Goal: Task Accomplishment & Management: Use online tool/utility

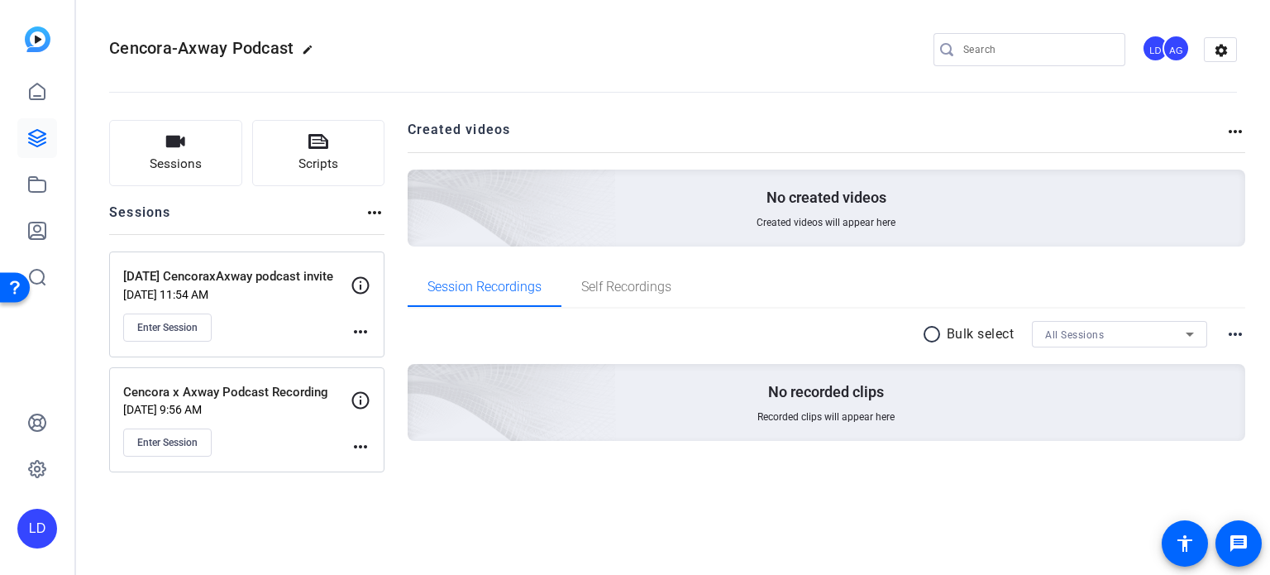
click at [611, 525] on div "Cencora-Axway Podcast edit LD AG settings Sessions Scripts Sessions more_horiz …" at bounding box center [673, 287] width 1194 height 575
click at [180, 332] on span "Enter Session" at bounding box center [167, 327] width 60 height 13
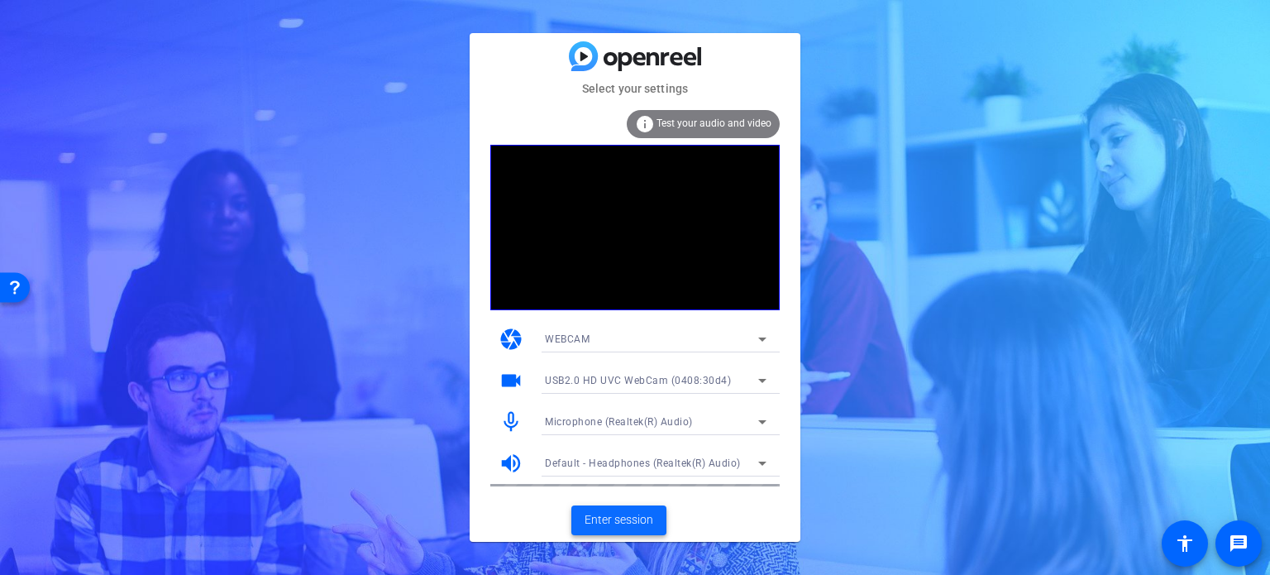
click at [624, 508] on span at bounding box center [619, 520] width 95 height 40
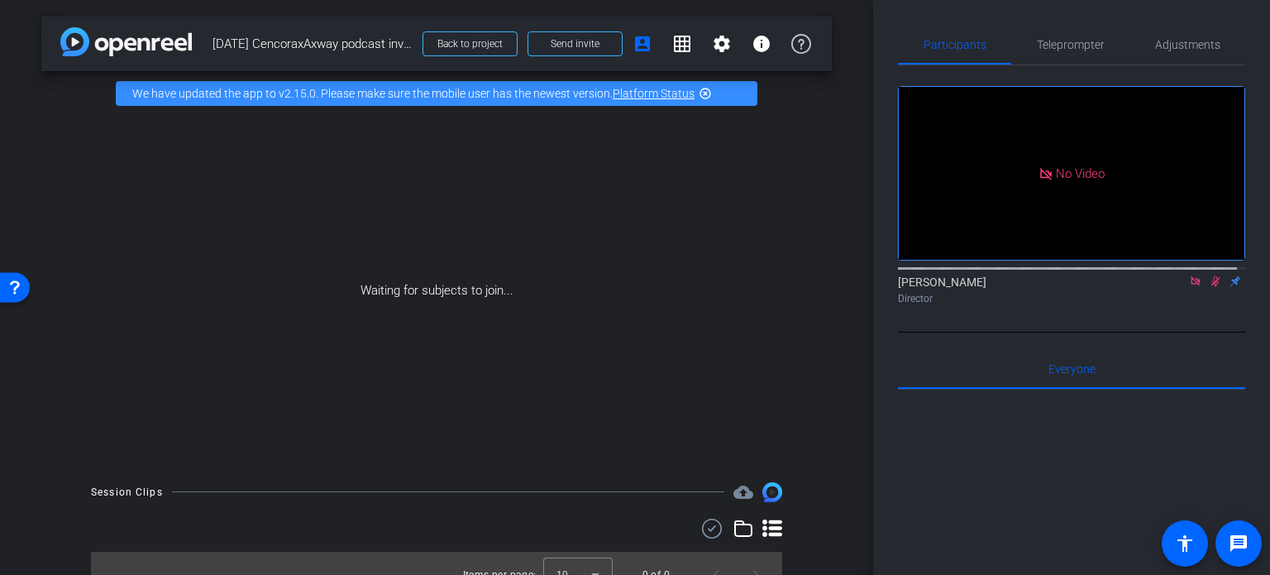
click at [1189, 287] on icon at bounding box center [1195, 281] width 13 height 12
click at [1048, 42] on span "Teleprompter" at bounding box center [1071, 45] width 68 height 12
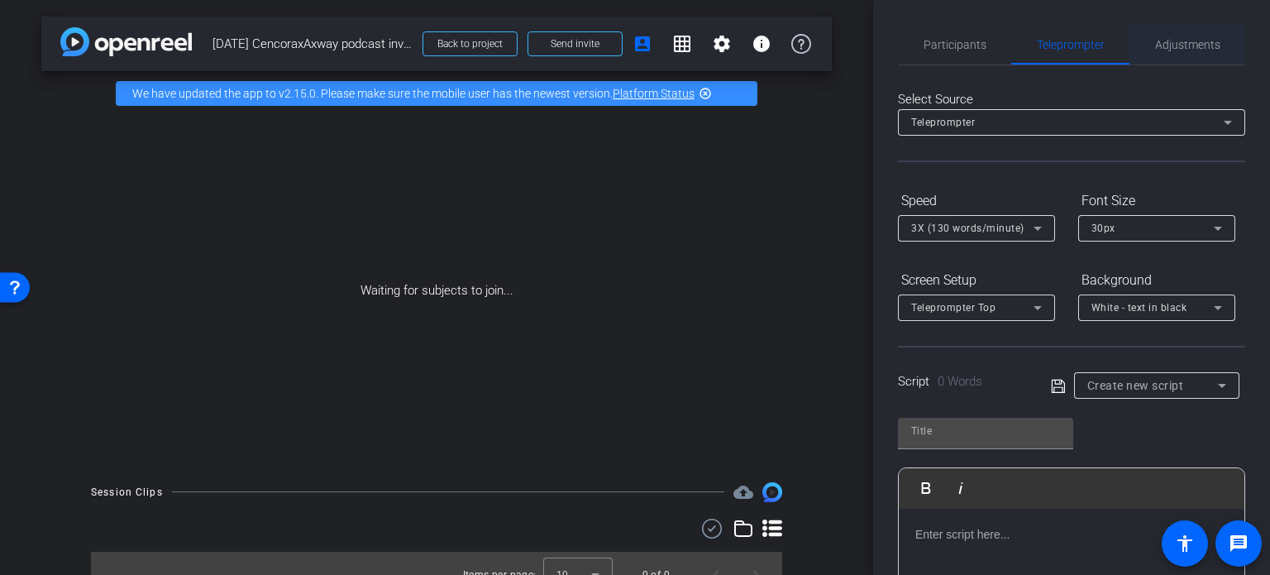
click at [1175, 32] on span "Adjustments" at bounding box center [1187, 45] width 65 height 40
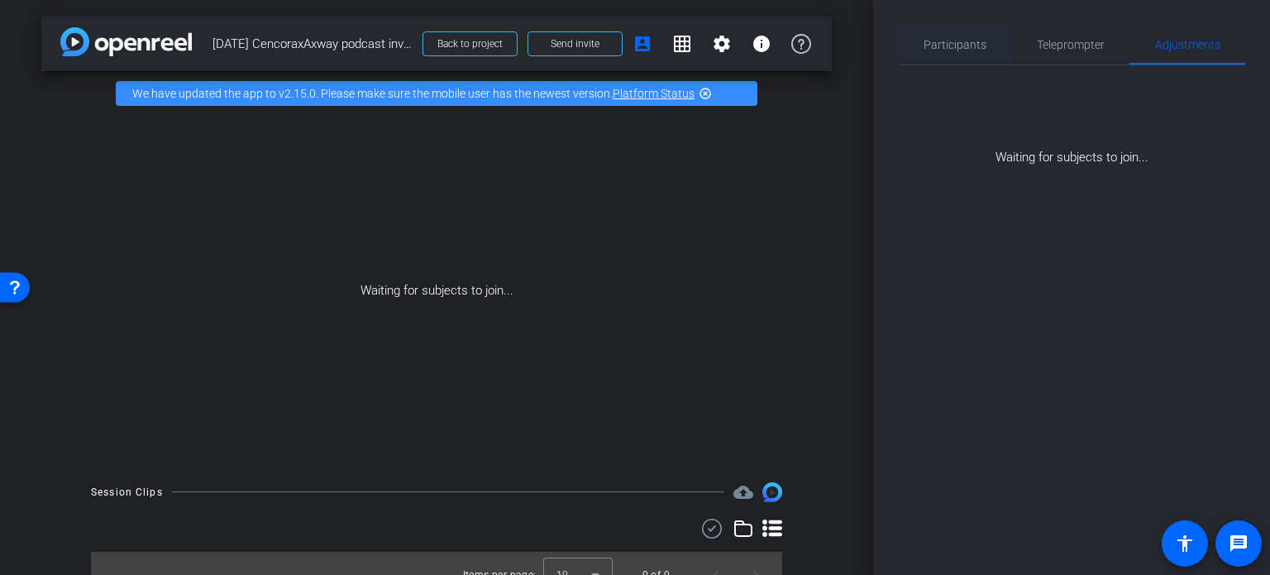
click at [963, 45] on span "Participants" at bounding box center [955, 45] width 63 height 12
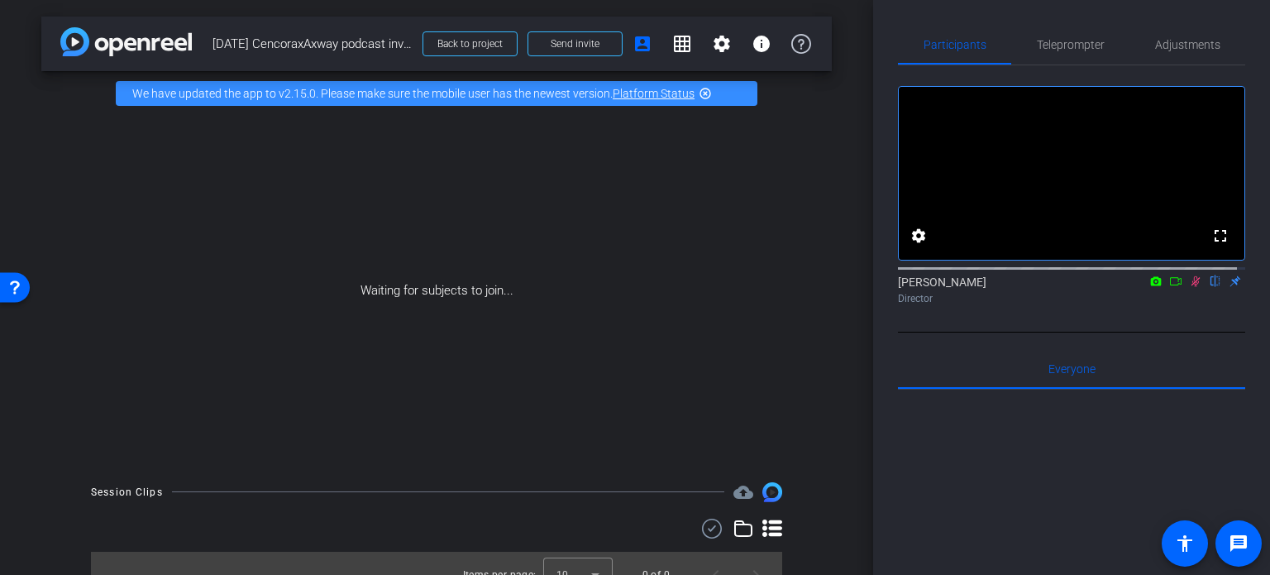
click at [845, 446] on div "arrow_back [DATE] CencoraxAxway podcast invite Back to project Send invite acco…" at bounding box center [436, 287] width 873 height 575
click at [753, 39] on mat-icon "info" at bounding box center [762, 44] width 20 height 20
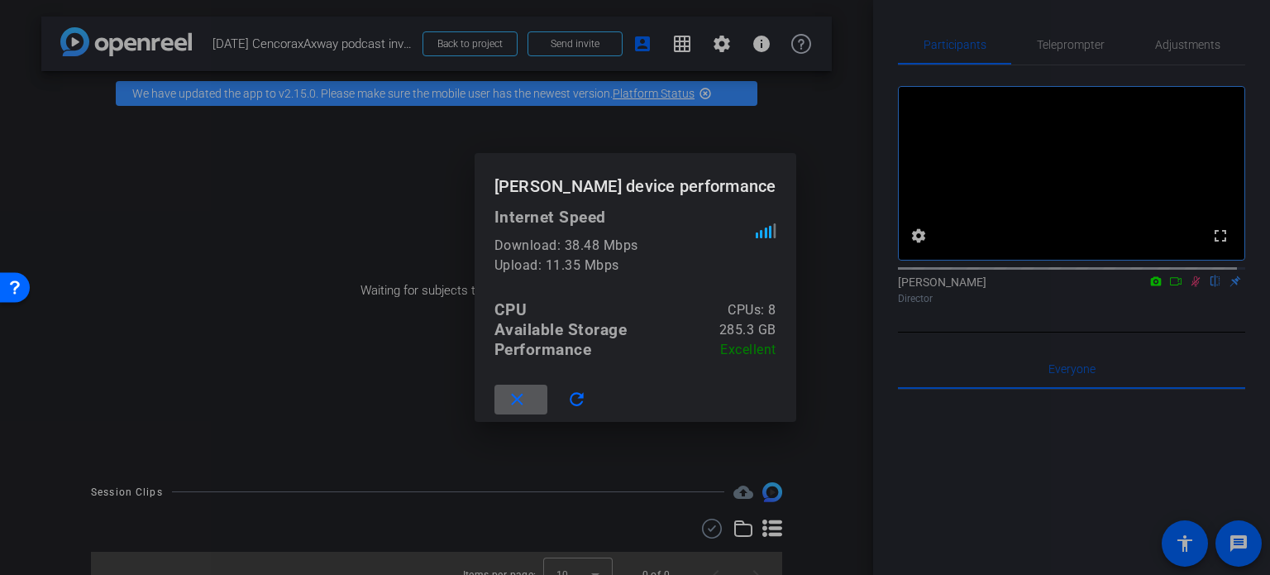
click at [834, 171] on div at bounding box center [635, 287] width 1270 height 575
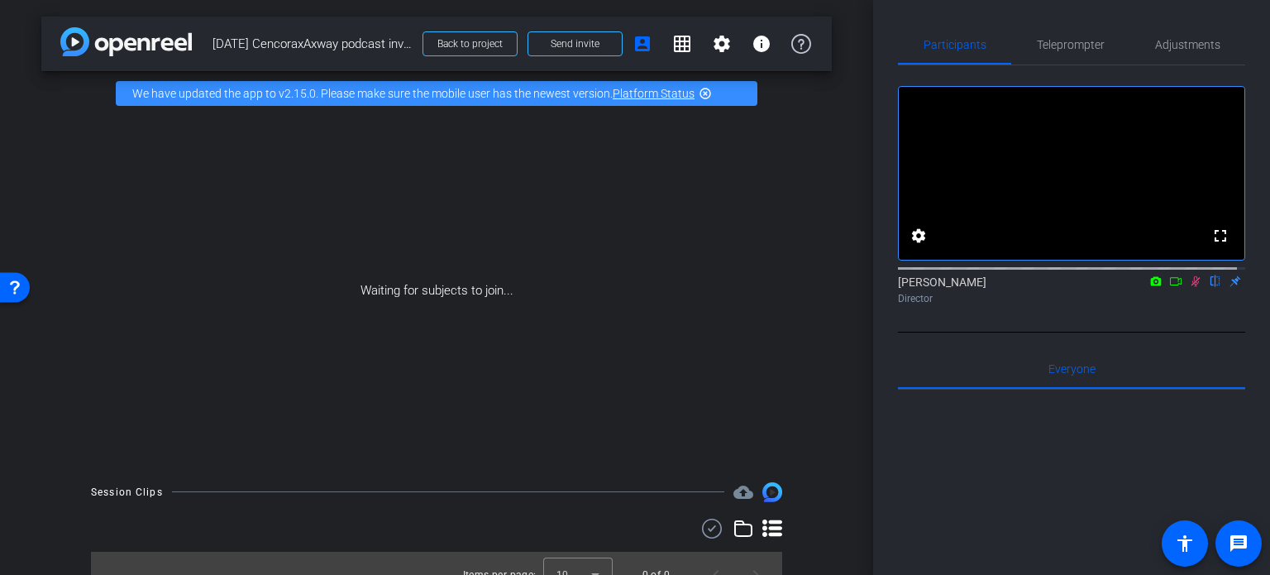
click at [1189, 287] on icon at bounding box center [1195, 281] width 13 height 12
click at [913, 246] on mat-icon "settings" at bounding box center [919, 236] width 20 height 20
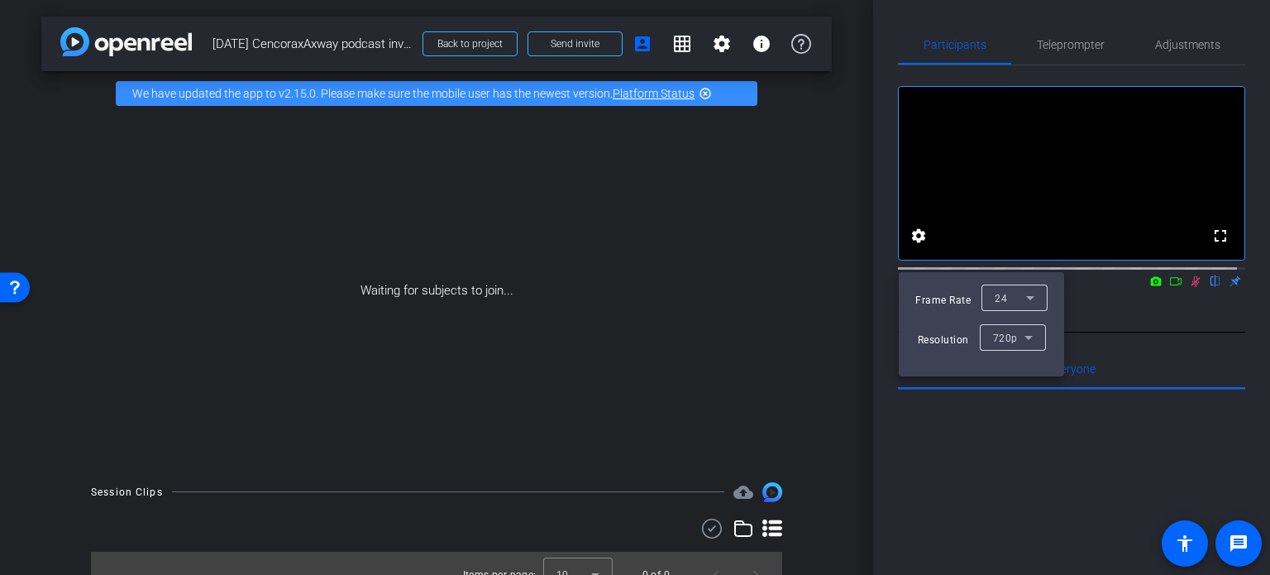
click at [1234, 355] on div at bounding box center [635, 287] width 1270 height 575
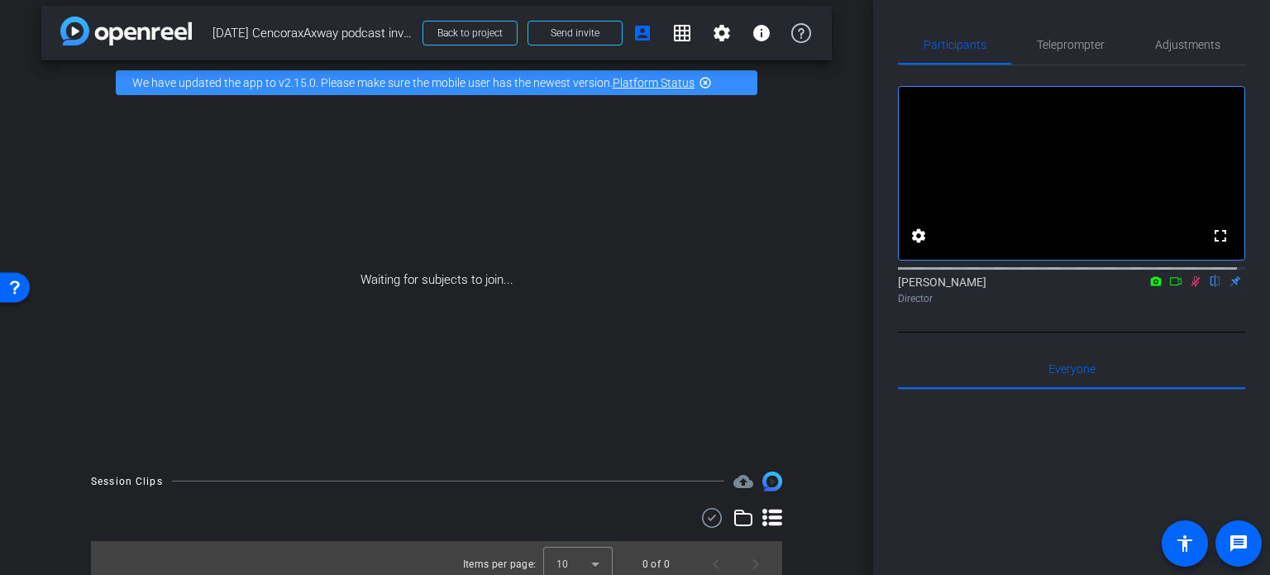
scroll to position [22, 0]
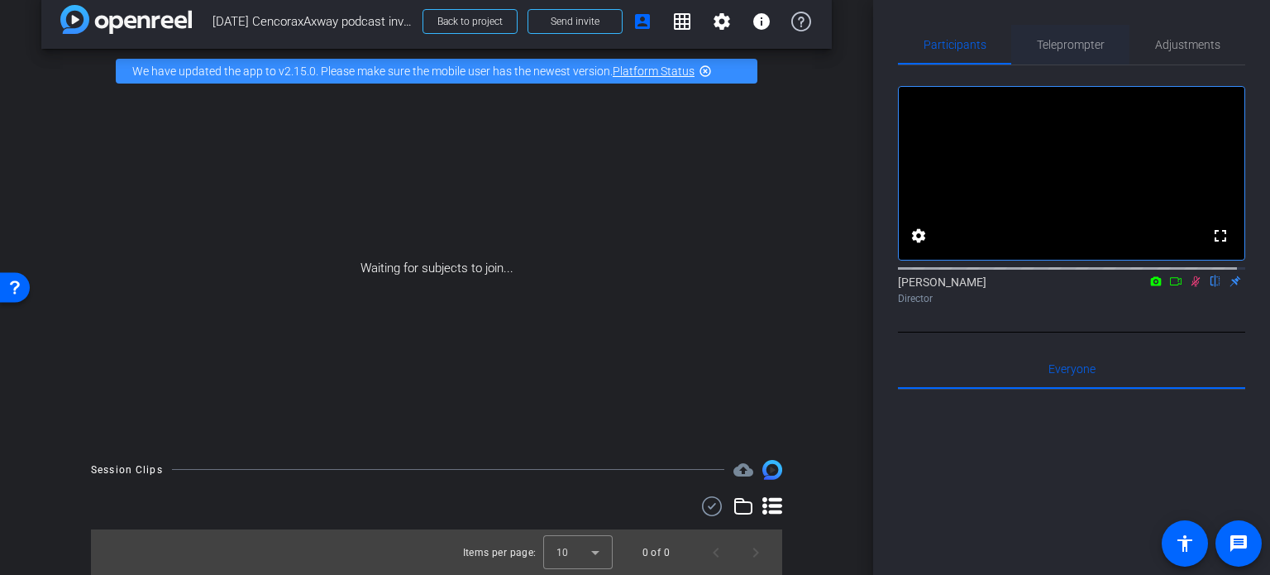
click at [1071, 49] on span "Teleprompter" at bounding box center [1071, 45] width 68 height 12
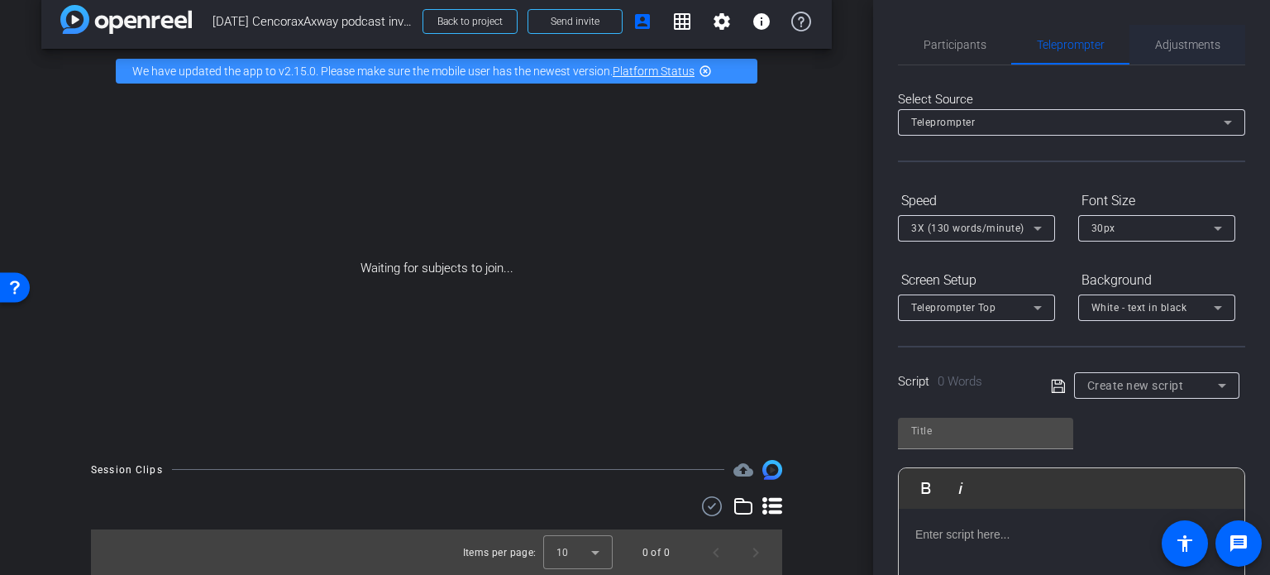
click at [1161, 42] on span "Adjustments" at bounding box center [1187, 45] width 65 height 12
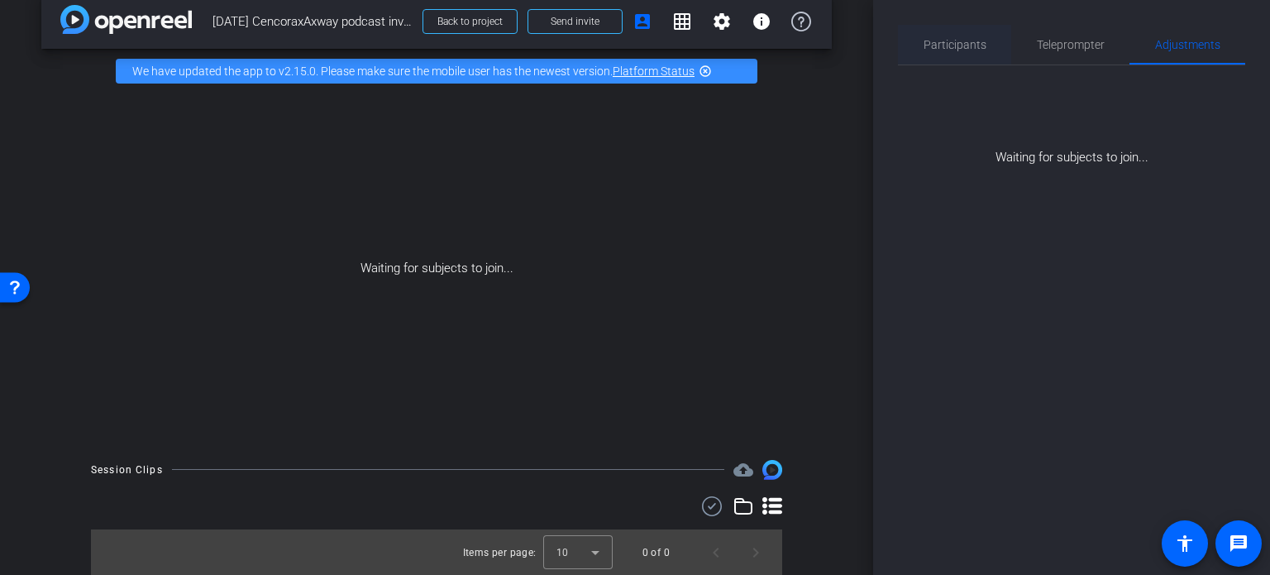
click at [950, 39] on span "Participants" at bounding box center [955, 45] width 63 height 12
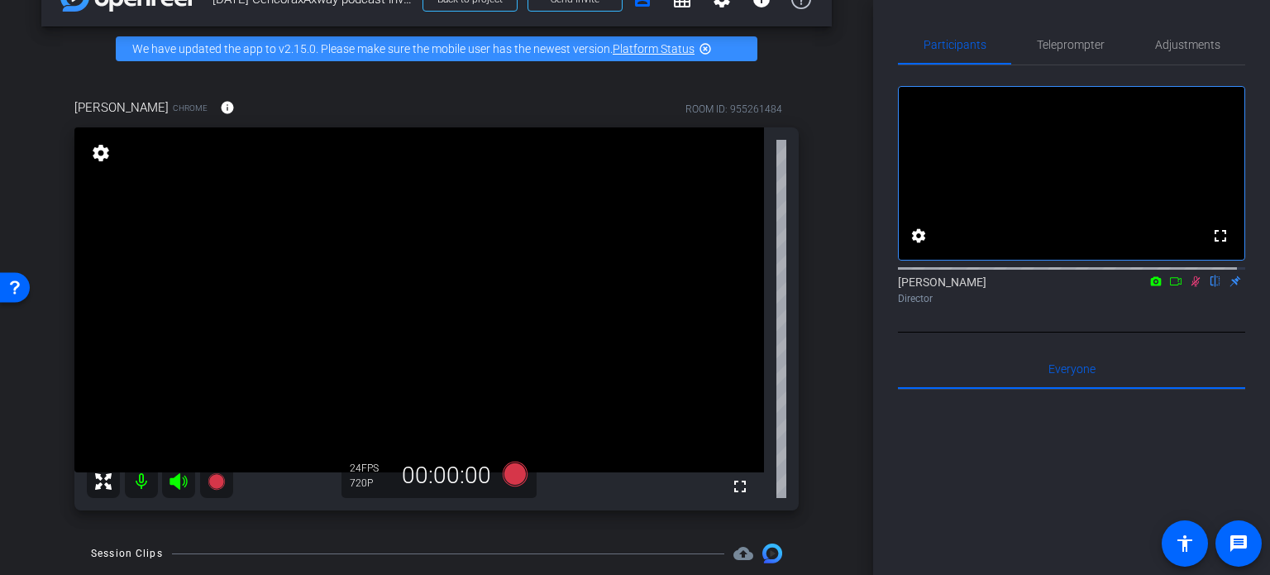
scroll to position [83, 0]
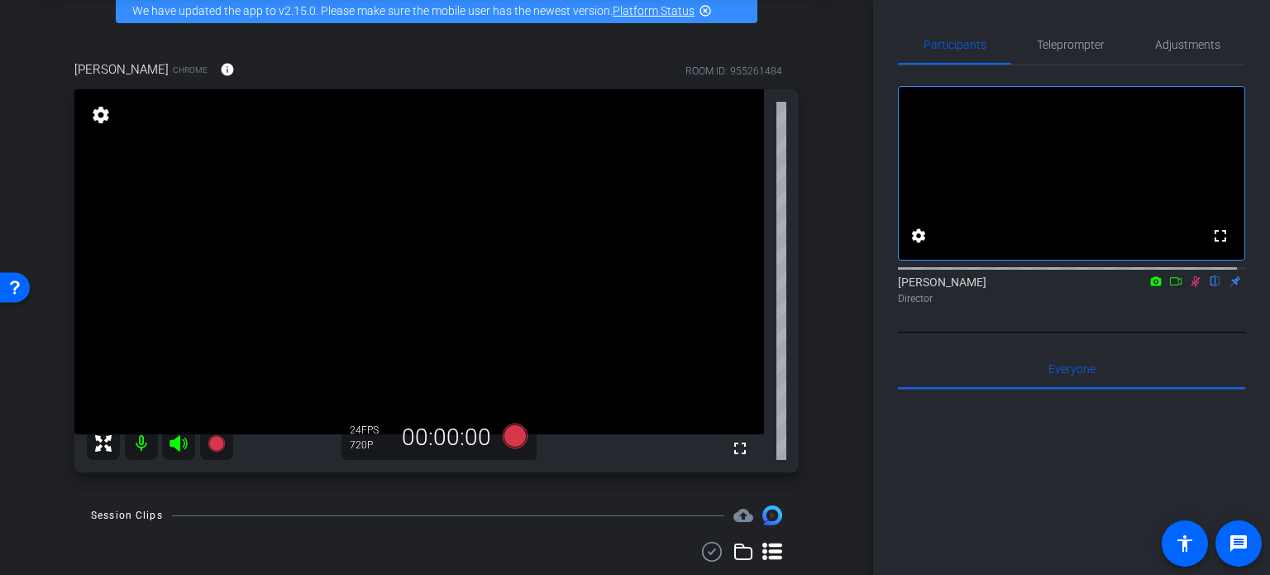
click at [1189, 287] on icon at bounding box center [1195, 281] width 13 height 12
click at [1156, 55] on span "Adjustments" at bounding box center [1187, 45] width 65 height 40
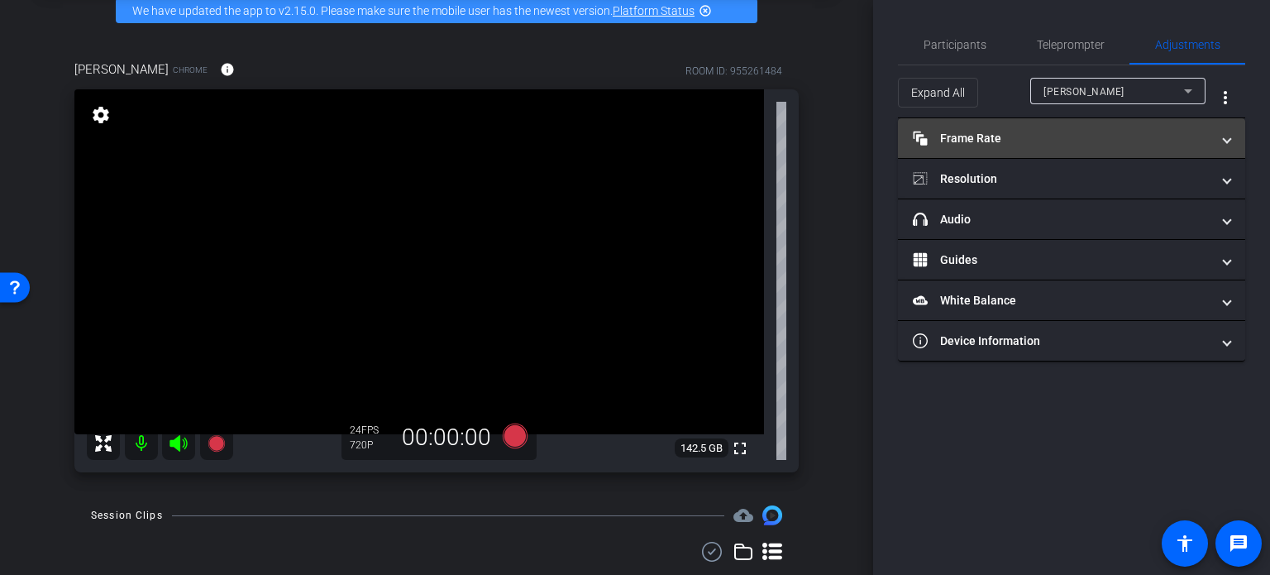
click at [1125, 138] on mat-panel-title "Frame Rate Frame Rate" at bounding box center [1062, 138] width 298 height 17
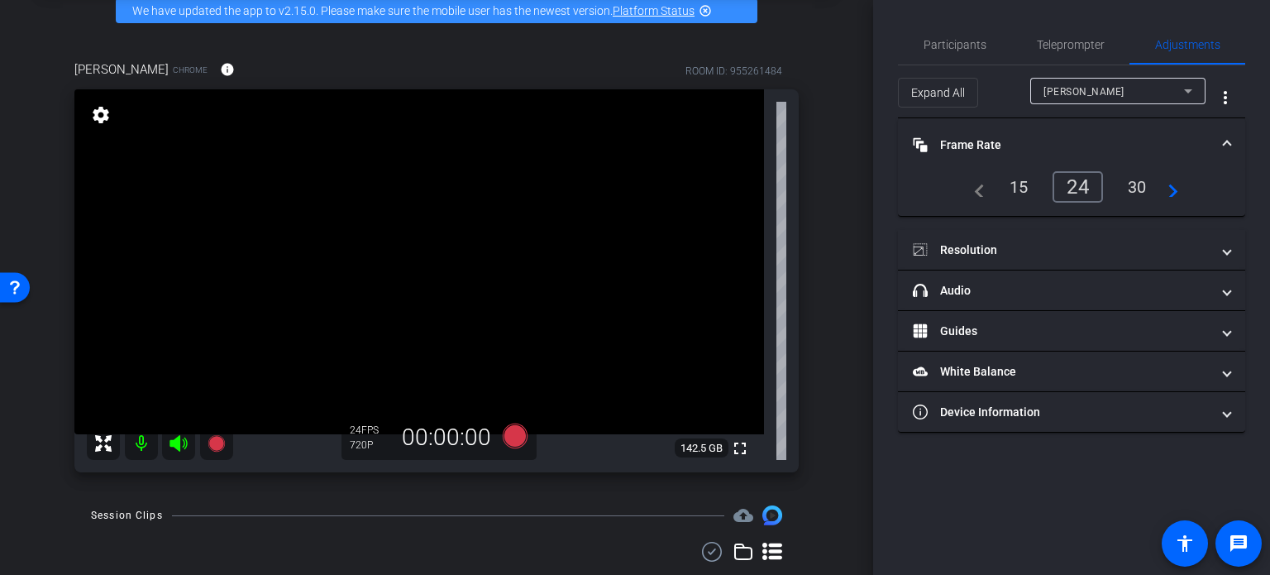
click at [1133, 186] on div "30" at bounding box center [1138, 187] width 44 height 28
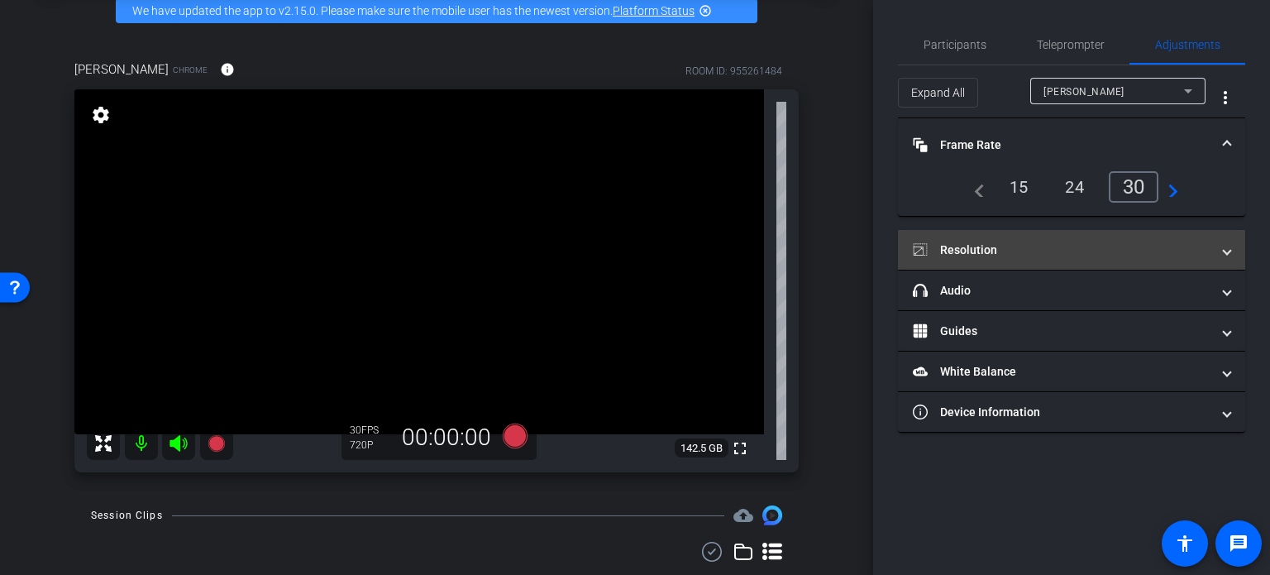
click at [1107, 242] on mat-panel-title "Resolution" at bounding box center [1062, 250] width 298 height 17
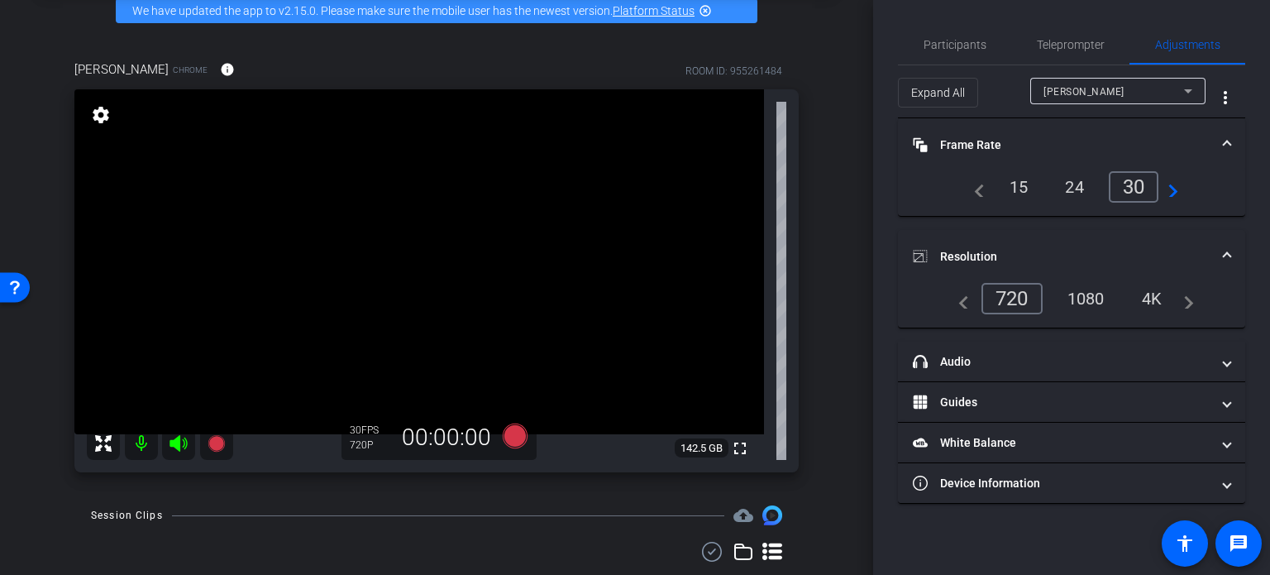
click at [1098, 300] on div "1080" at bounding box center [1086, 299] width 62 height 28
click at [1153, 300] on div "4K" at bounding box center [1153, 299] width 45 height 28
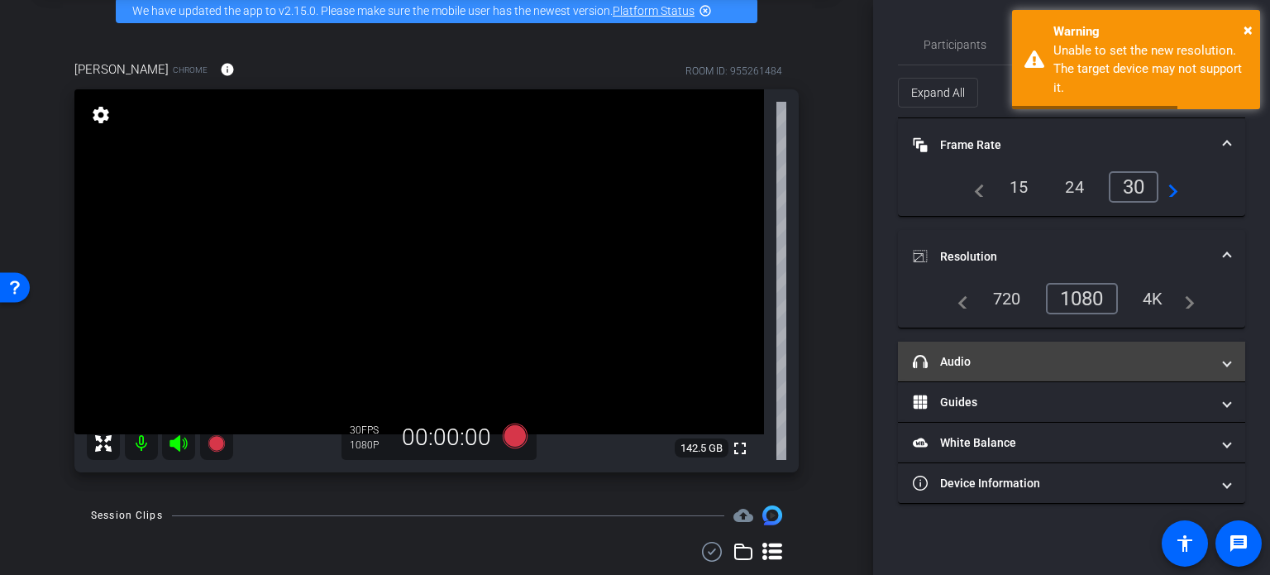
click at [1063, 356] on mat-panel-title "headphone icon Audio" at bounding box center [1062, 361] width 298 height 17
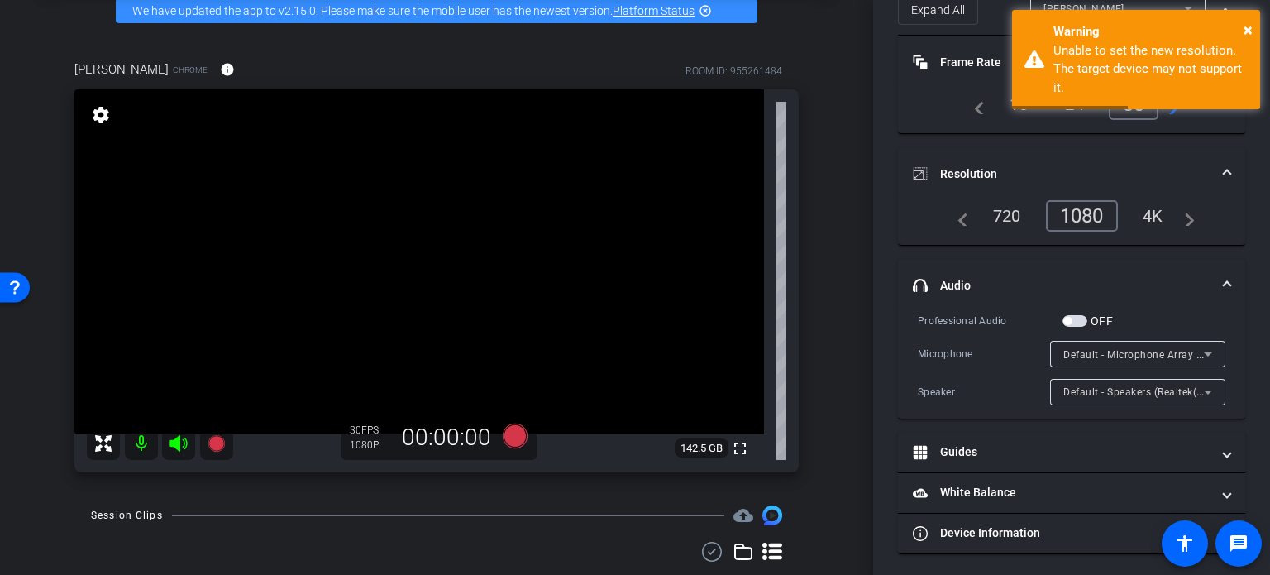
scroll to position [84, 0]
click at [1128, 348] on span "Default - Microphone Array (Realtek(R) Audio)" at bounding box center [1174, 353] width 221 height 13
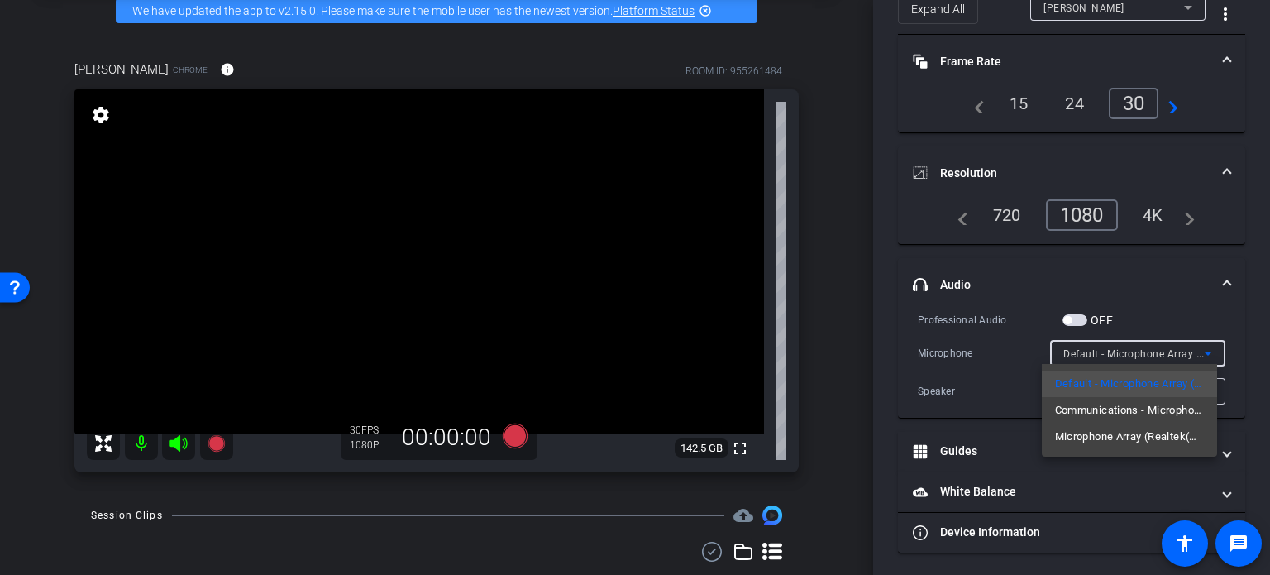
click at [1251, 332] on div at bounding box center [635, 287] width 1270 height 575
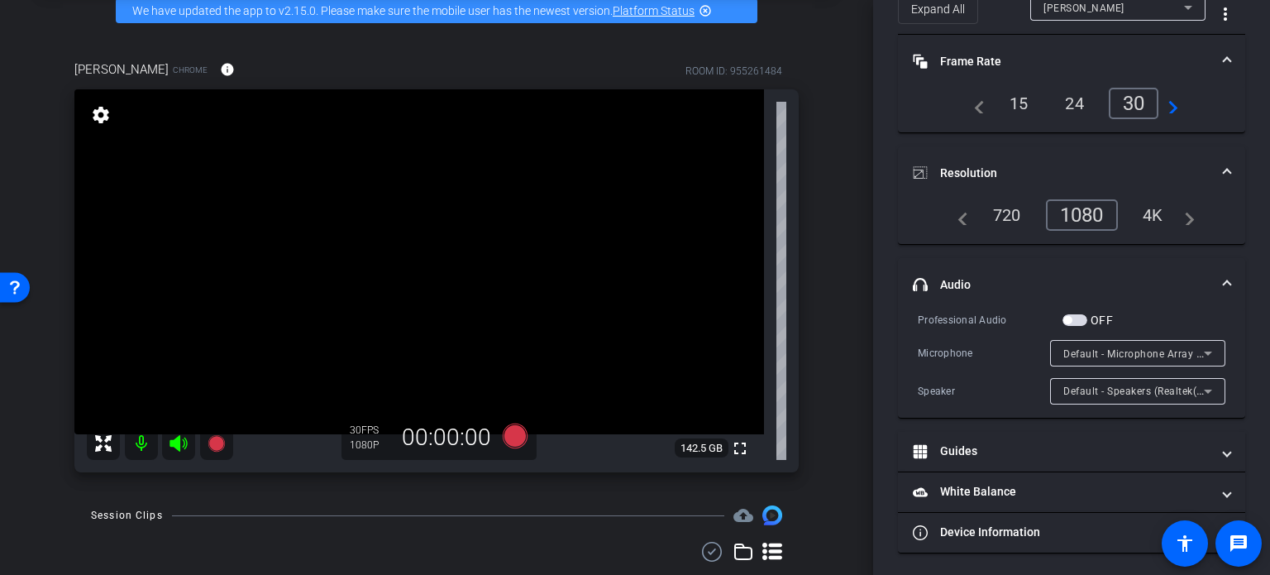
click at [1174, 387] on span "Default - Speakers (Realtek(R) Audio)" at bounding box center [1153, 390] width 179 height 13
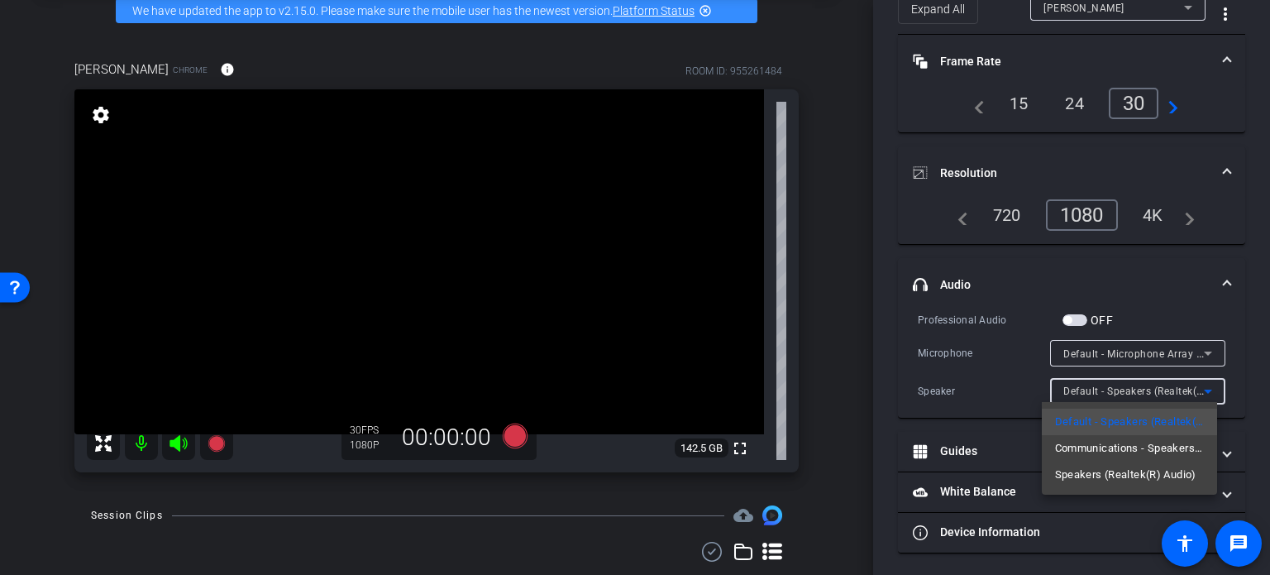
click at [1178, 361] on div at bounding box center [635, 287] width 1270 height 575
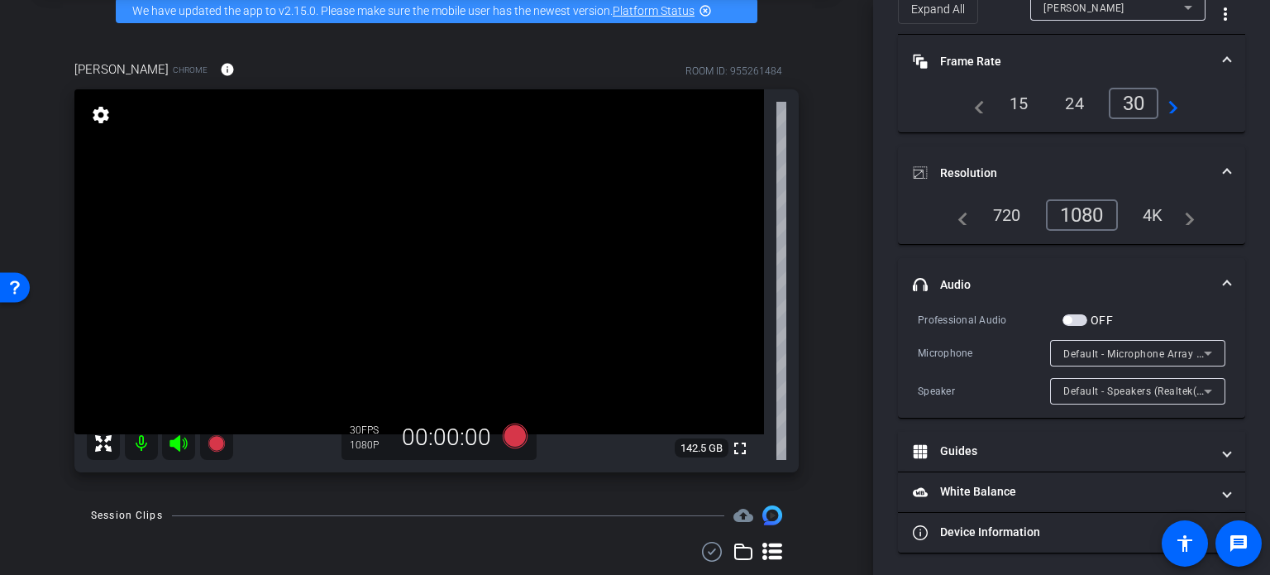
click at [1178, 352] on span "Default - Microphone Array (Realtek(R) Audio)" at bounding box center [1174, 353] width 221 height 13
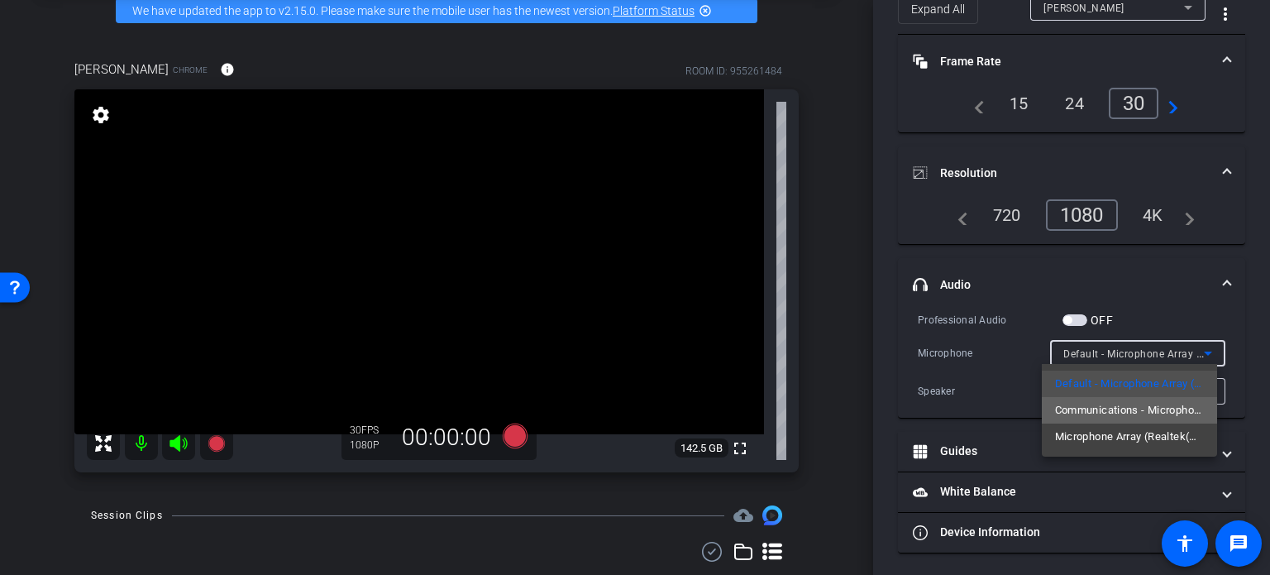
click at [1160, 419] on span "Communications - Microphone Array (Realtek(R) Audio)" at bounding box center [1129, 410] width 149 height 20
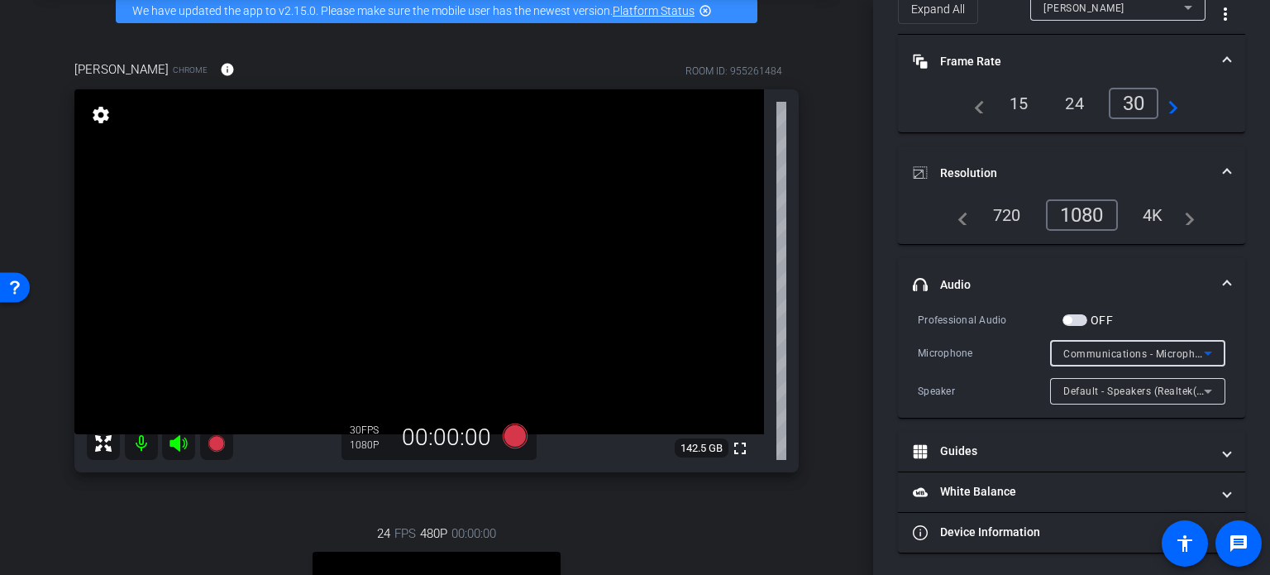
click at [1178, 355] on span "Communications - Microphone Array (Realtek(R) Audio)" at bounding box center [1198, 353] width 269 height 13
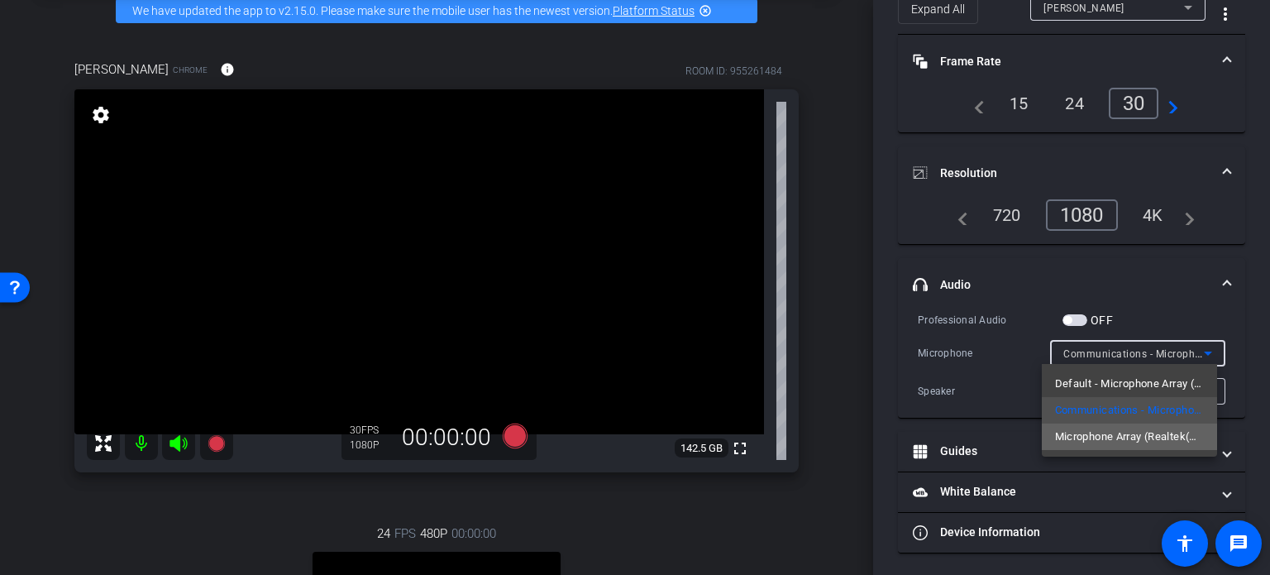
click at [1151, 446] on span "Microphone Array (Realtek(R) Audio)" at bounding box center [1129, 437] width 149 height 20
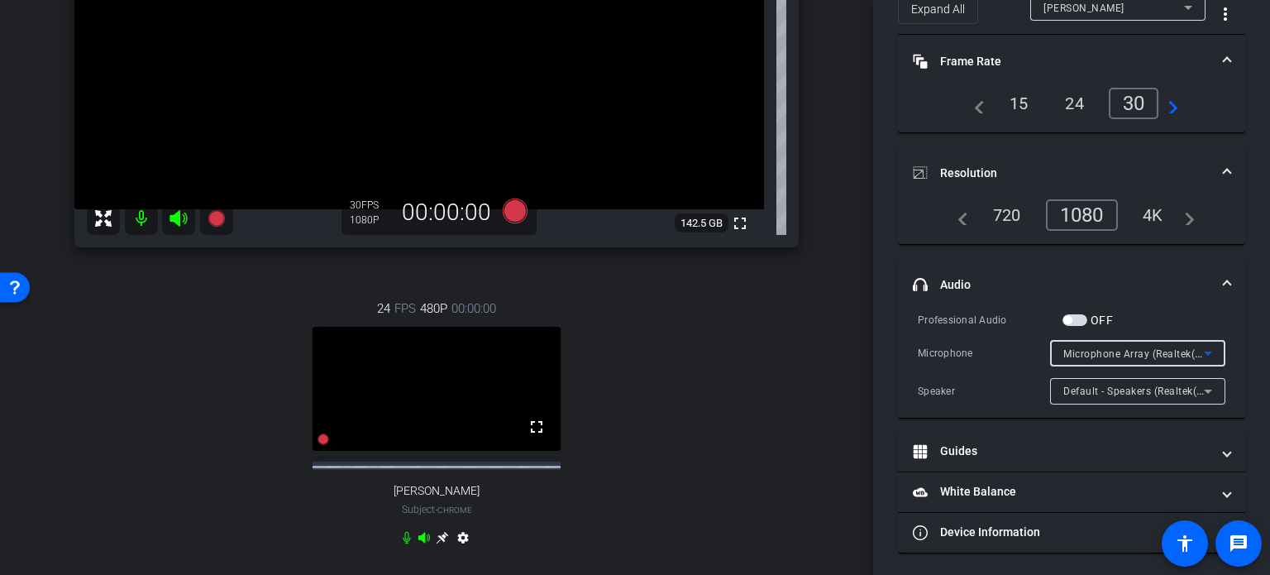
scroll to position [331, 0]
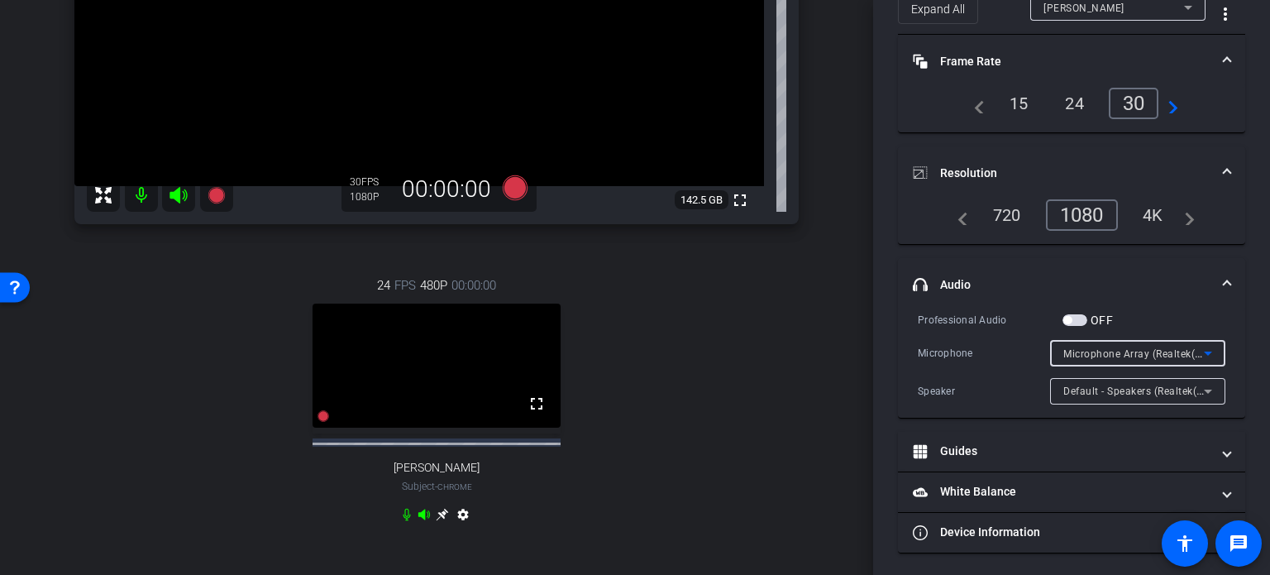
click at [1138, 350] on span "Microphone Array (Realtek(R) Audio)" at bounding box center [1152, 353] width 177 height 13
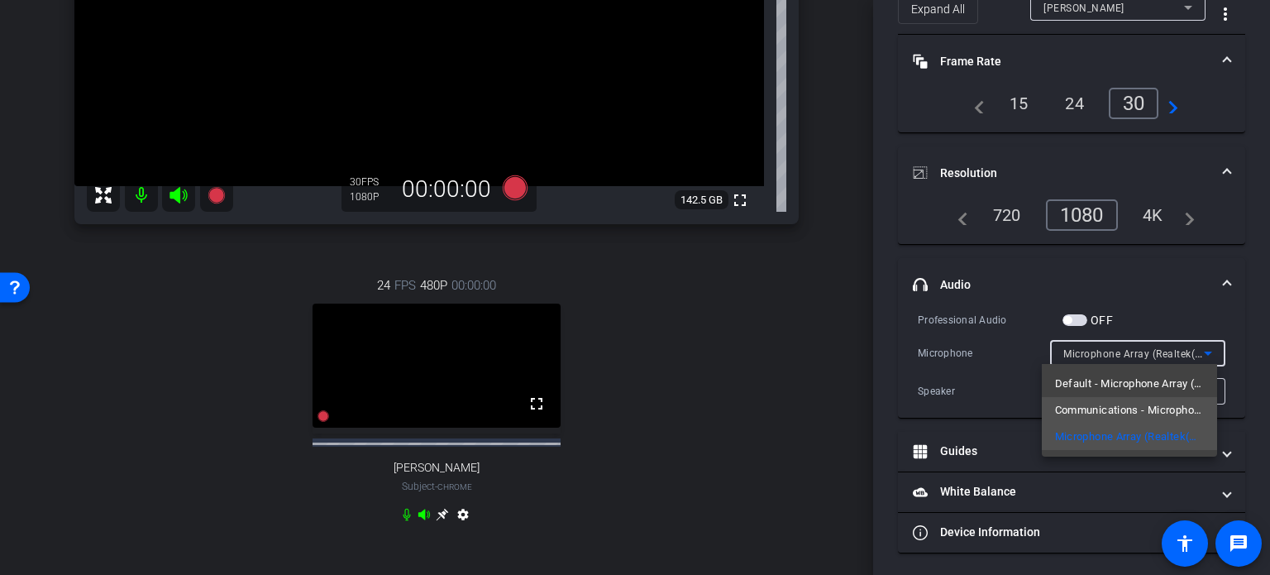
click at [1125, 407] on span "Communications - Microphone Array (Realtek(R) Audio)" at bounding box center [1129, 410] width 149 height 20
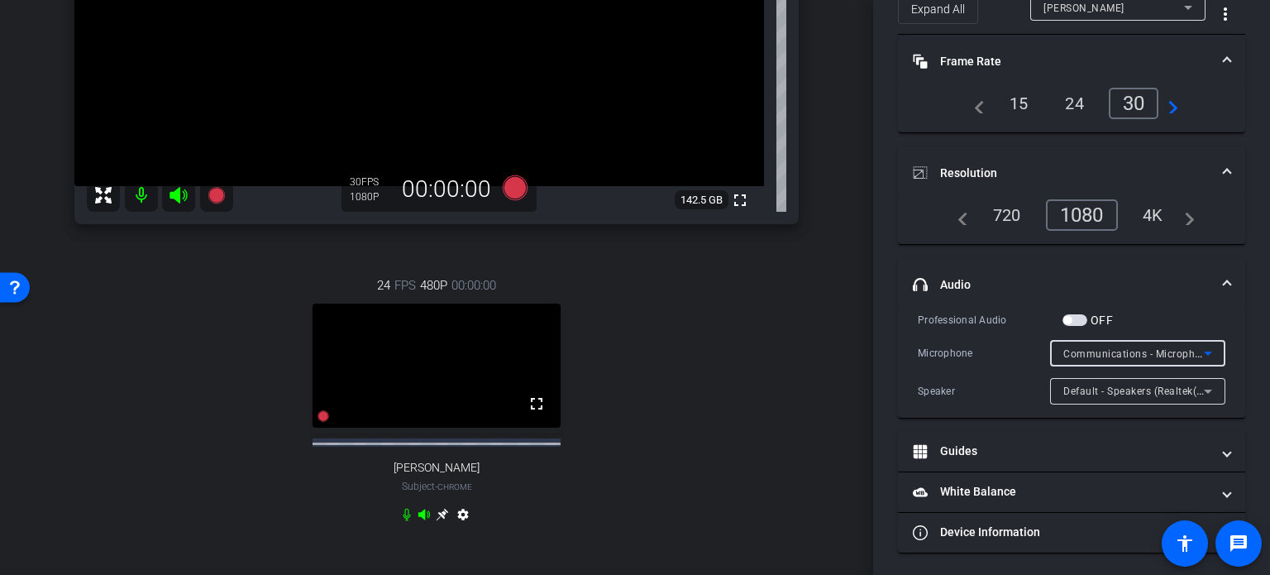
click at [1128, 388] on span "Default - Speakers (Realtek(R) Audio)" at bounding box center [1153, 390] width 179 height 13
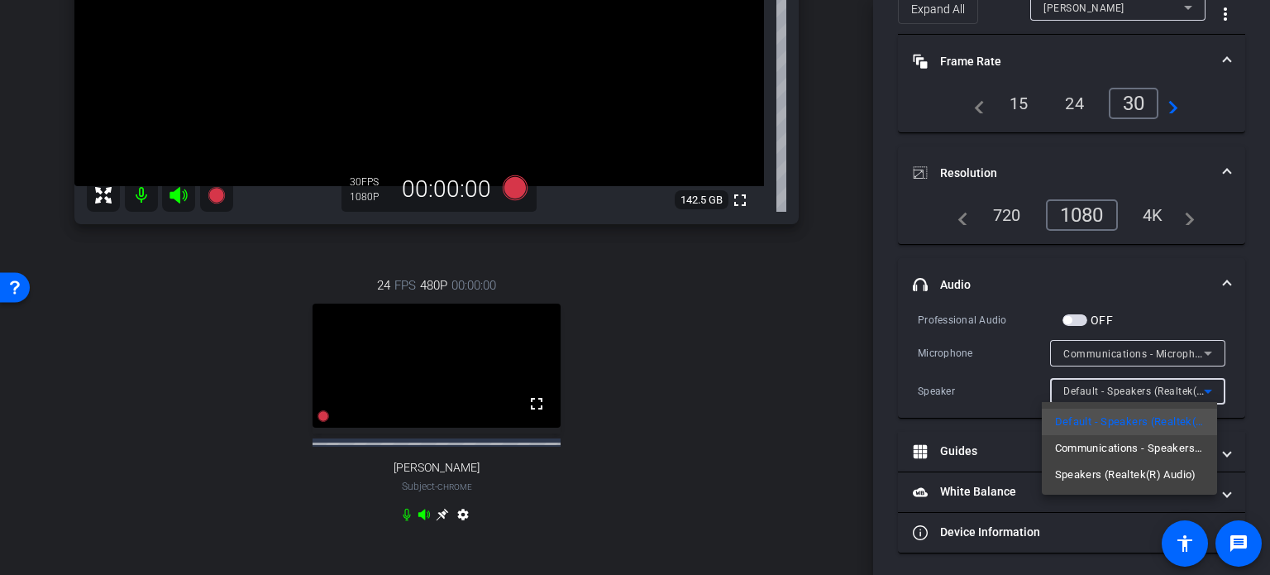
click at [1227, 336] on div at bounding box center [635, 287] width 1270 height 575
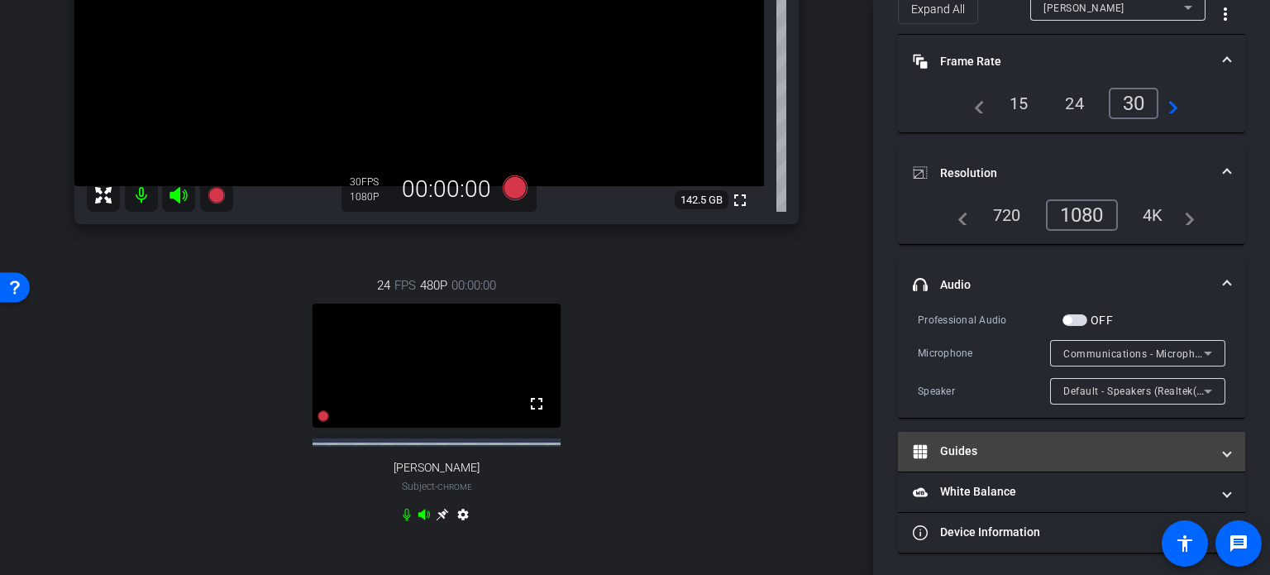
click at [1032, 442] on mat-panel-title "Guides" at bounding box center [1062, 450] width 298 height 17
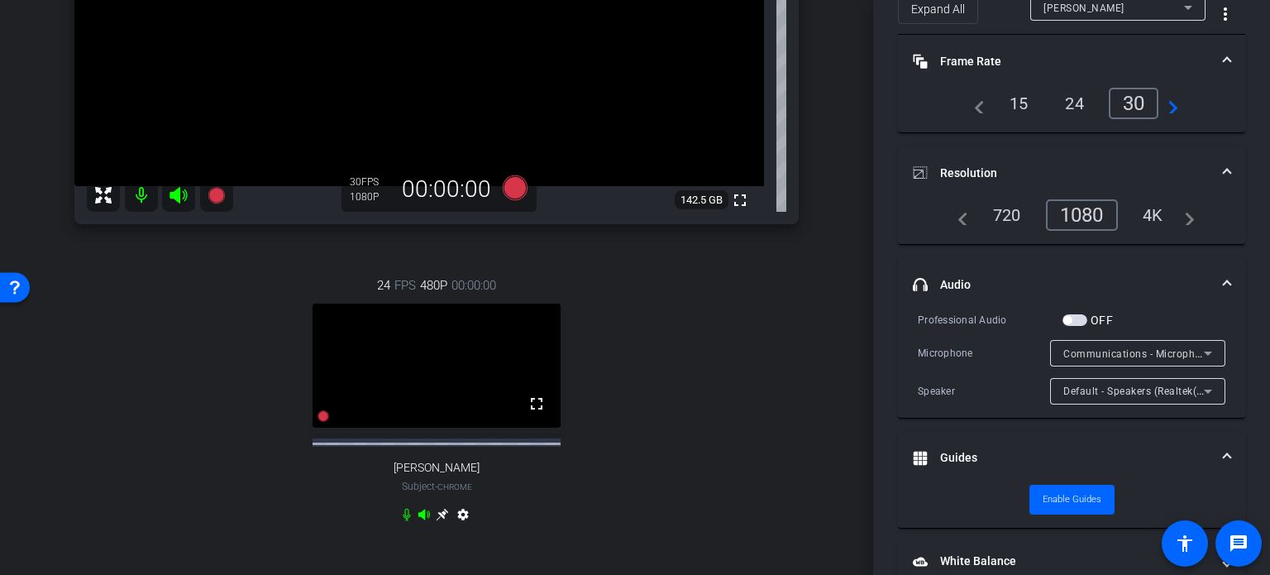
click at [1086, 442] on mat-expansion-panel-header "Guides" at bounding box center [1071, 458] width 347 height 53
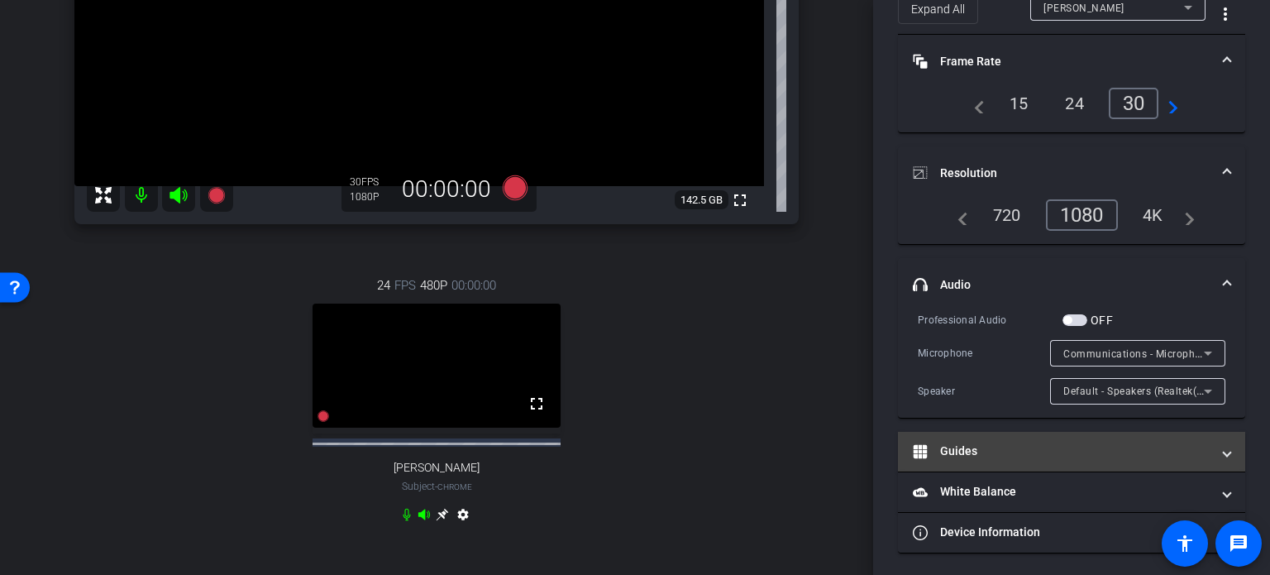
click at [1001, 457] on mat-panel-title "Guides" at bounding box center [1062, 450] width 298 height 17
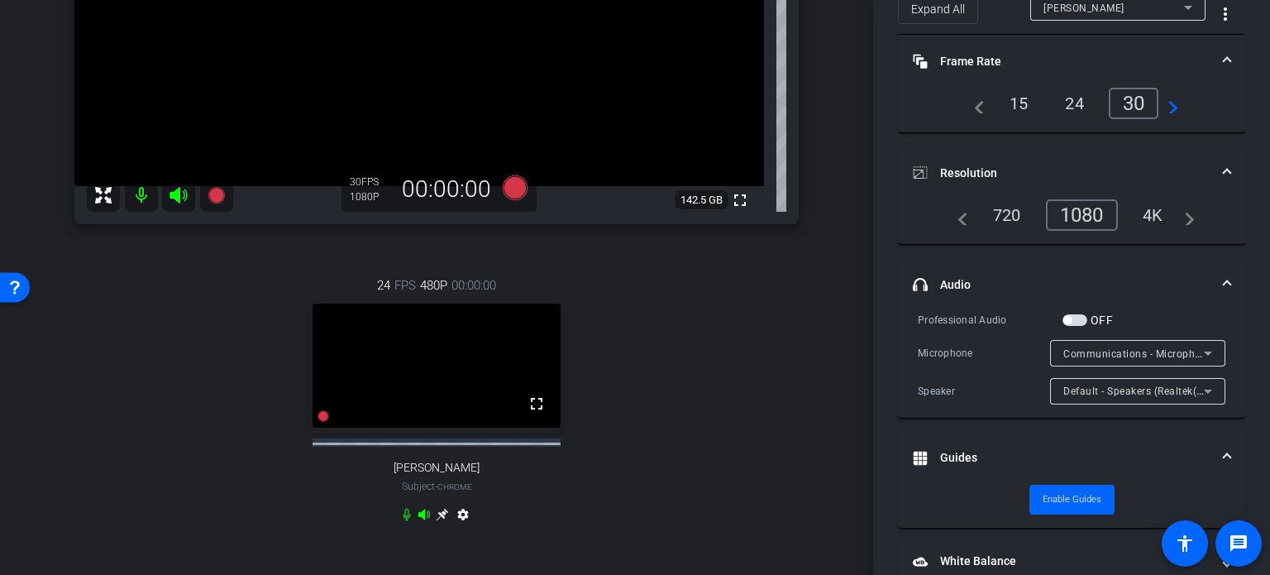
click at [1004, 452] on mat-panel-title "Guides" at bounding box center [1062, 457] width 298 height 17
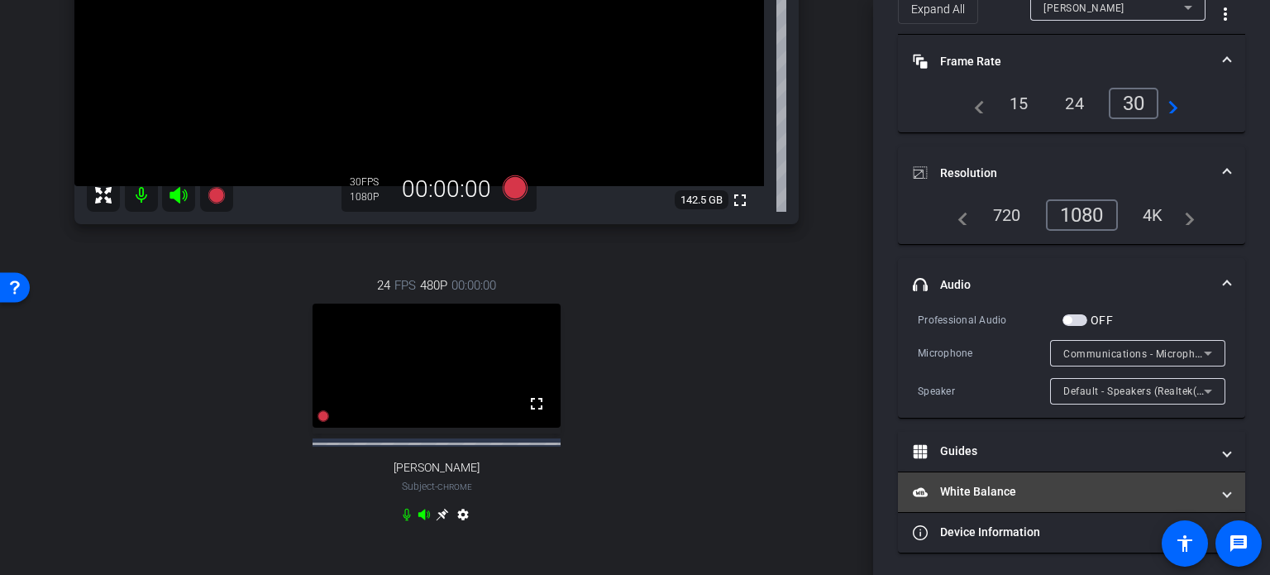
click at [984, 493] on mat-panel-title "White Balance White Balance" at bounding box center [1062, 491] width 298 height 17
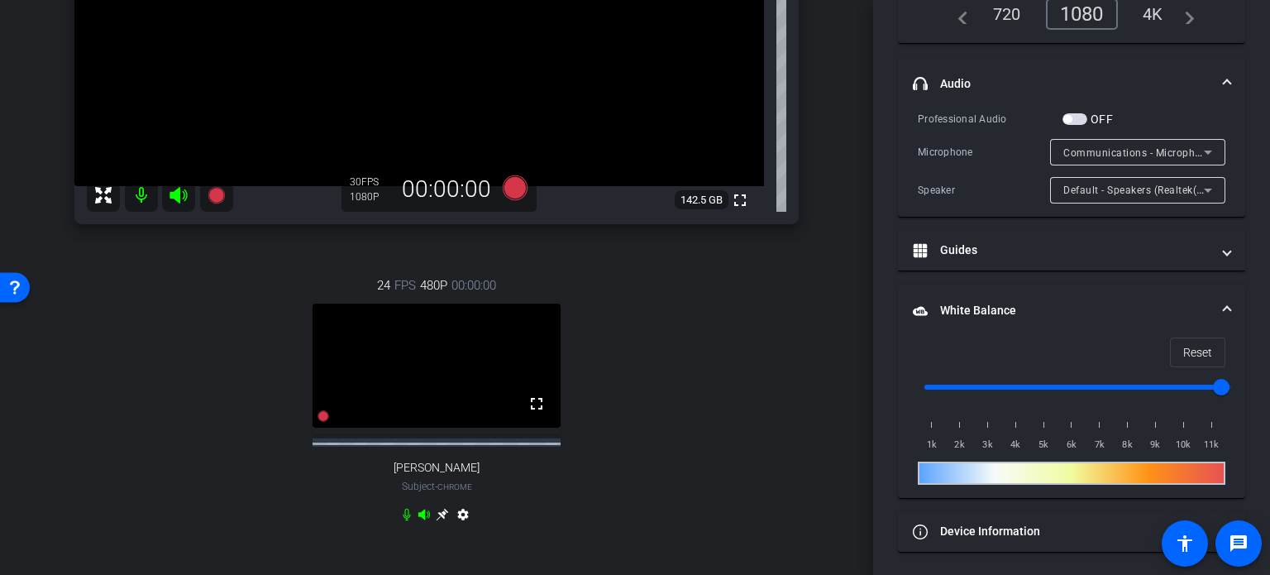
click at [1079, 309] on mat-panel-title "White Balance White Balance" at bounding box center [1062, 310] width 298 height 17
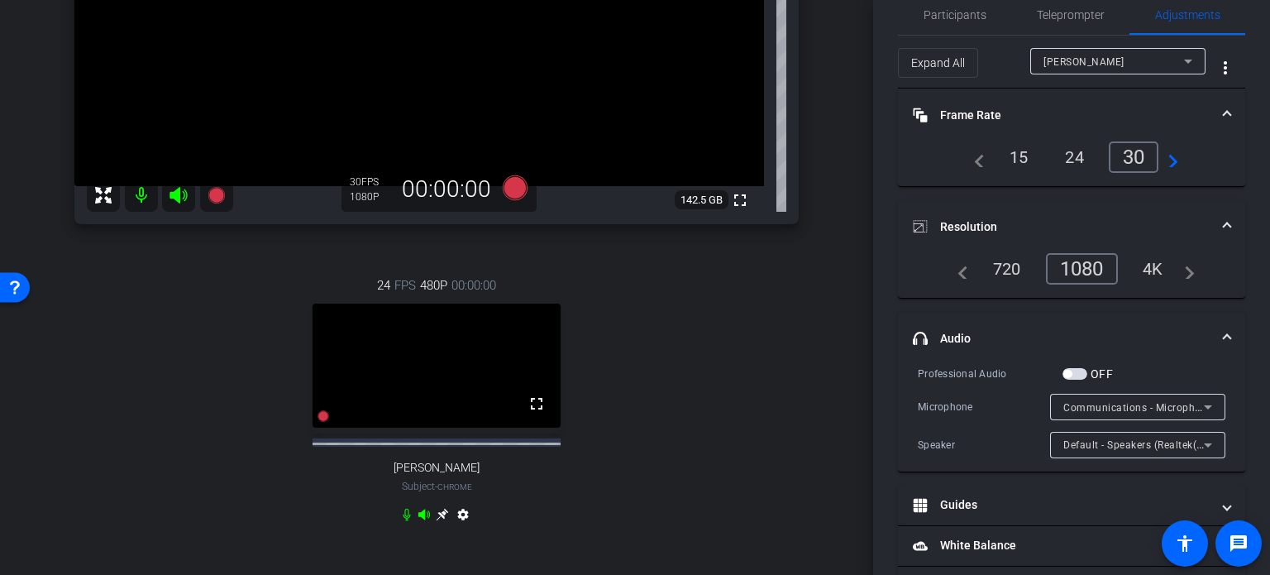
scroll to position [0, 0]
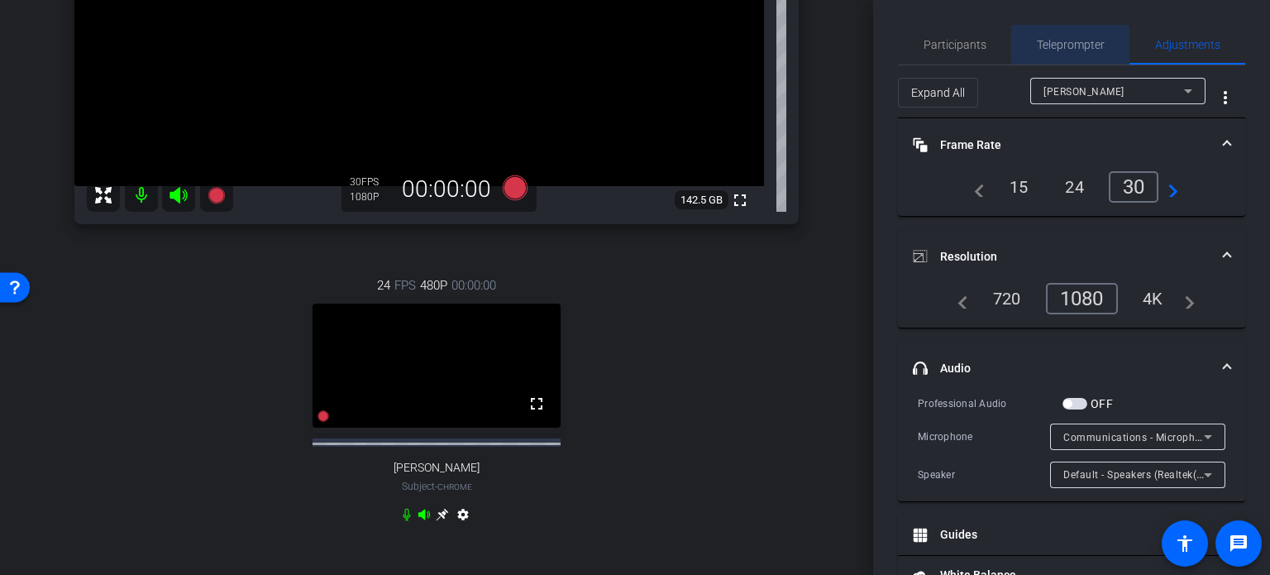
click at [1061, 46] on span "Teleprompter" at bounding box center [1071, 45] width 68 height 12
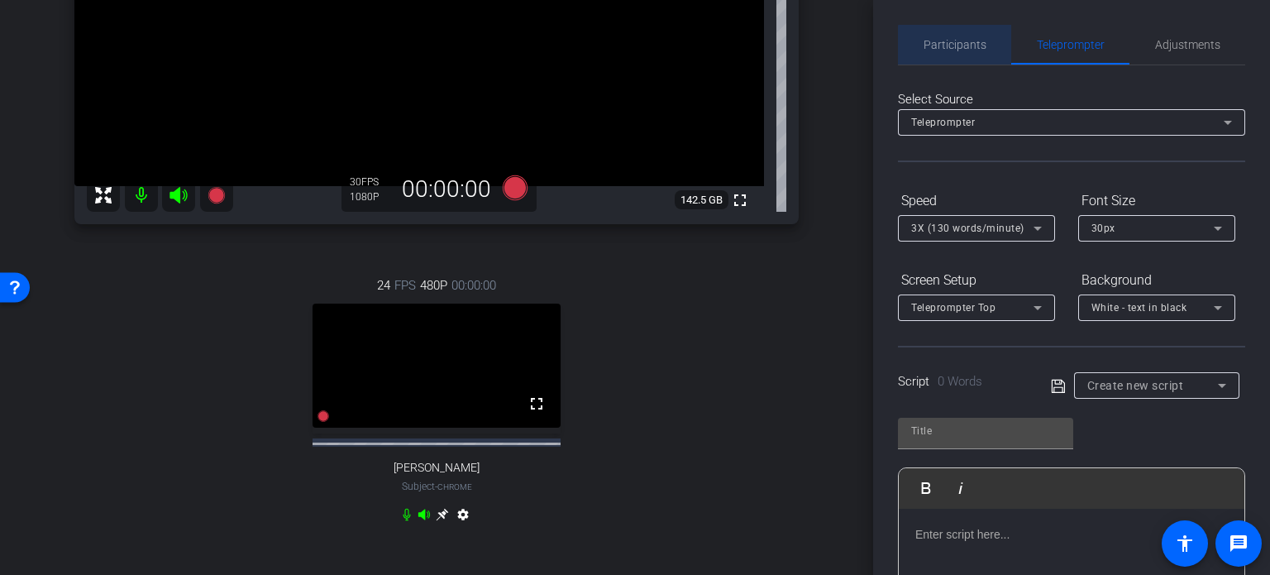
click at [974, 51] on span "Participants" at bounding box center [955, 45] width 63 height 40
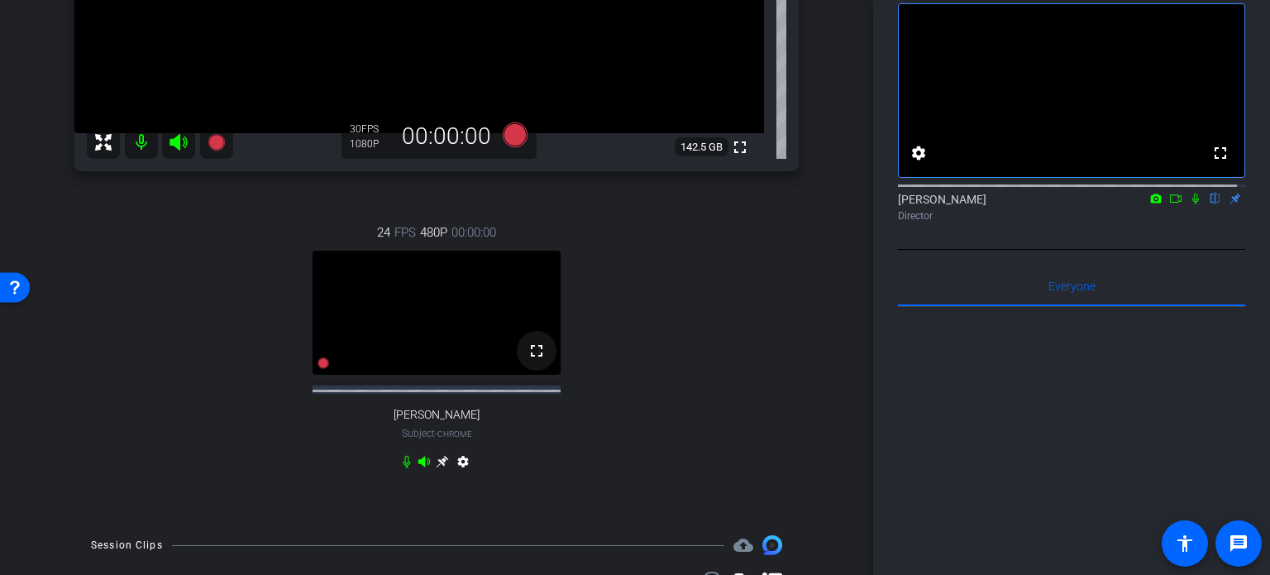
scroll to position [414, 0]
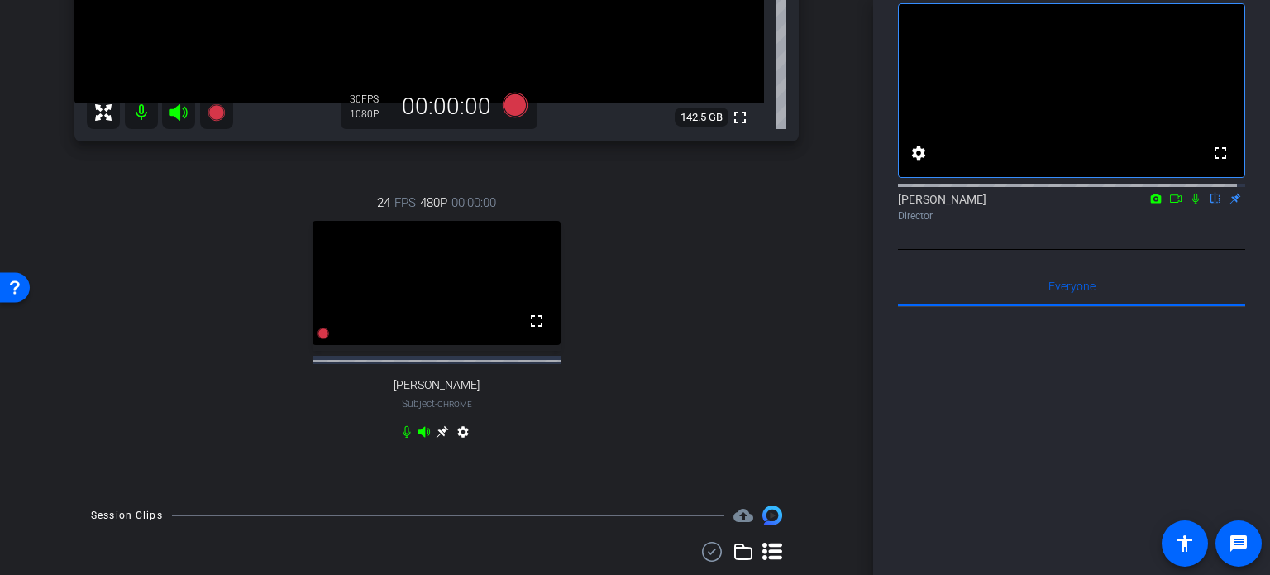
click at [421, 417] on div "[PERSON_NAME] Subject - Chrome" at bounding box center [437, 397] width 86 height 39
click at [433, 392] on span "[PERSON_NAME]" at bounding box center [437, 385] width 86 height 14
click at [453, 445] on mat-icon "settings" at bounding box center [463, 435] width 20 height 20
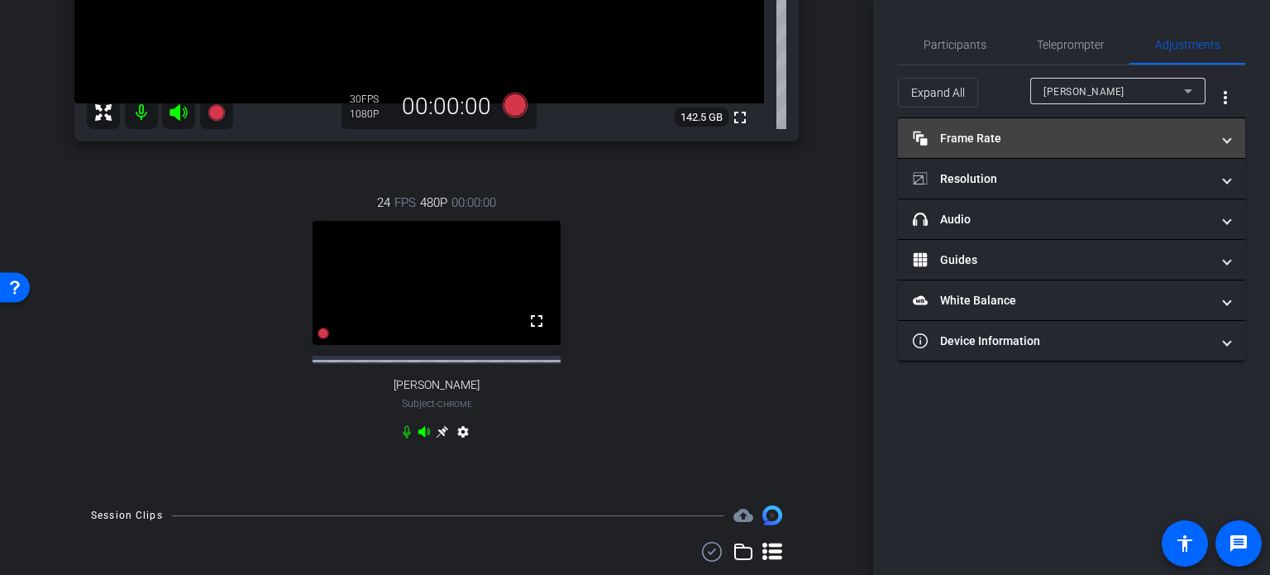
click at [1117, 147] on mat-expansion-panel-header "Frame Rate Frame Rate" at bounding box center [1071, 138] width 347 height 40
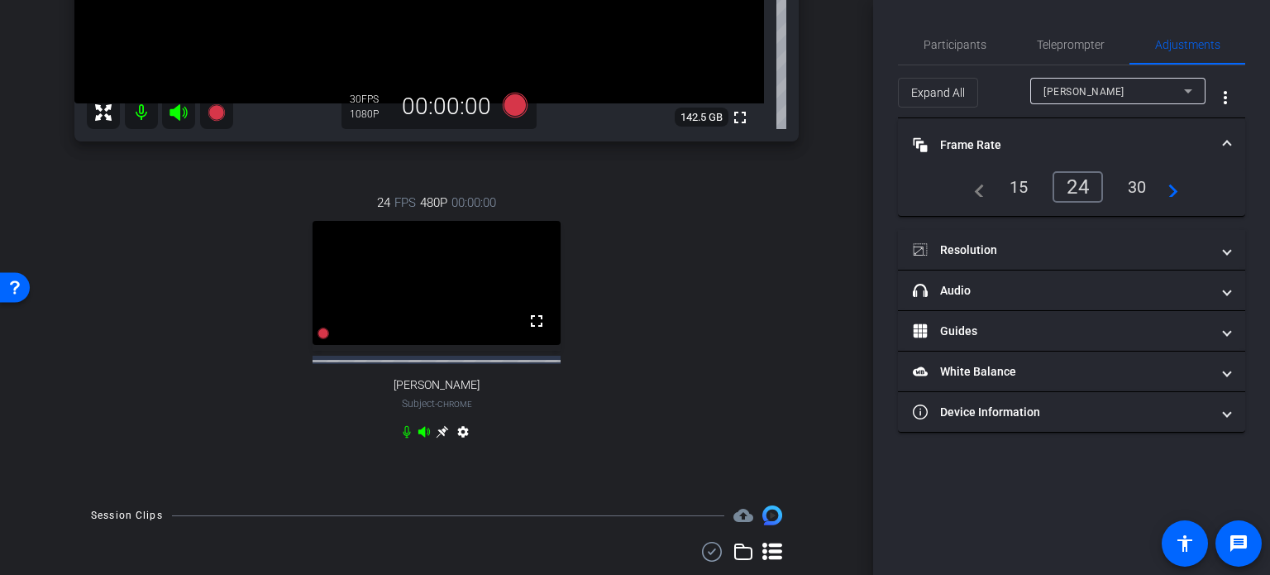
click at [1136, 193] on div "30" at bounding box center [1138, 187] width 44 height 28
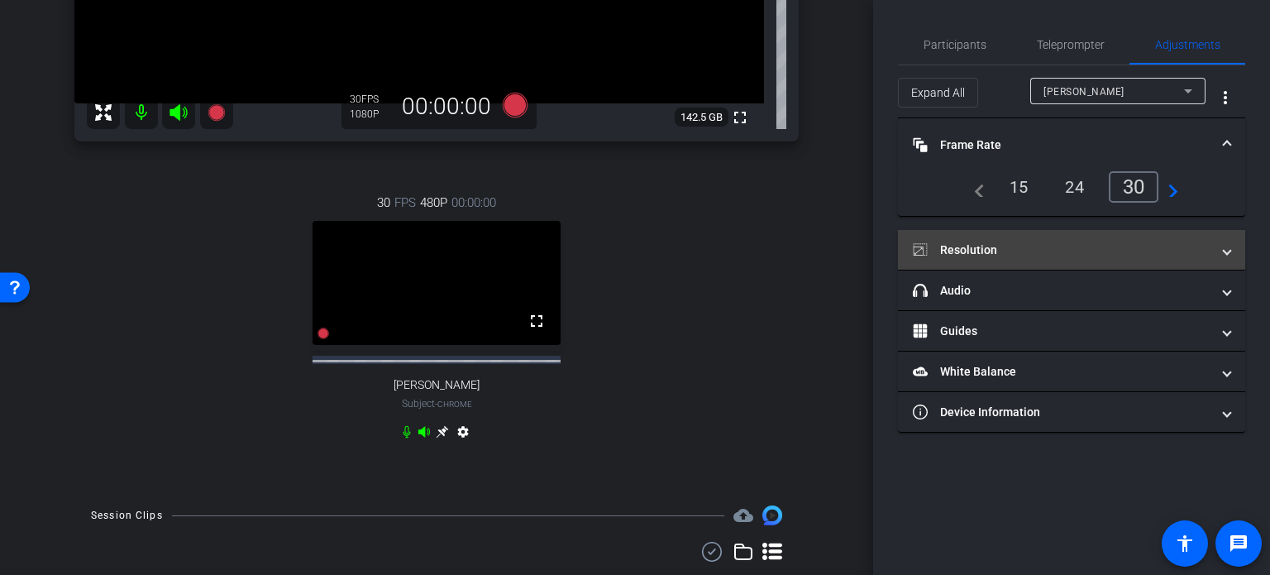
click at [1123, 255] on mat-panel-title "Resolution" at bounding box center [1062, 250] width 298 height 17
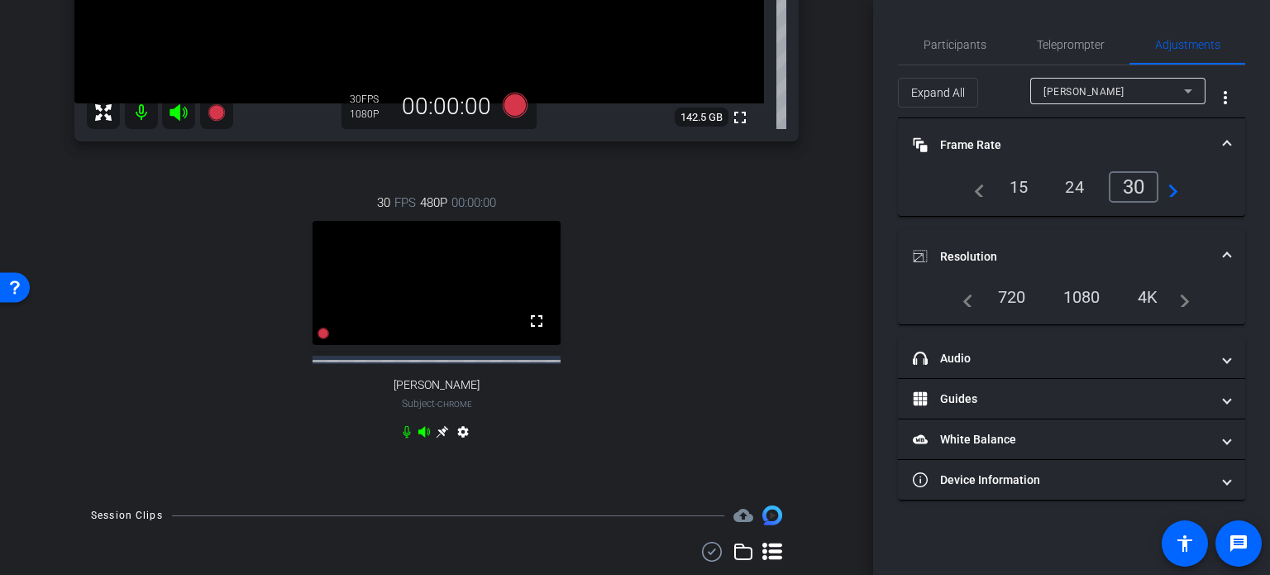
click at [1144, 299] on div "4K" at bounding box center [1148, 297] width 45 height 28
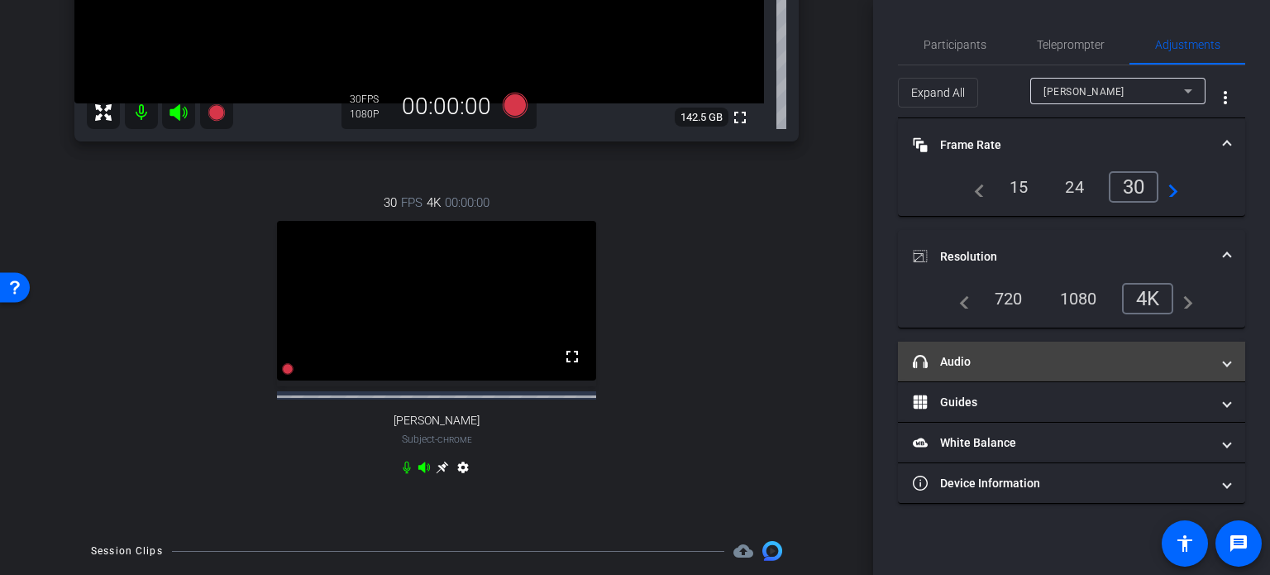
click at [1061, 361] on mat-panel-title "headphone icon Audio" at bounding box center [1062, 361] width 298 height 17
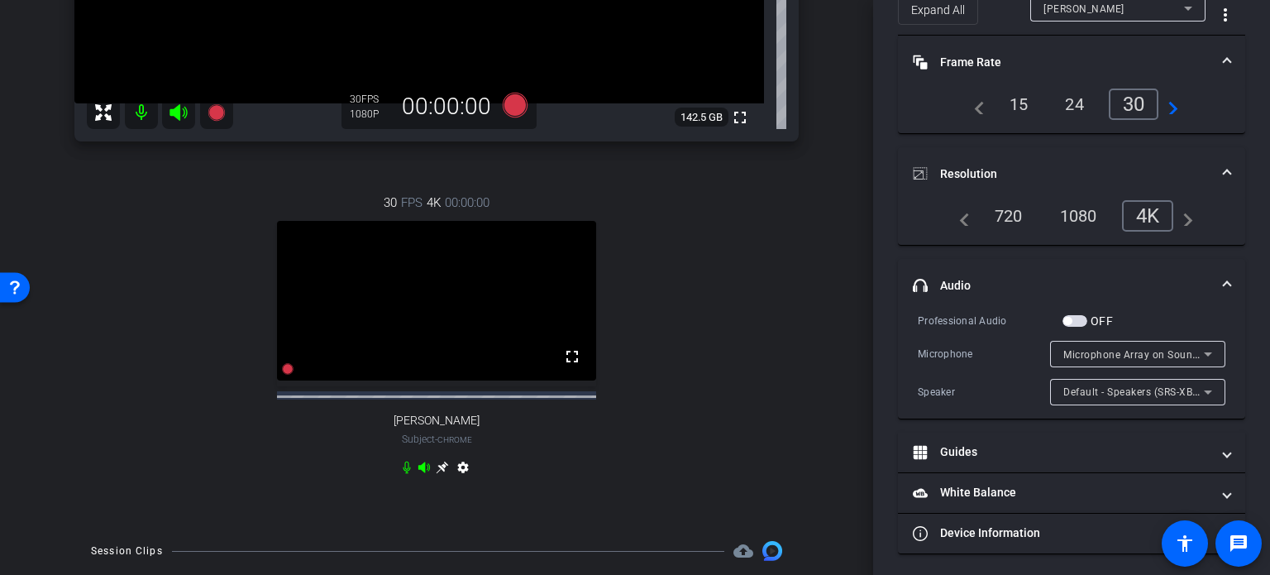
scroll to position [84, 0]
click at [1096, 343] on div "Microphone Array on SoundWire Device (4- SoundWire Audio)" at bounding box center [1134, 353] width 141 height 21
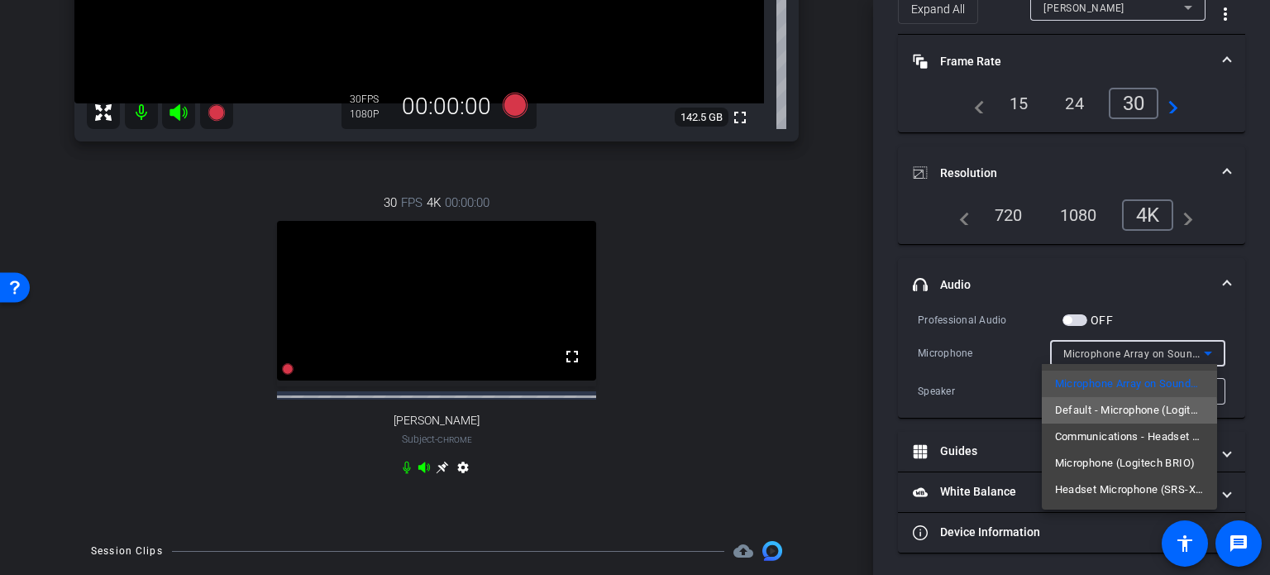
click at [1093, 414] on span "Default - Microphone (Logitech BRIO)" at bounding box center [1129, 410] width 149 height 20
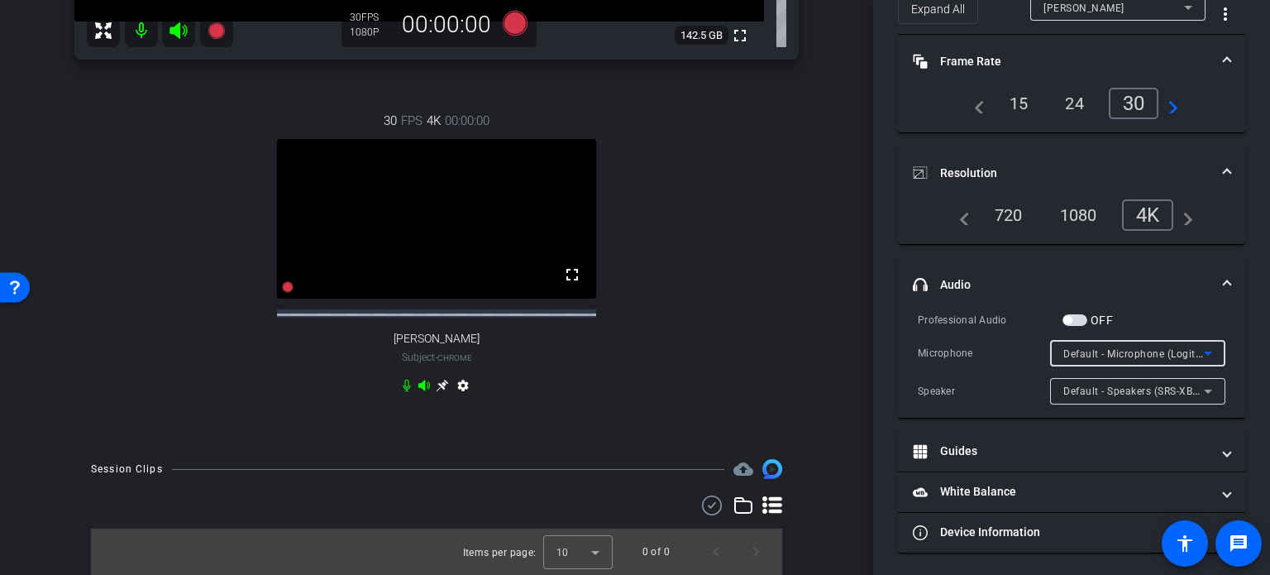
scroll to position [509, 0]
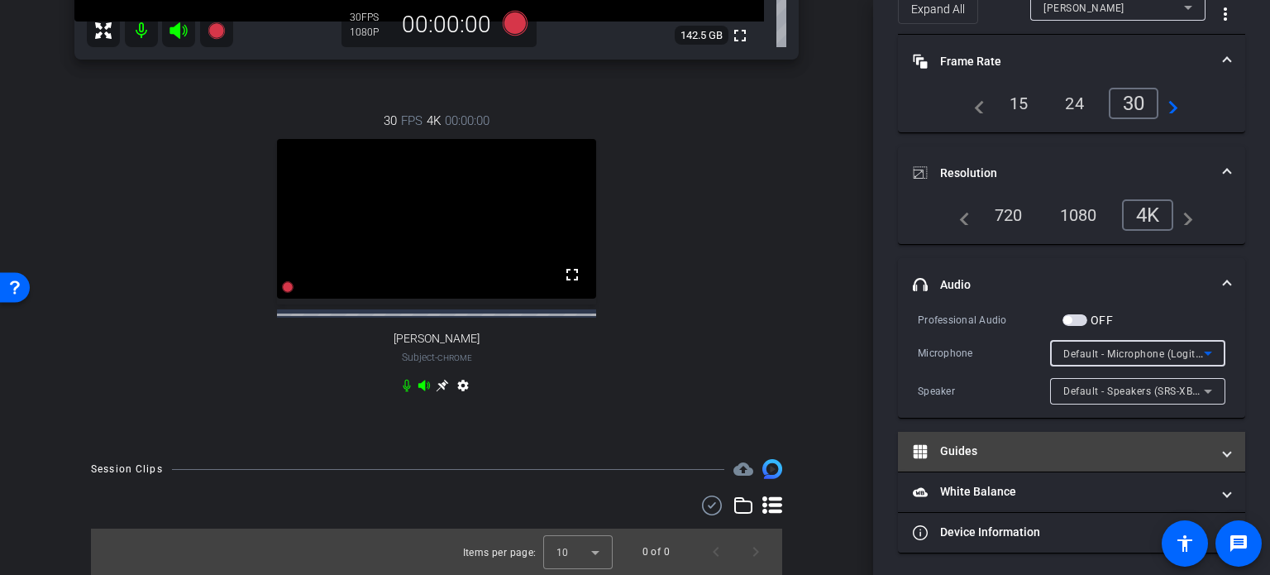
click at [1007, 446] on mat-panel-title "Guides" at bounding box center [1062, 450] width 298 height 17
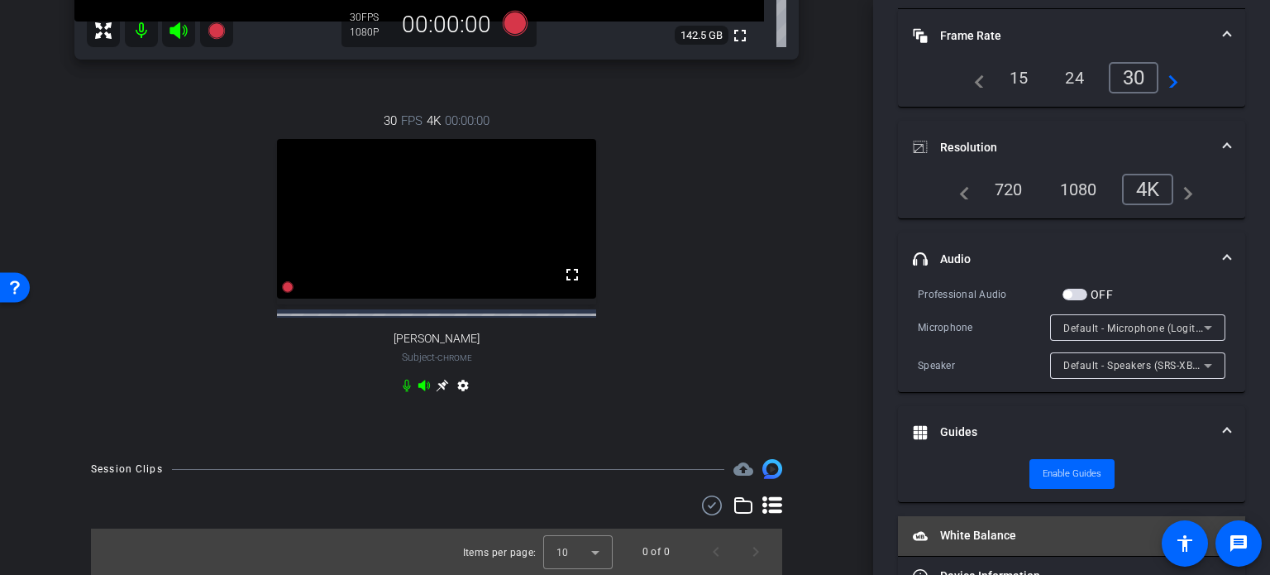
scroll to position [153, 0]
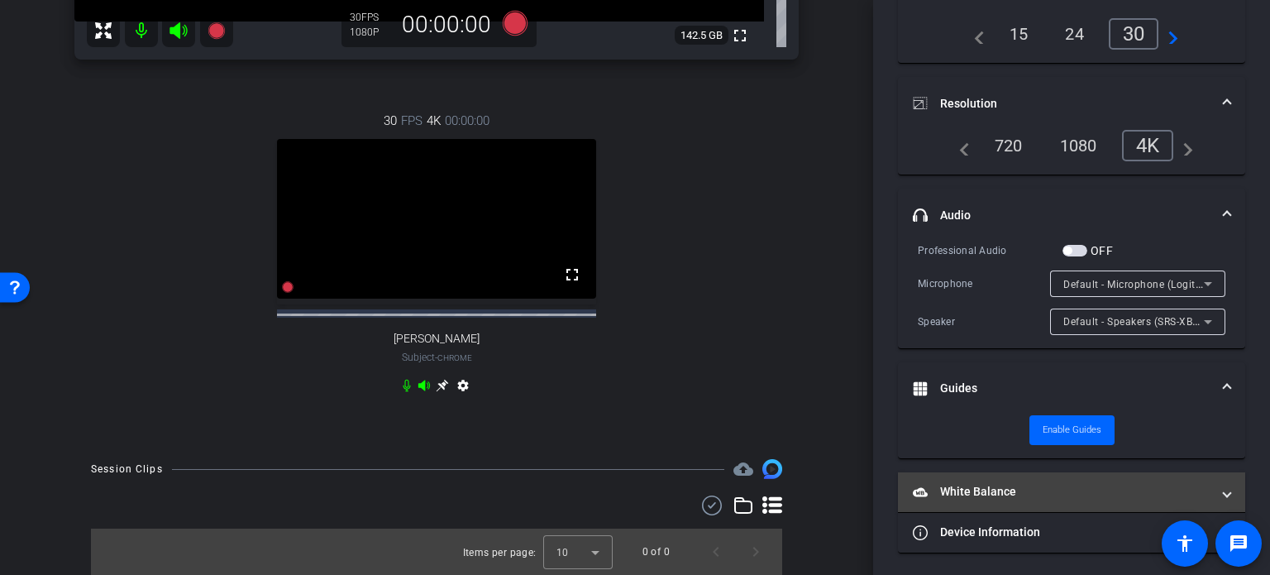
click at [970, 479] on mat-expansion-panel-header "White Balance White Balance" at bounding box center [1071, 492] width 347 height 40
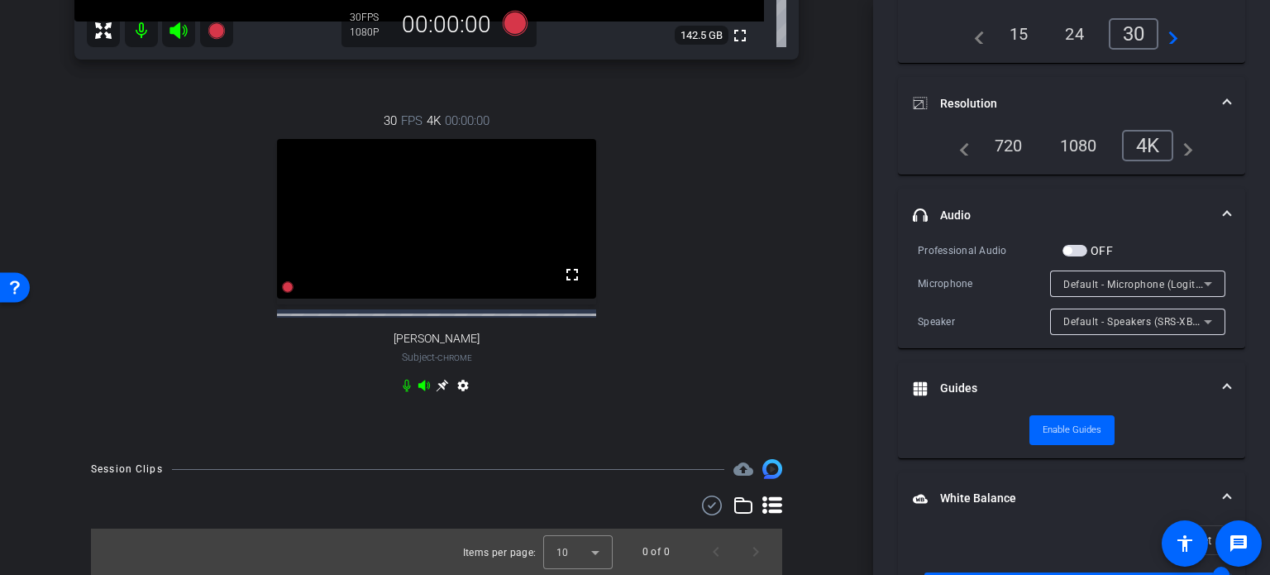
drag, startPoint x: 970, startPoint y: 495, endPoint x: 988, endPoint y: 493, distance: 18.4
click at [975, 495] on mat-panel-title "White Balance White Balance" at bounding box center [1062, 498] width 298 height 17
click at [986, 380] on mat-panel-title "Guides" at bounding box center [1062, 388] width 298 height 17
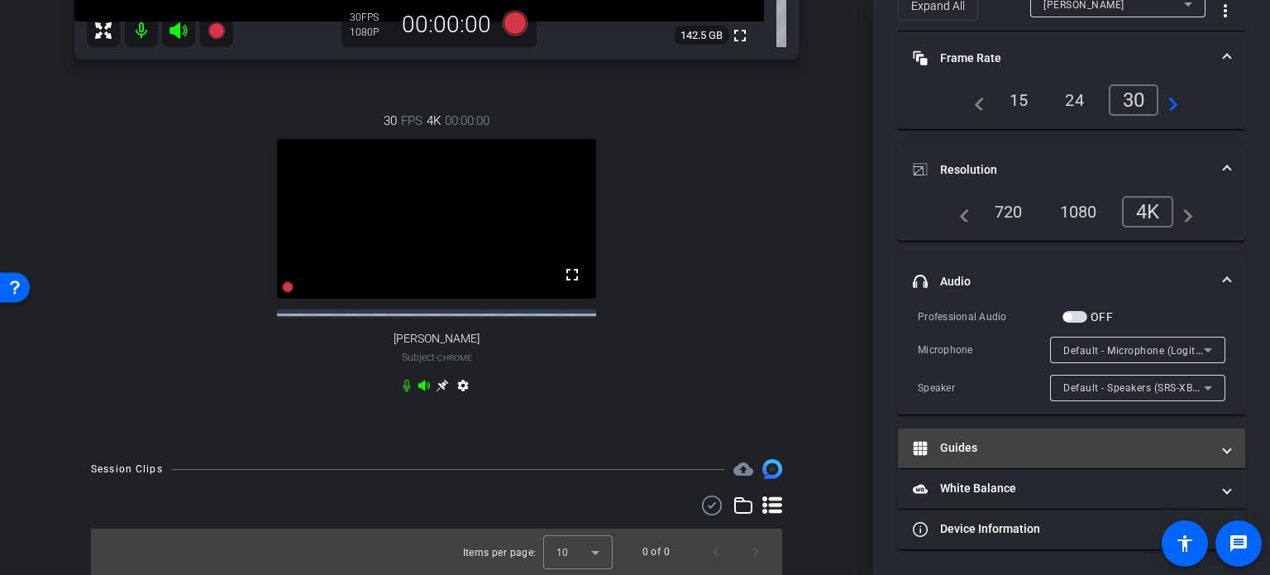
scroll to position [84, 0]
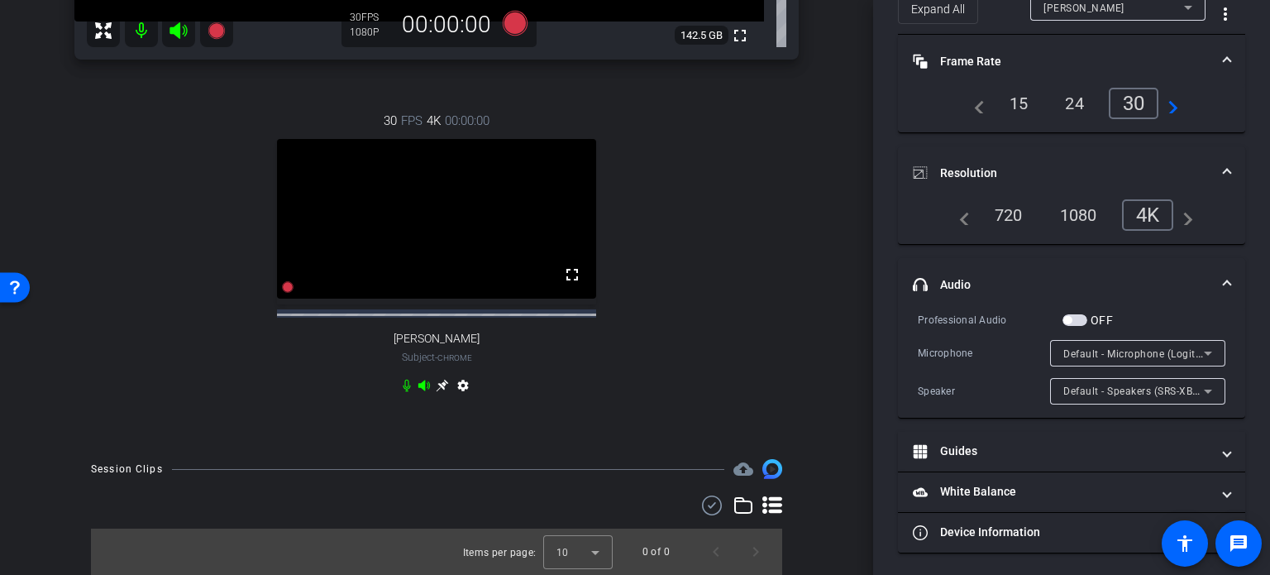
click at [1138, 353] on span "Default - Microphone (Logitech BRIO)" at bounding box center [1153, 353] width 178 height 13
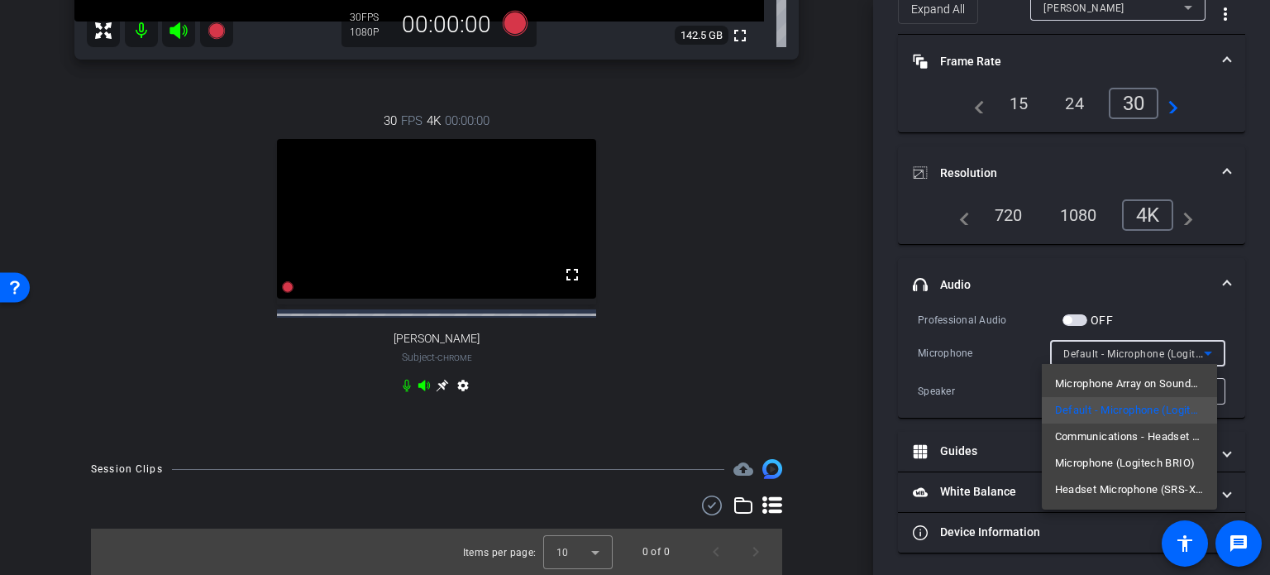
click at [1022, 394] on div at bounding box center [635, 287] width 1270 height 575
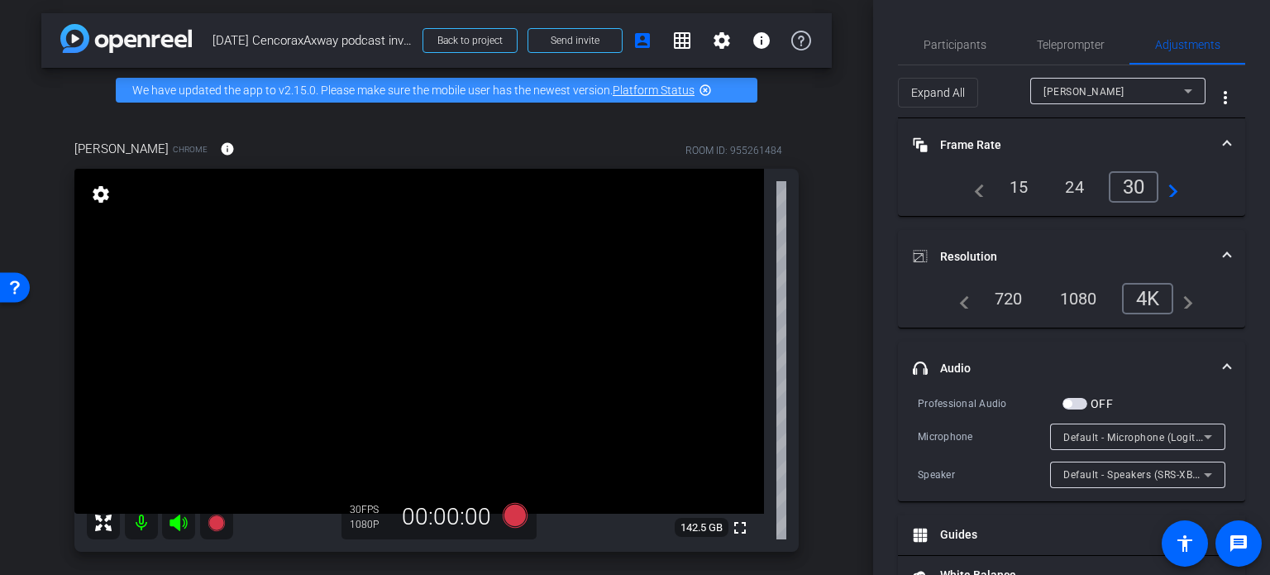
scroll to position [0, 0]
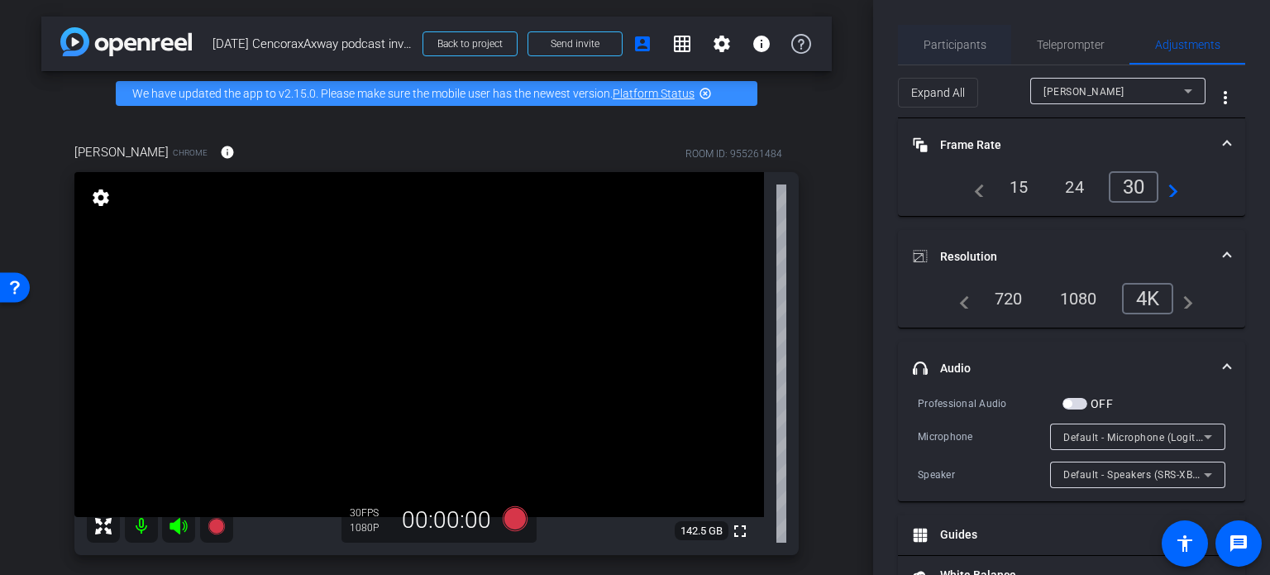
click at [956, 50] on span "Participants" at bounding box center [955, 45] width 63 height 12
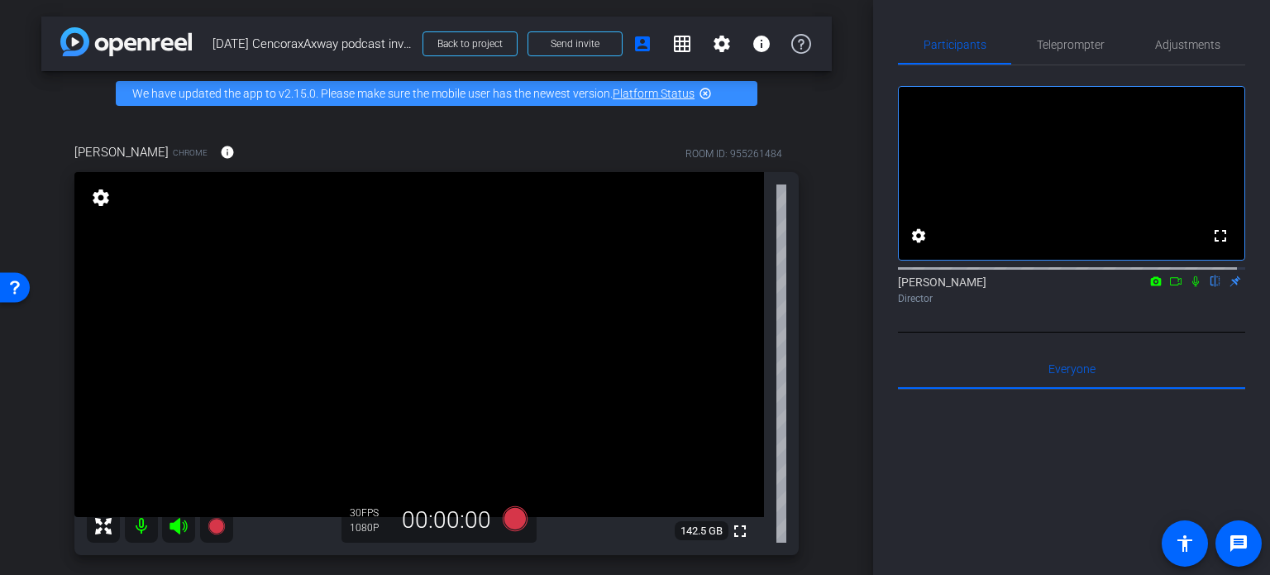
scroll to position [83, 0]
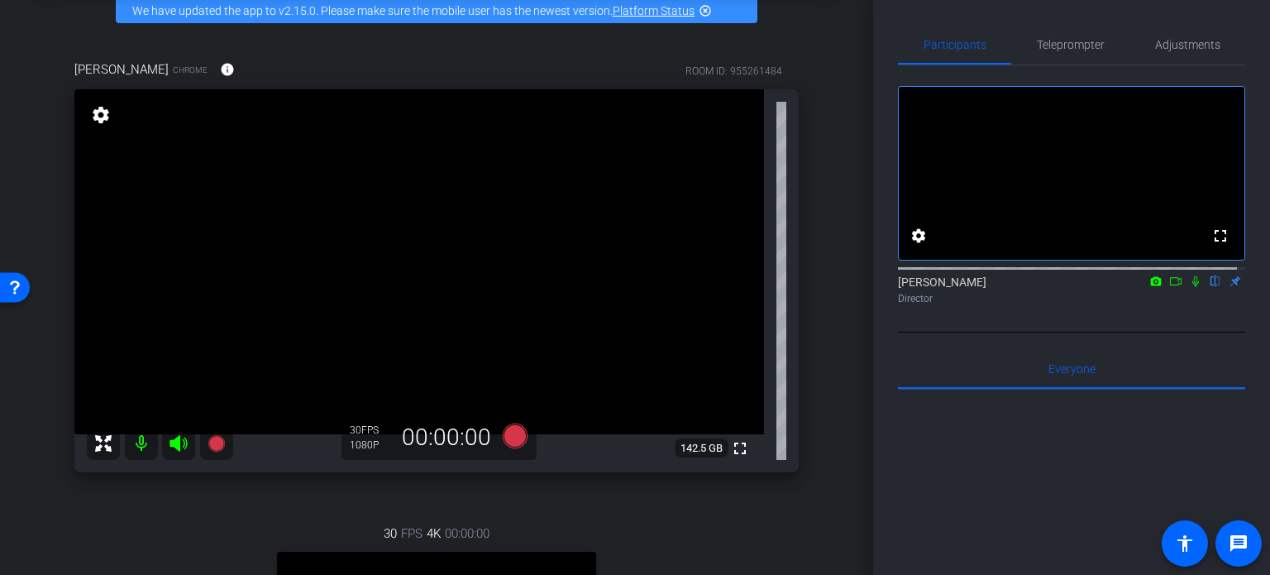
click at [1189, 287] on icon at bounding box center [1195, 281] width 13 height 12
click at [1170, 287] on icon at bounding box center [1176, 281] width 13 height 12
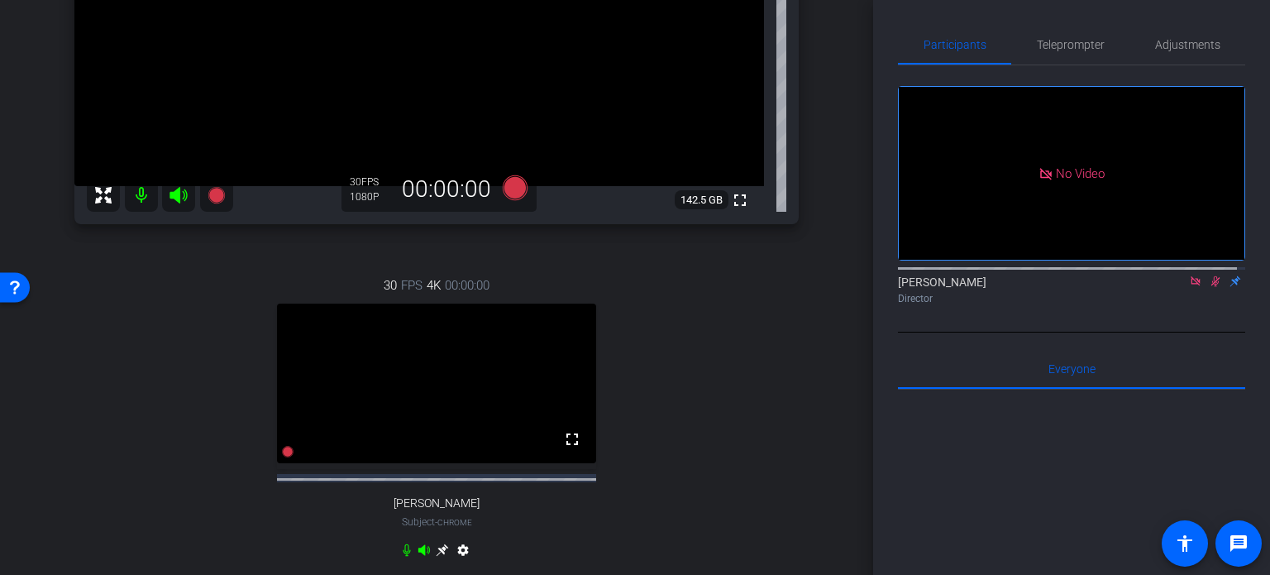
scroll to position [414, 0]
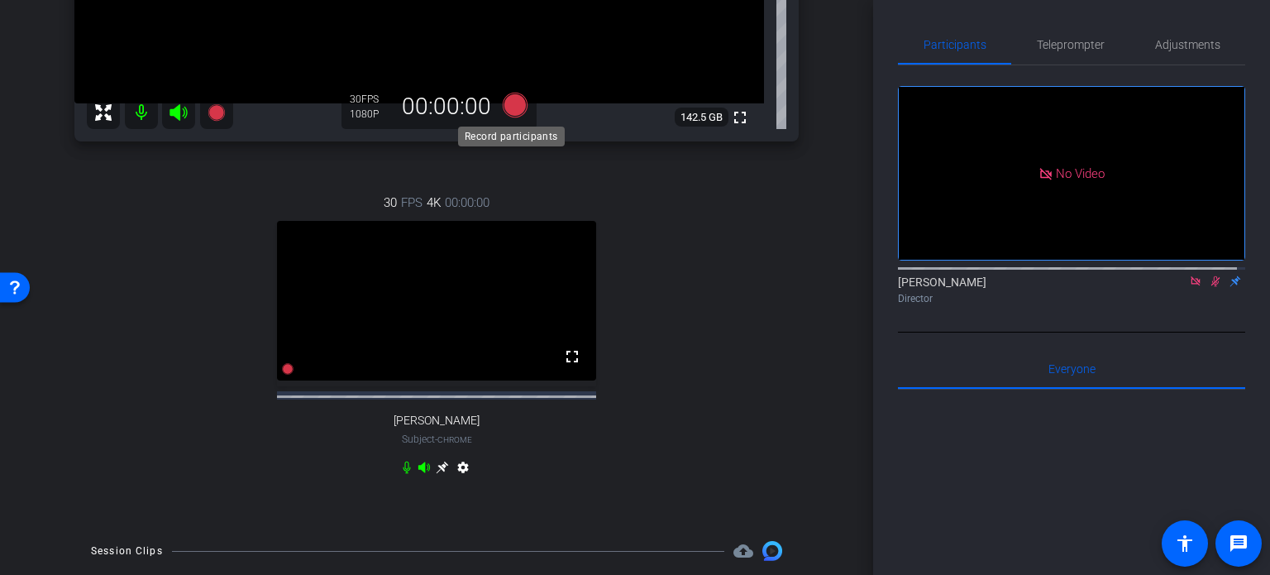
click at [514, 108] on icon at bounding box center [515, 105] width 25 height 25
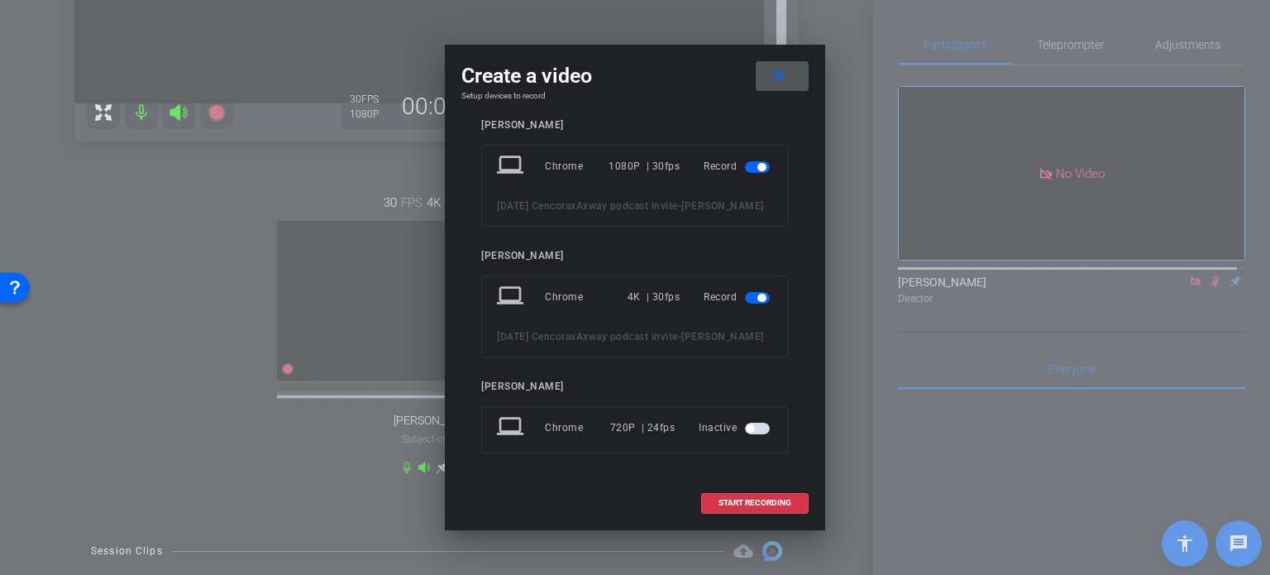
scroll to position [55, 0]
click at [760, 499] on span "START RECORDING" at bounding box center [755, 503] width 73 height 8
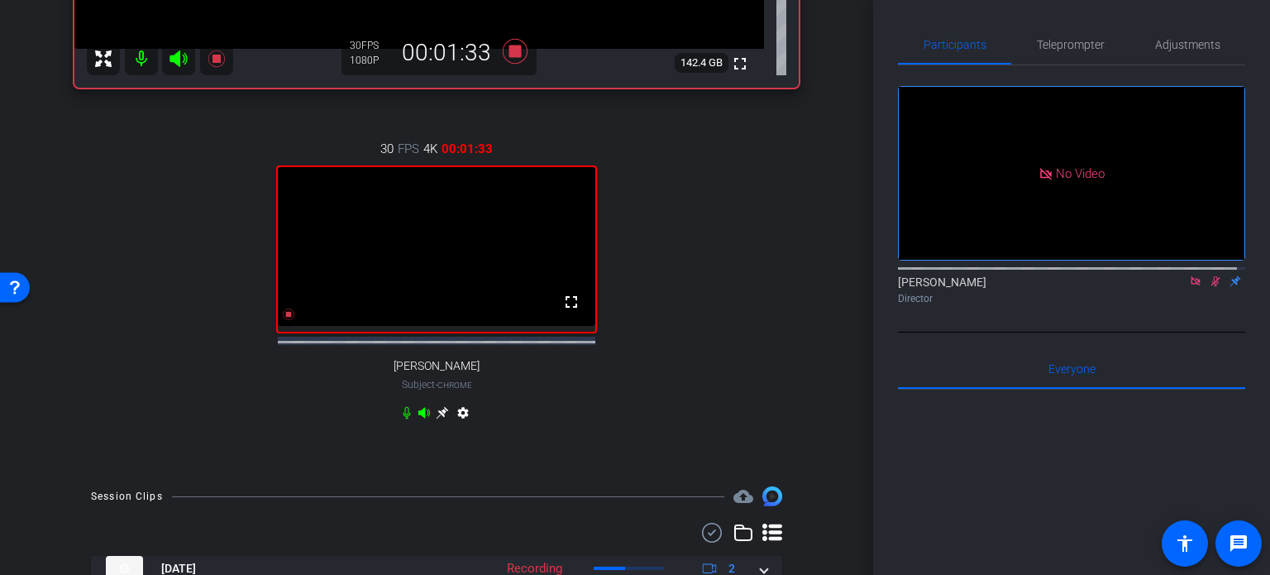
scroll to position [543, 0]
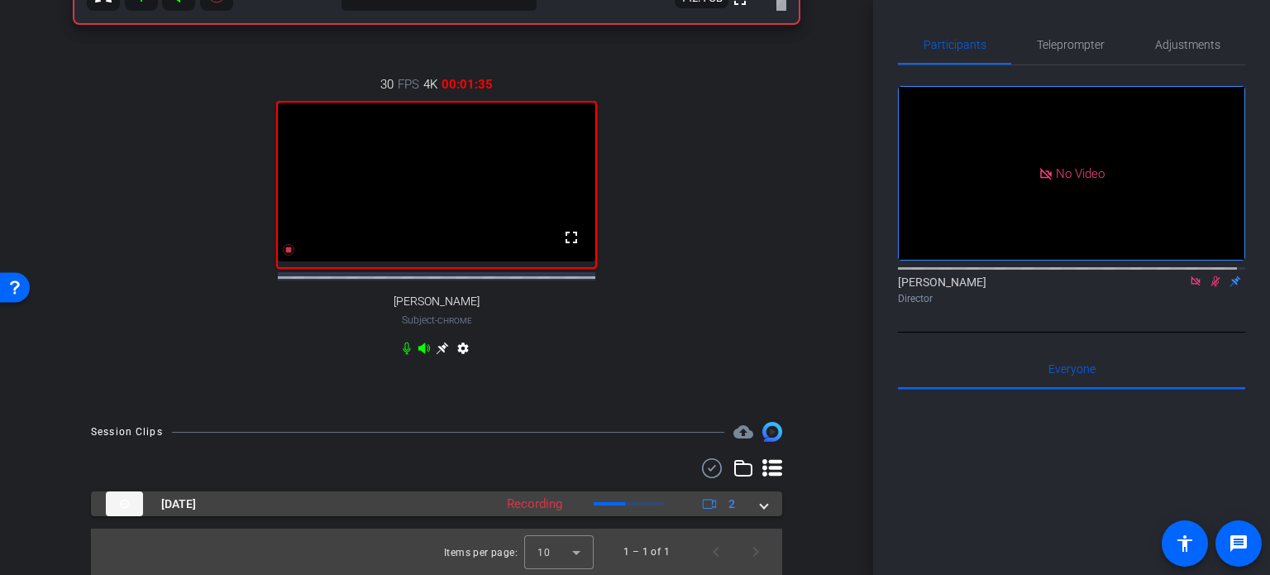
click at [761, 505] on span at bounding box center [764, 503] width 7 height 17
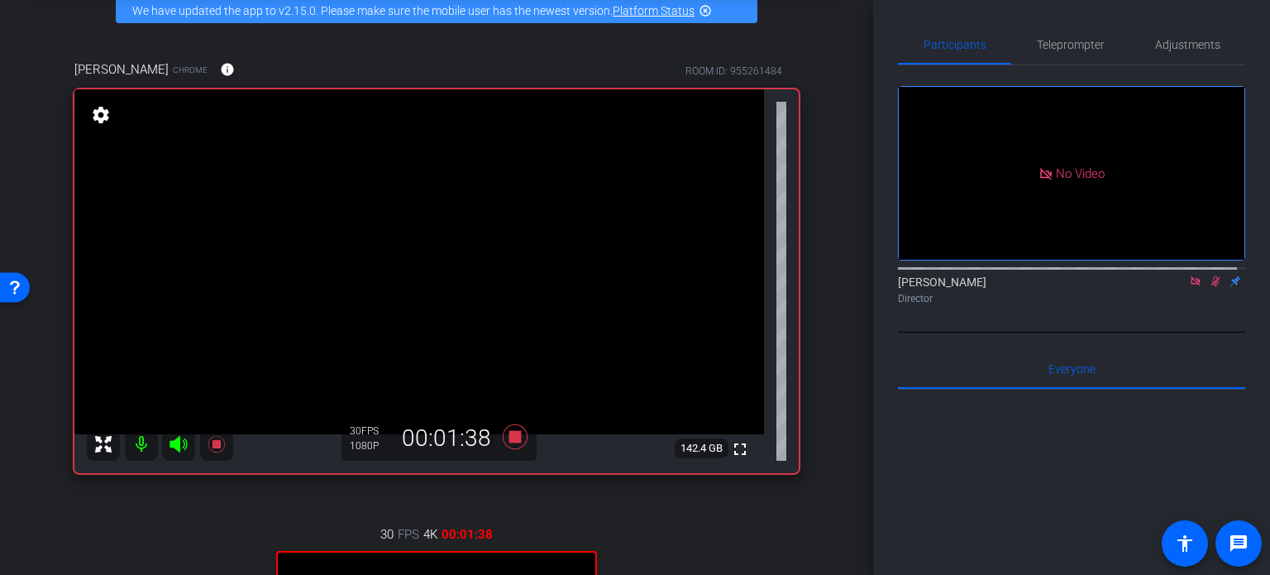
scroll to position [83, 0]
click at [95, 114] on mat-icon "settings" at bounding box center [100, 115] width 23 height 20
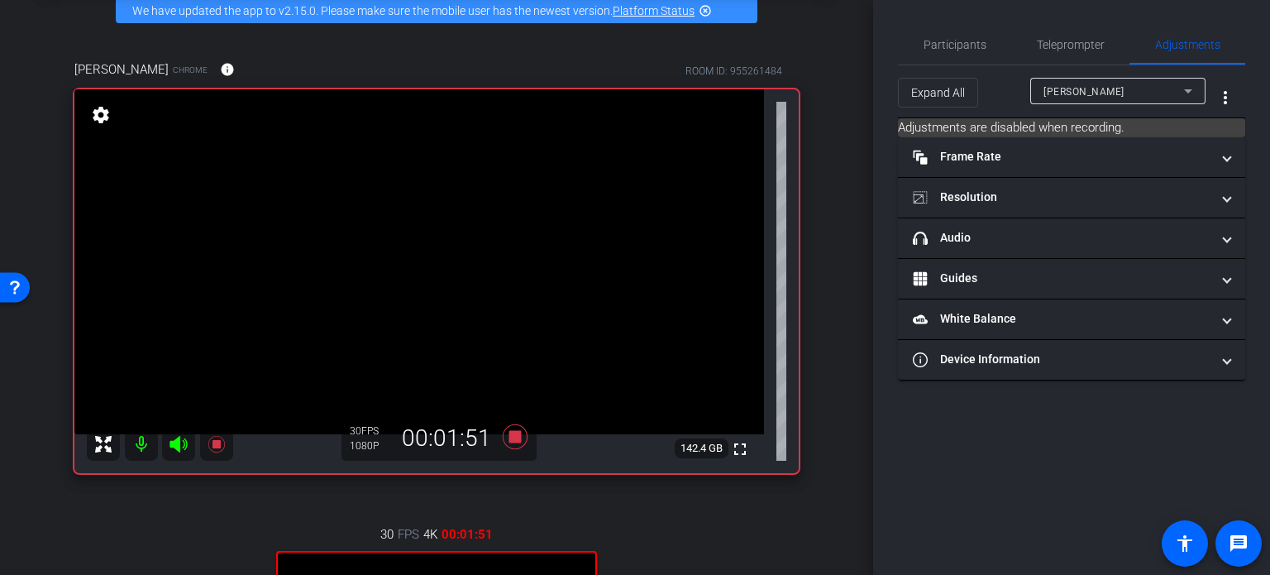
scroll to position [0, 0]
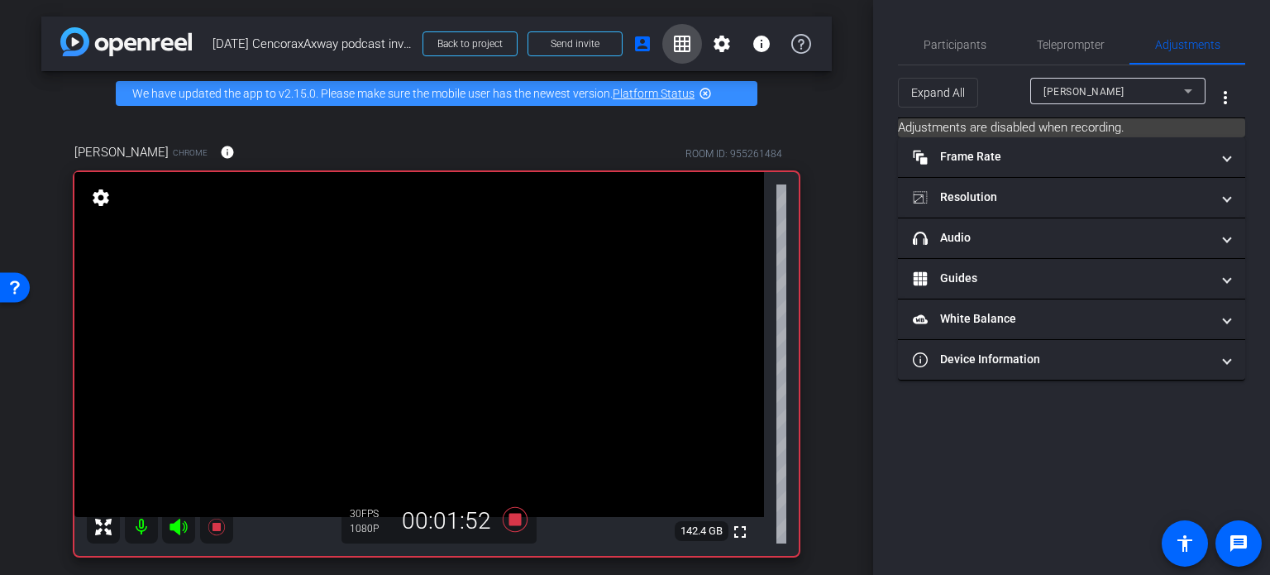
click at [675, 45] on mat-icon "grid_on" at bounding box center [682, 44] width 20 height 20
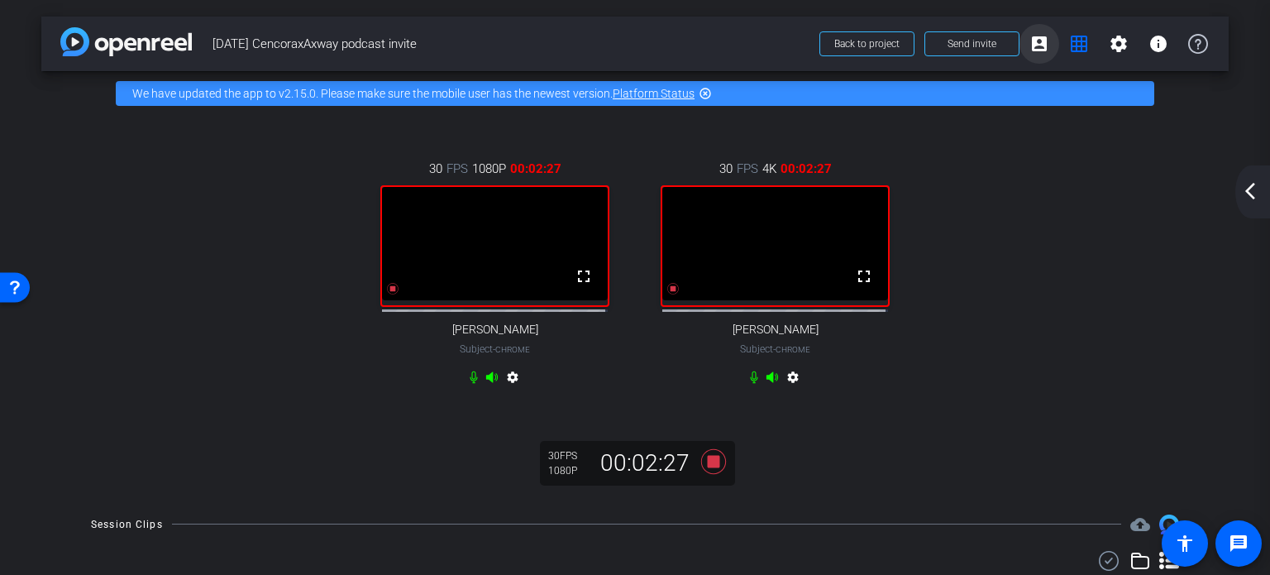
click at [1032, 49] on mat-icon "account_box" at bounding box center [1040, 44] width 20 height 20
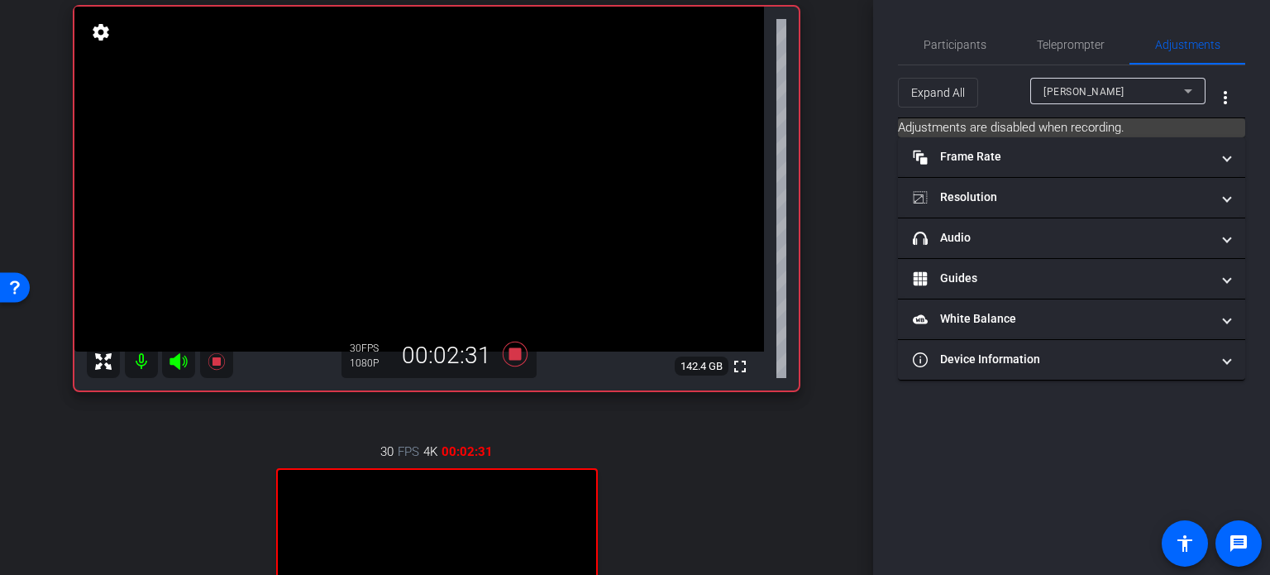
scroll to position [248, 0]
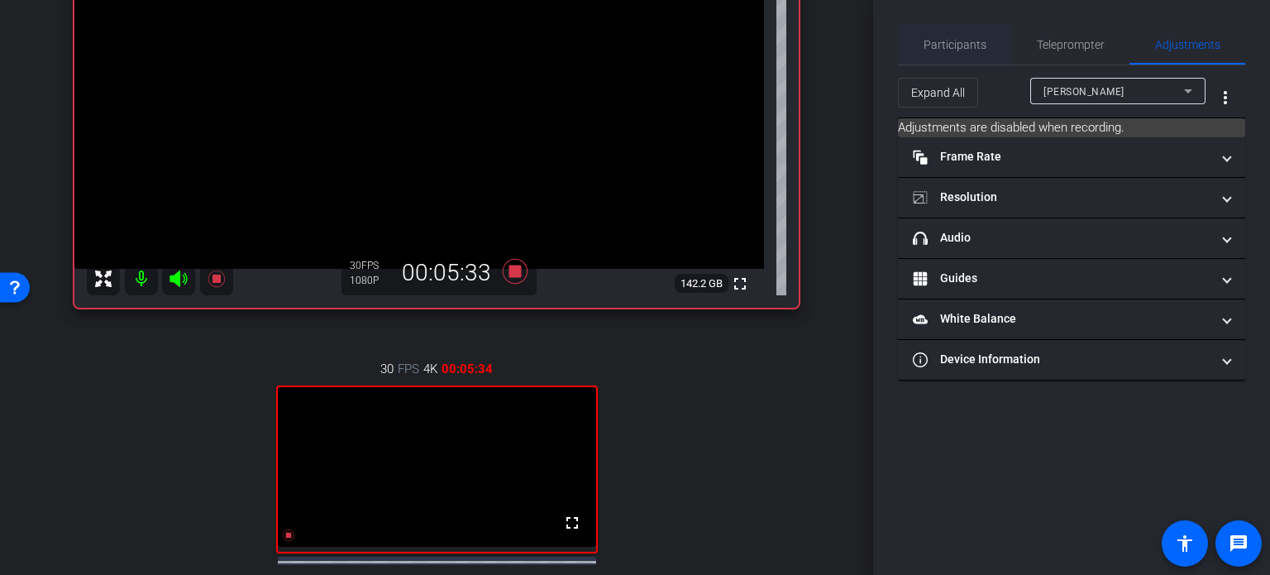
click at [972, 54] on span "Participants" at bounding box center [955, 45] width 63 height 40
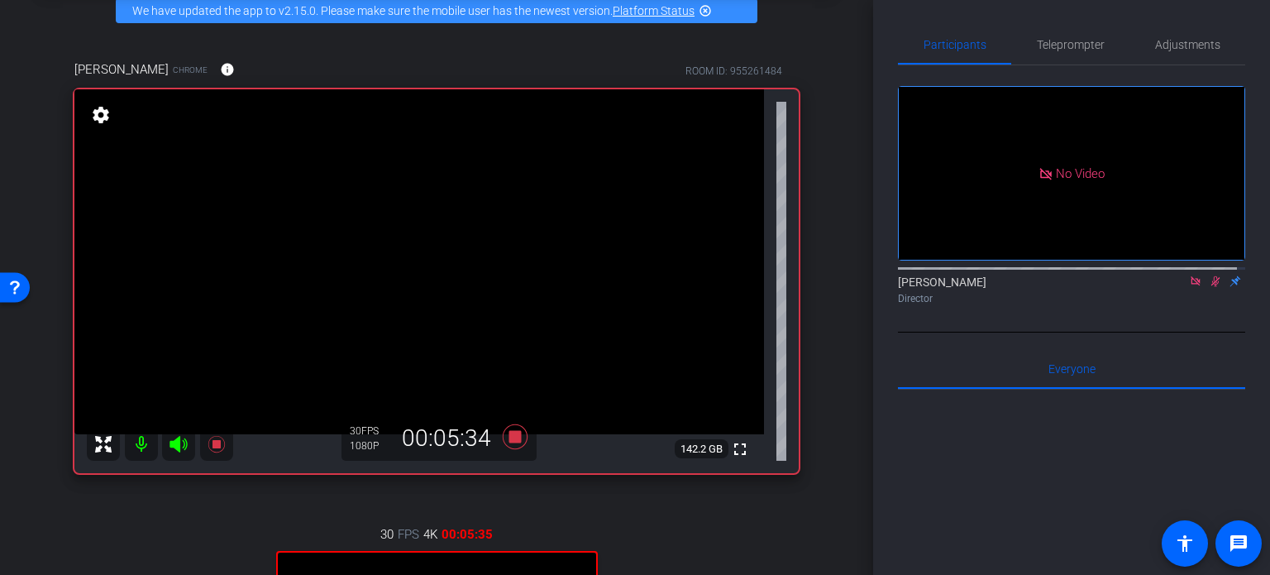
scroll to position [83, 0]
click at [101, 111] on mat-icon "settings" at bounding box center [100, 115] width 23 height 20
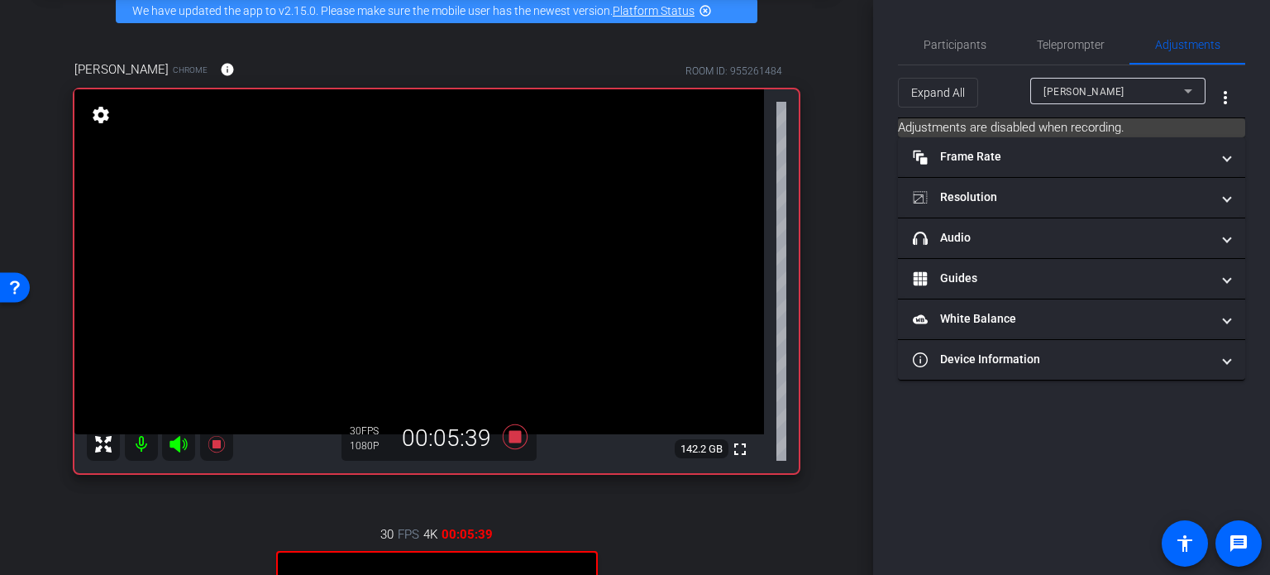
click at [99, 115] on mat-icon "settings" at bounding box center [100, 115] width 23 height 20
click at [969, 49] on span "Participants" at bounding box center [955, 45] width 63 height 12
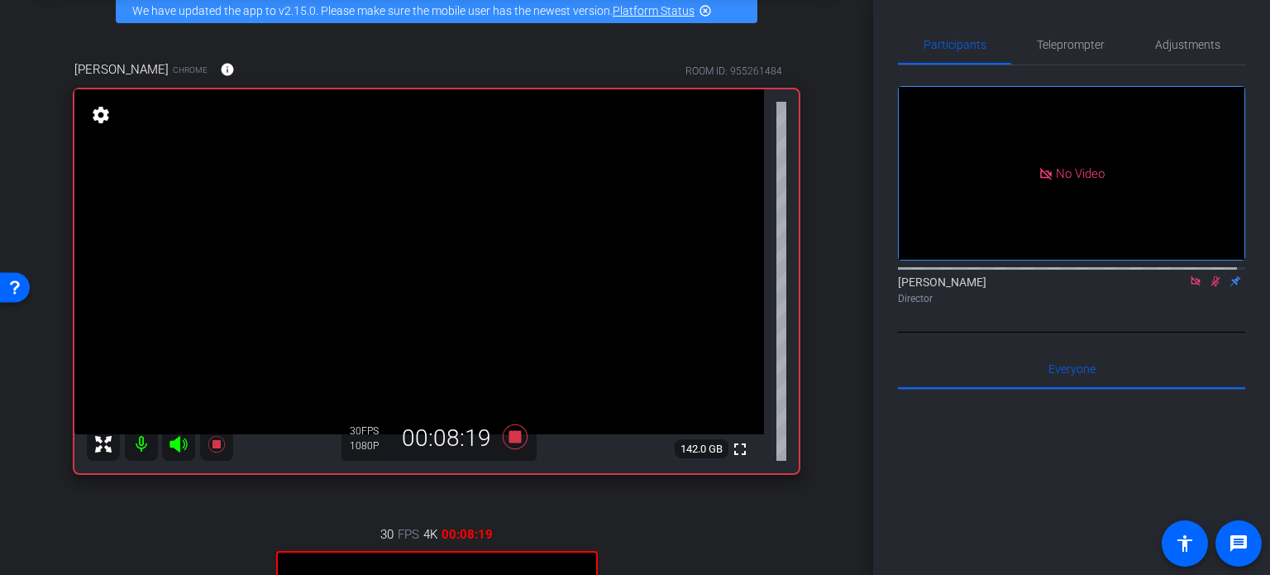
click at [116, 110] on video at bounding box center [419, 261] width 690 height 345
click at [104, 114] on mat-icon "settings" at bounding box center [100, 115] width 23 height 20
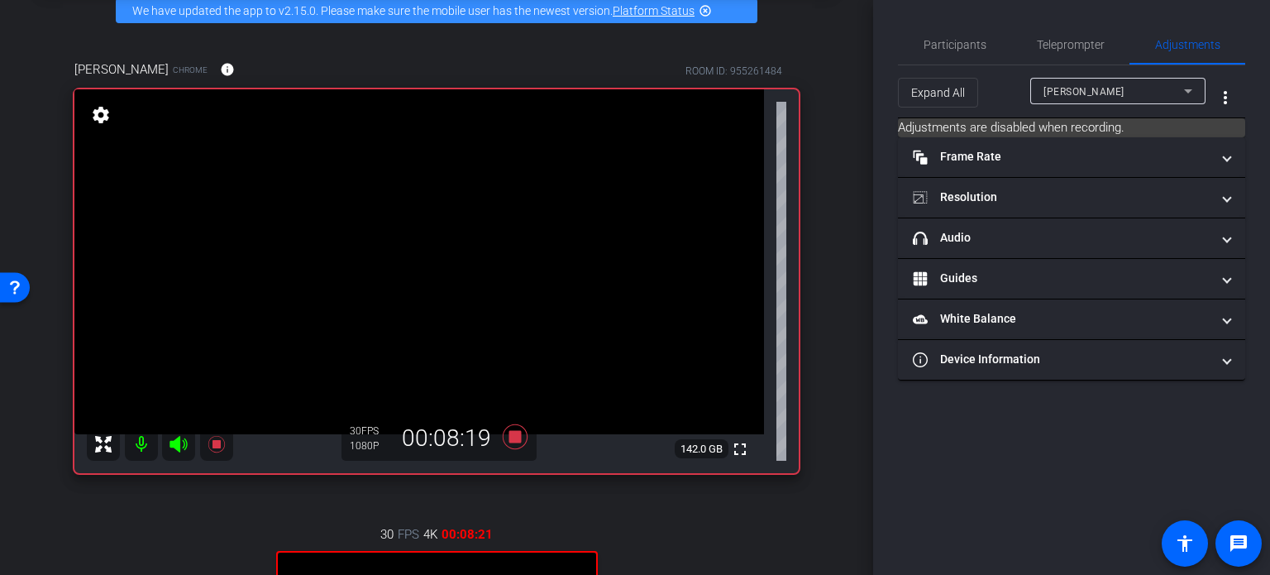
click at [104, 114] on mat-icon "settings" at bounding box center [100, 115] width 23 height 20
click at [953, 49] on span "Participants" at bounding box center [955, 45] width 63 height 12
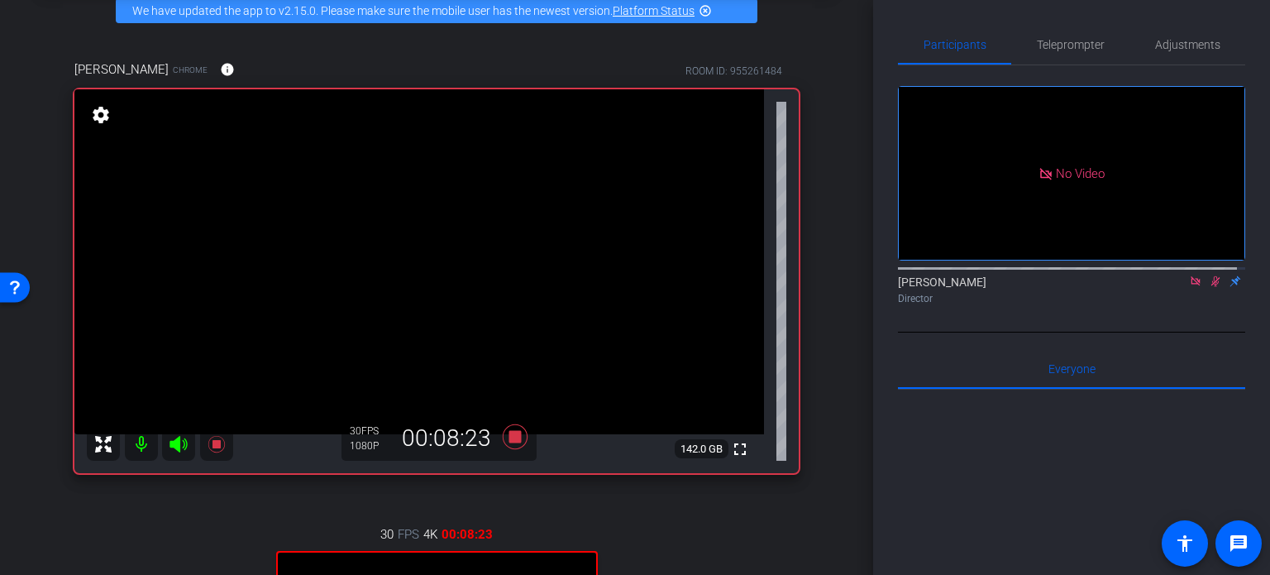
click at [814, 261] on div "[PERSON_NAME] Chrome info ROOM ID: 955261484 fullscreen settings 142.0 GB 30 FP…" at bounding box center [436, 444] width 791 height 823
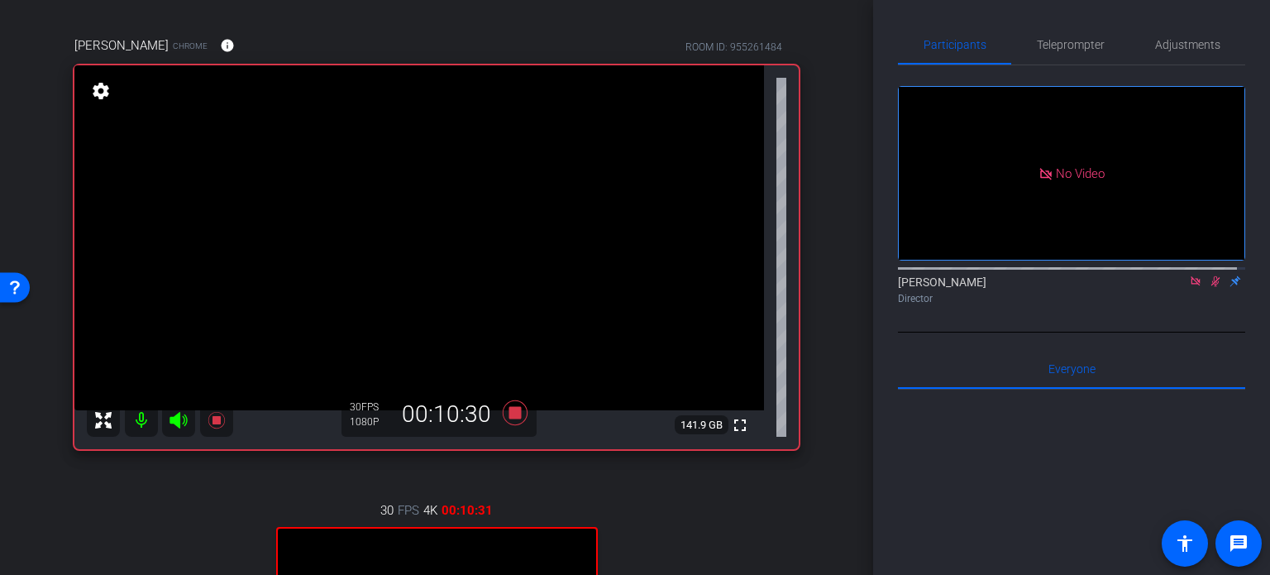
scroll to position [0, 0]
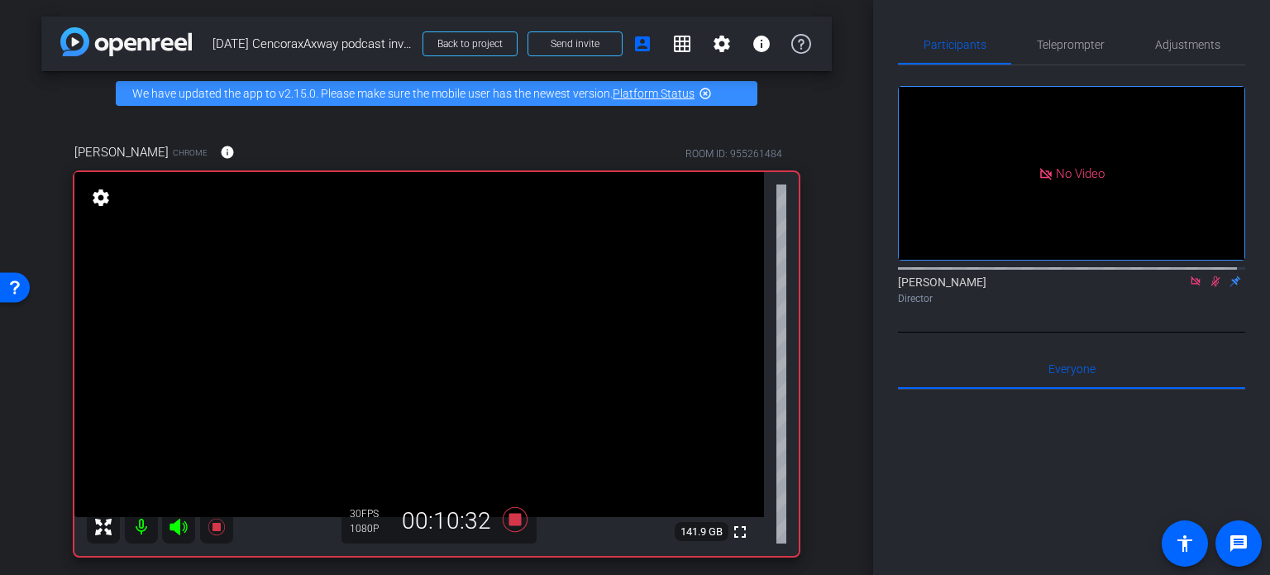
click at [106, 201] on mat-icon "settings" at bounding box center [100, 198] width 23 height 20
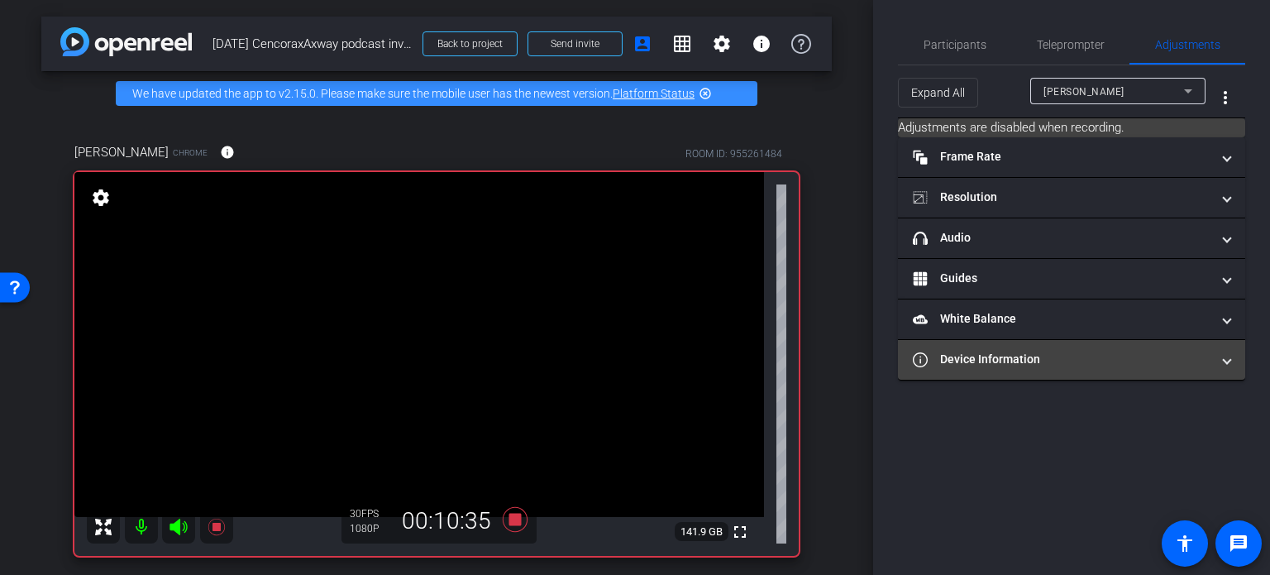
click at [956, 361] on mat-panel-title "Device Information" at bounding box center [1062, 359] width 298 height 17
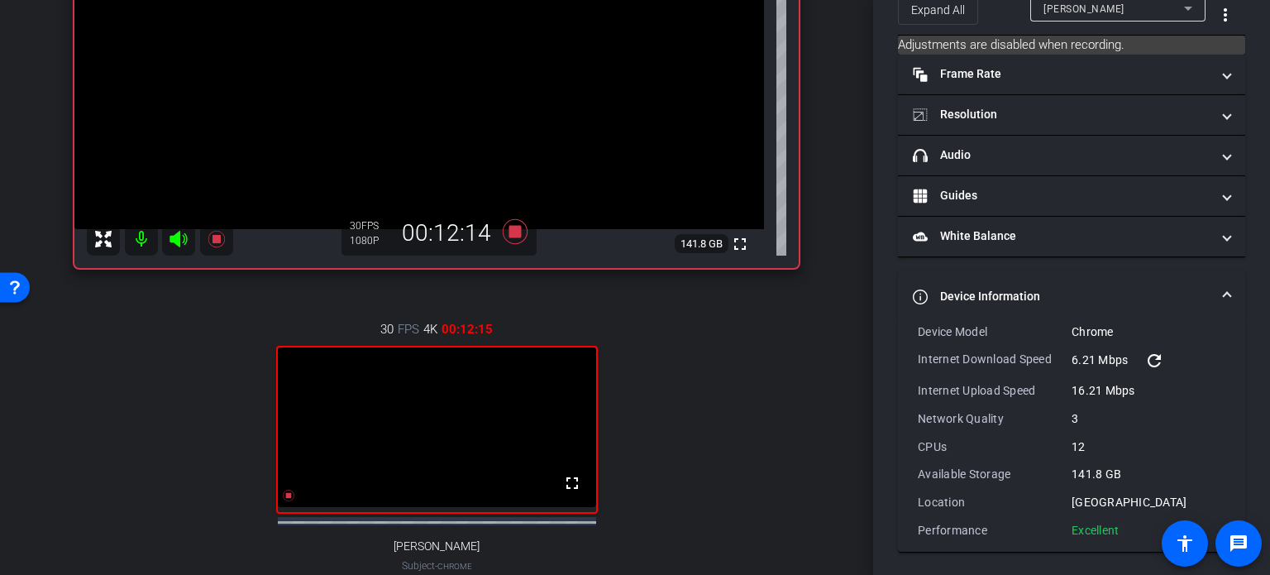
scroll to position [331, 0]
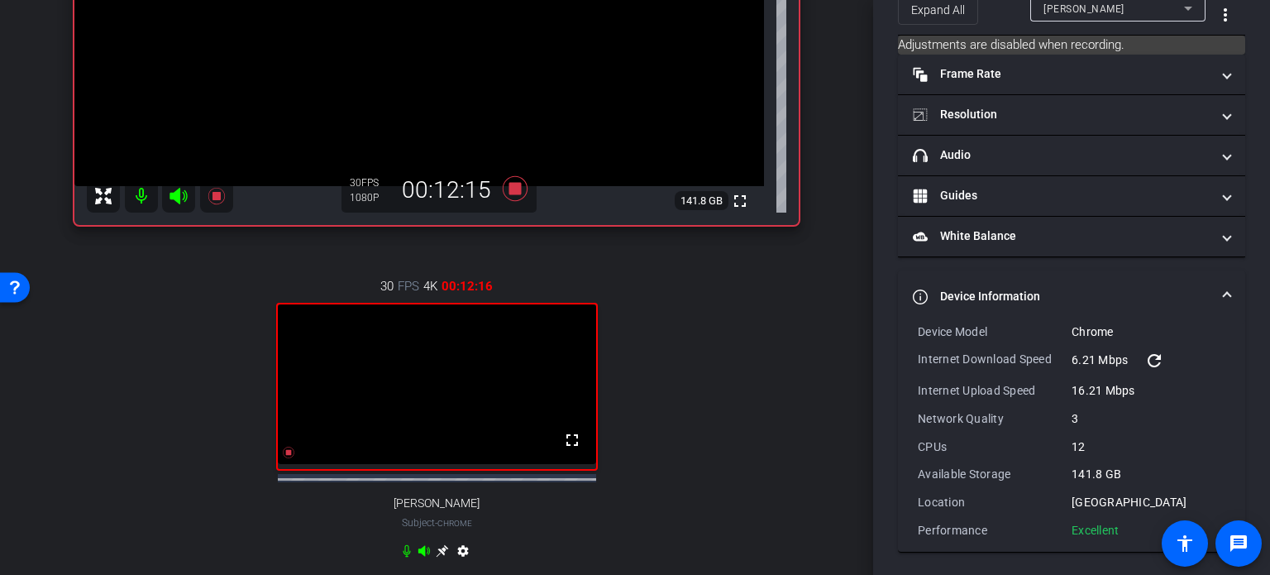
click at [457, 562] on mat-icon "settings" at bounding box center [463, 554] width 20 height 20
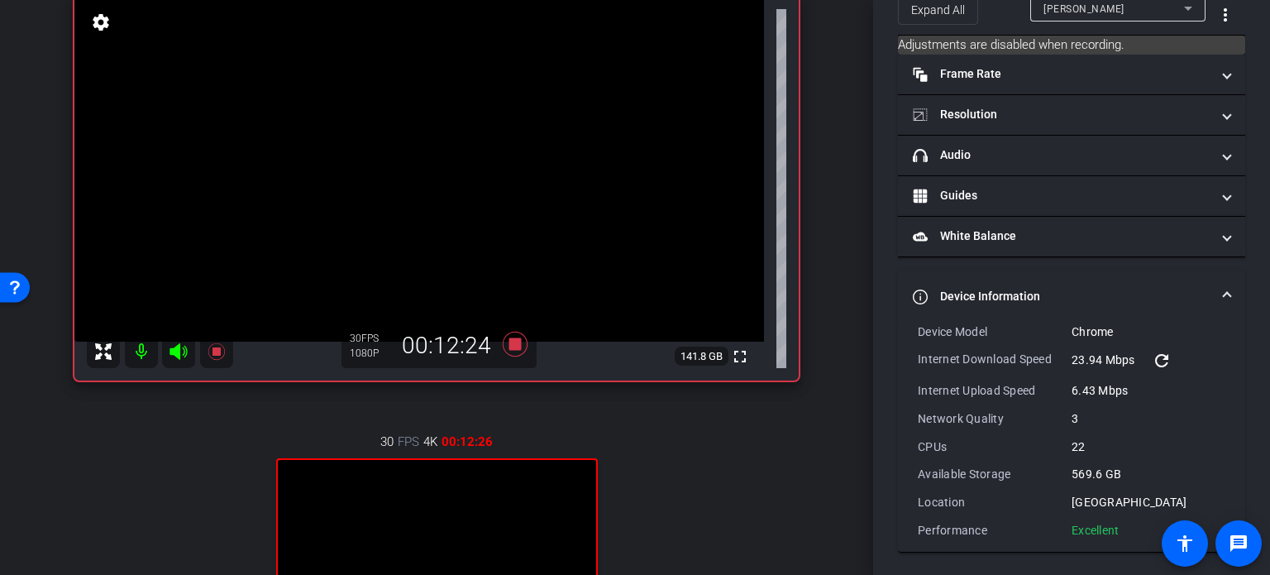
scroll to position [165, 0]
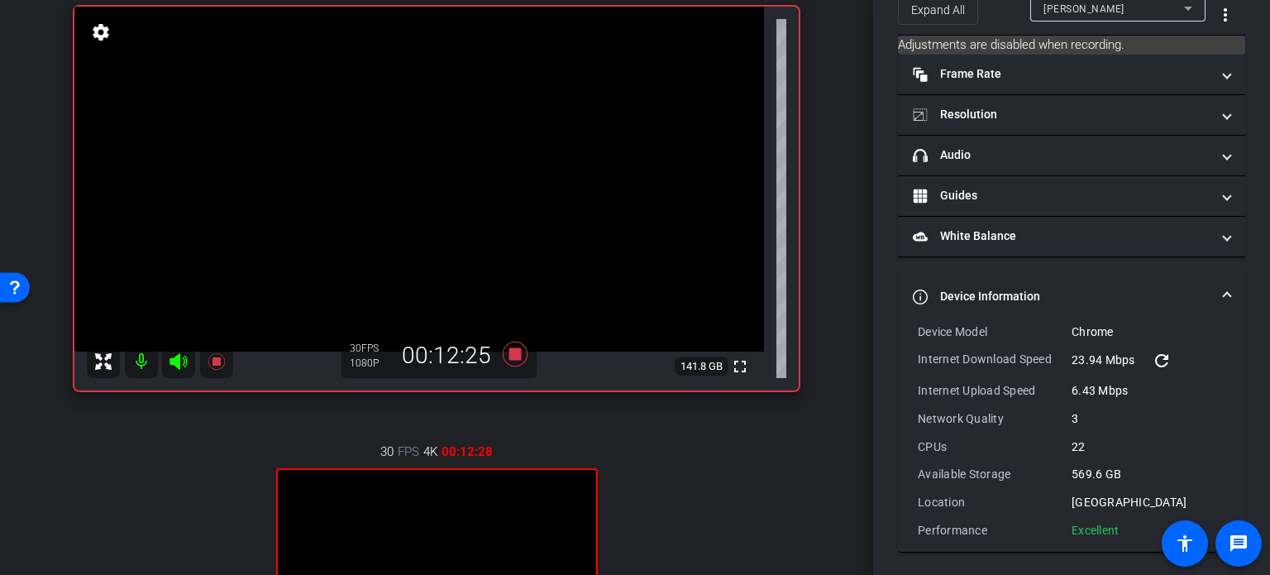
click at [106, 39] on mat-icon "settings" at bounding box center [100, 32] width 23 height 20
type input "11000"
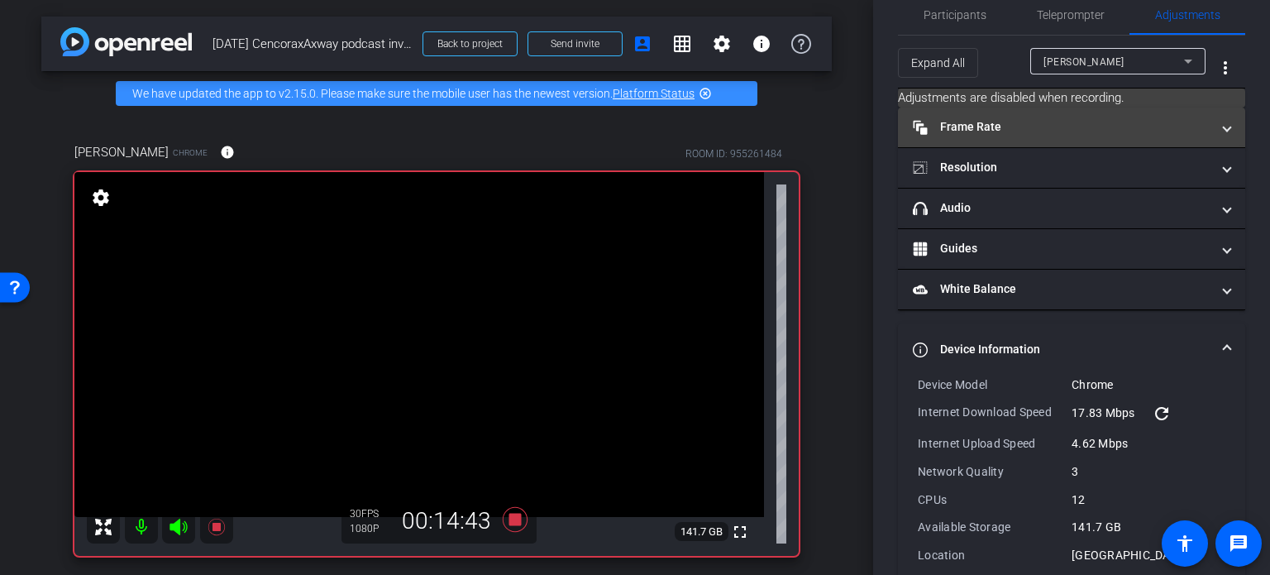
scroll to position [0, 0]
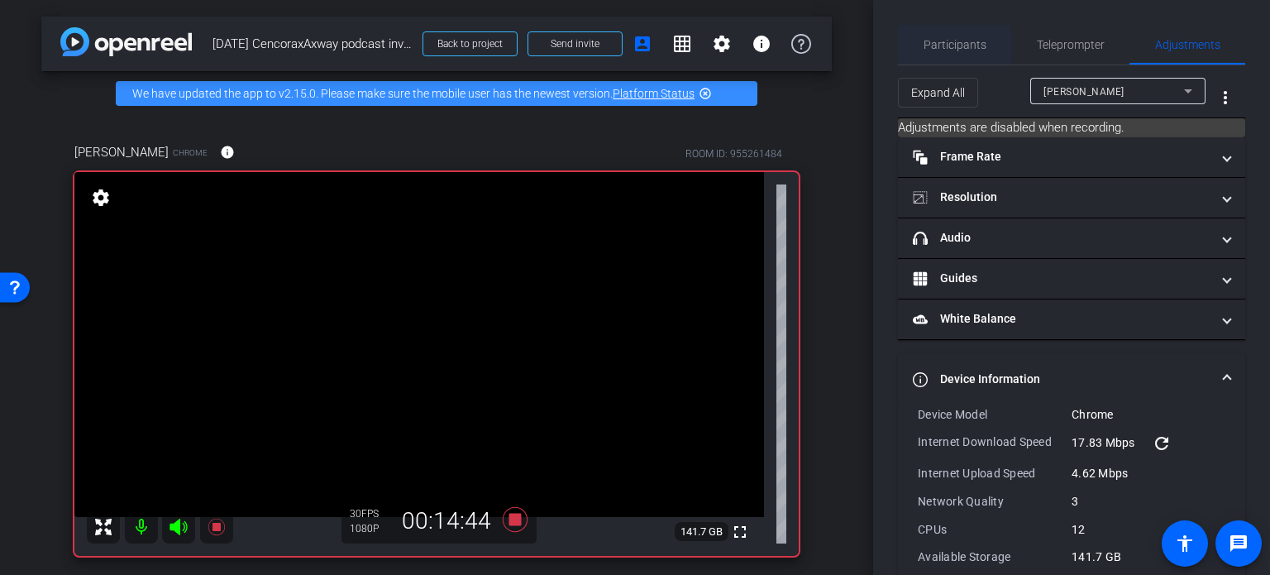
click at [956, 43] on span "Participants" at bounding box center [955, 45] width 63 height 12
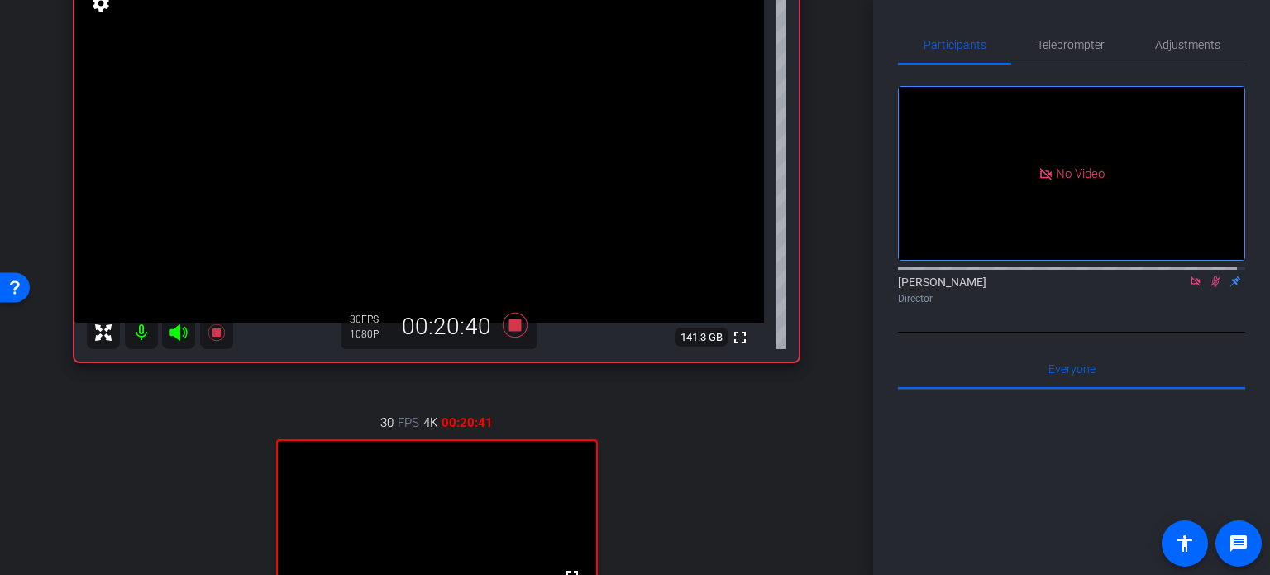
scroll to position [165, 0]
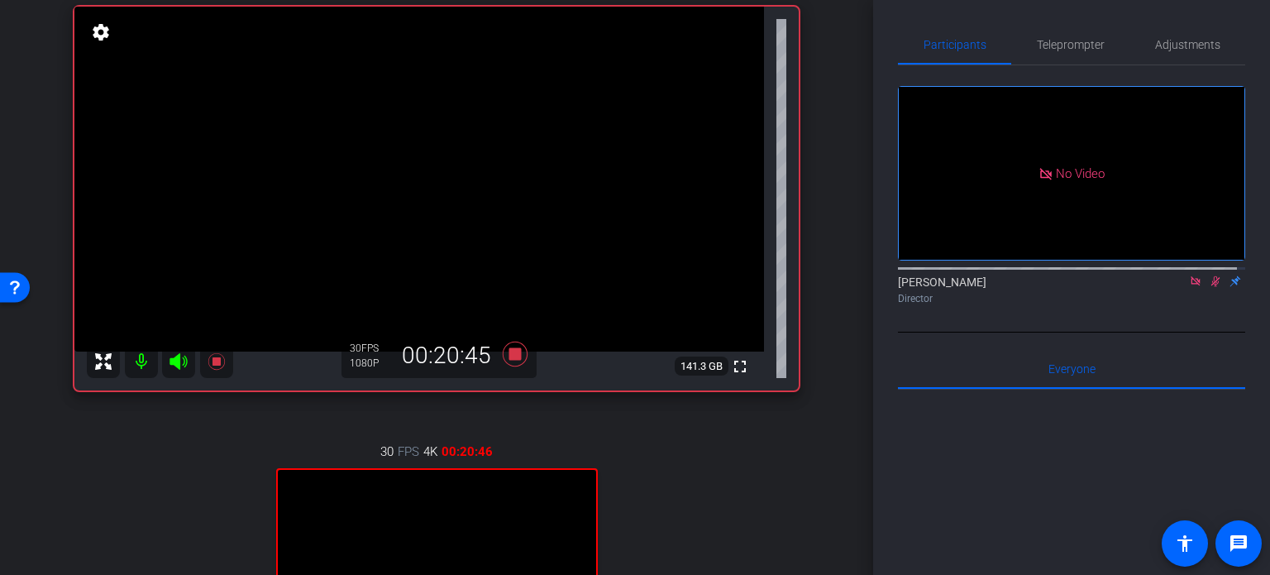
click at [1209, 275] on icon at bounding box center [1215, 281] width 13 height 12
click at [1189, 275] on icon at bounding box center [1195, 281] width 13 height 12
click at [1189, 287] on icon at bounding box center [1195, 281] width 13 height 12
click at [1170, 287] on icon at bounding box center [1176, 281] width 13 height 12
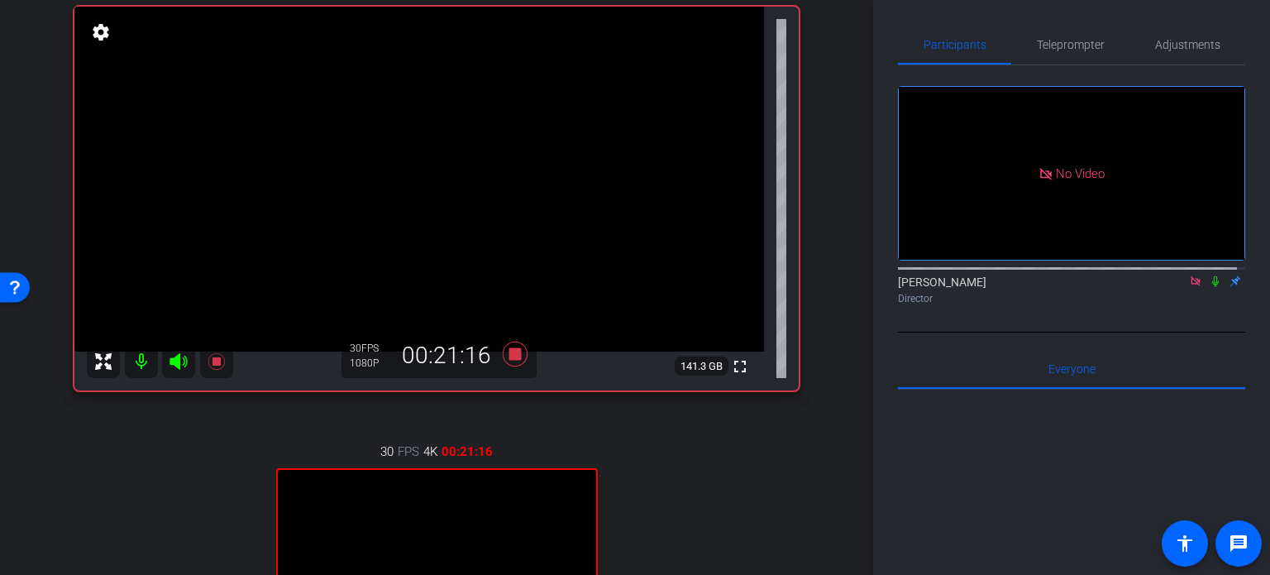
click at [1209, 287] on icon at bounding box center [1215, 281] width 13 height 12
click at [1212, 287] on icon at bounding box center [1216, 281] width 9 height 11
click at [1213, 287] on icon at bounding box center [1216, 281] width 7 height 11
click at [860, 332] on div "arrow_back [DATE] CencoraxAxway podcast invite Back to project Send invite acco…" at bounding box center [436, 122] width 873 height 575
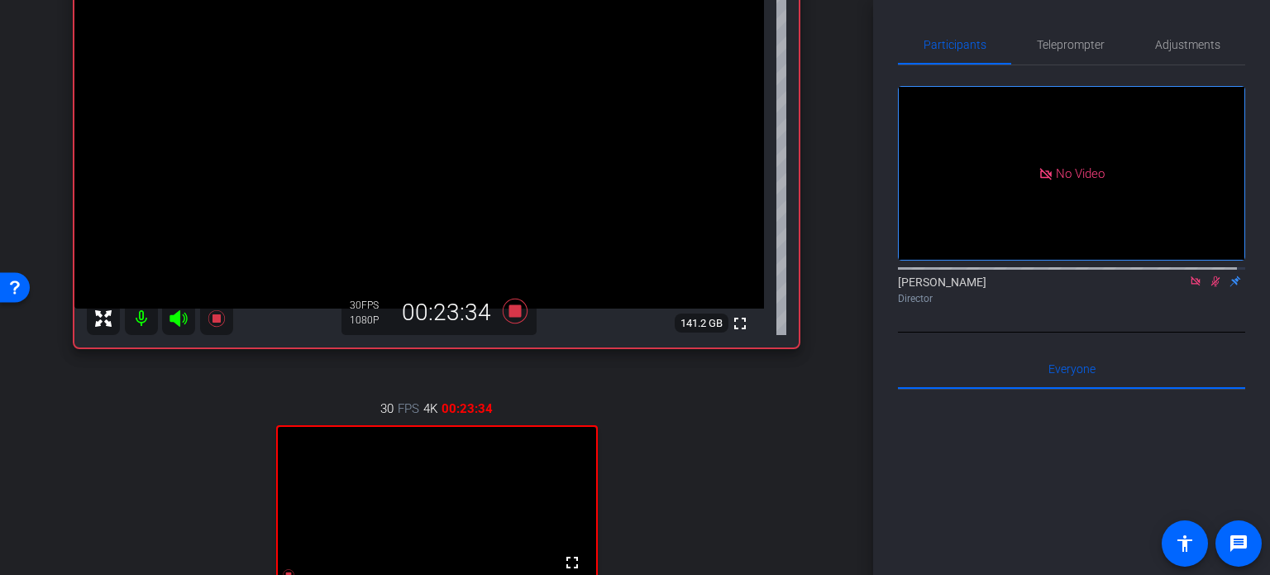
scroll to position [248, 0]
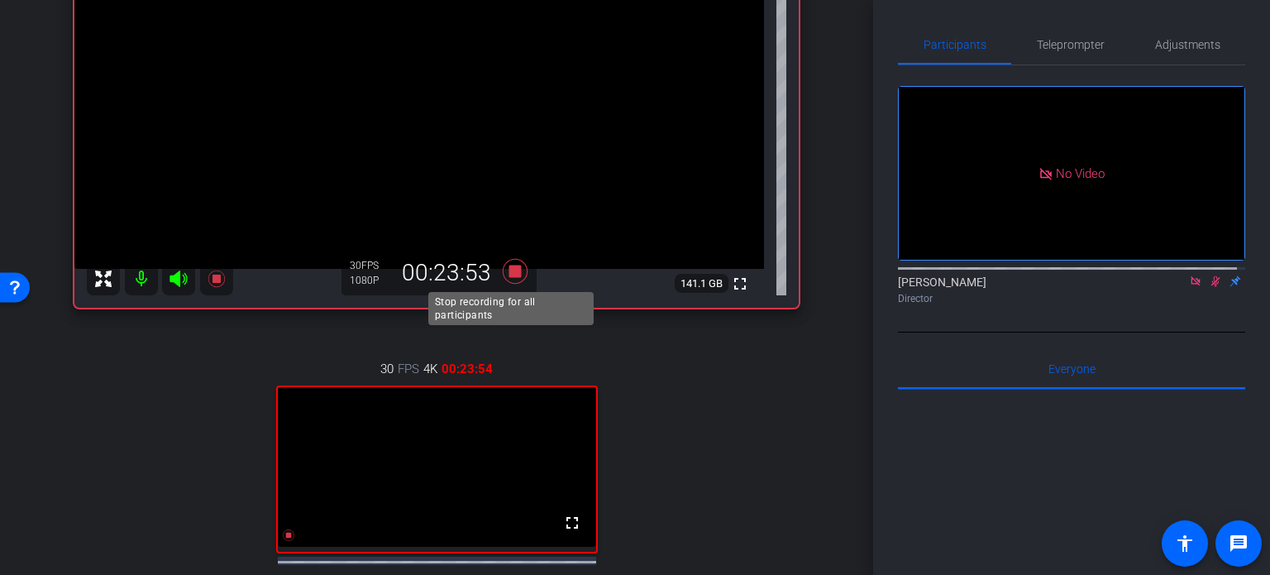
click at [510, 270] on icon at bounding box center [515, 271] width 25 height 25
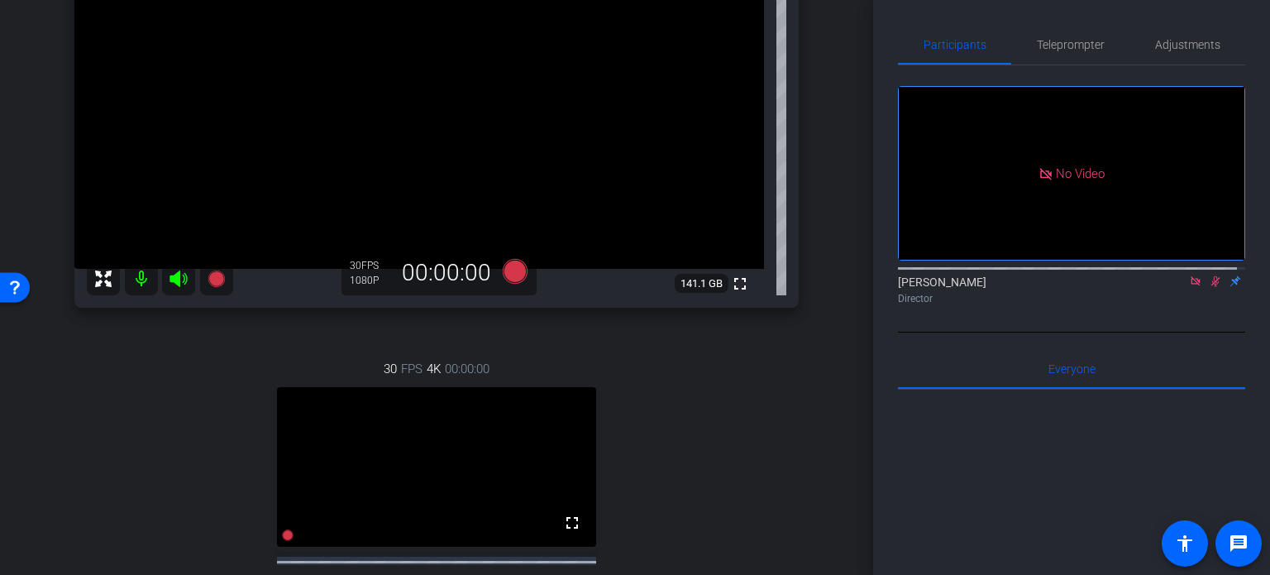
click at [1189, 287] on icon at bounding box center [1195, 281] width 13 height 12
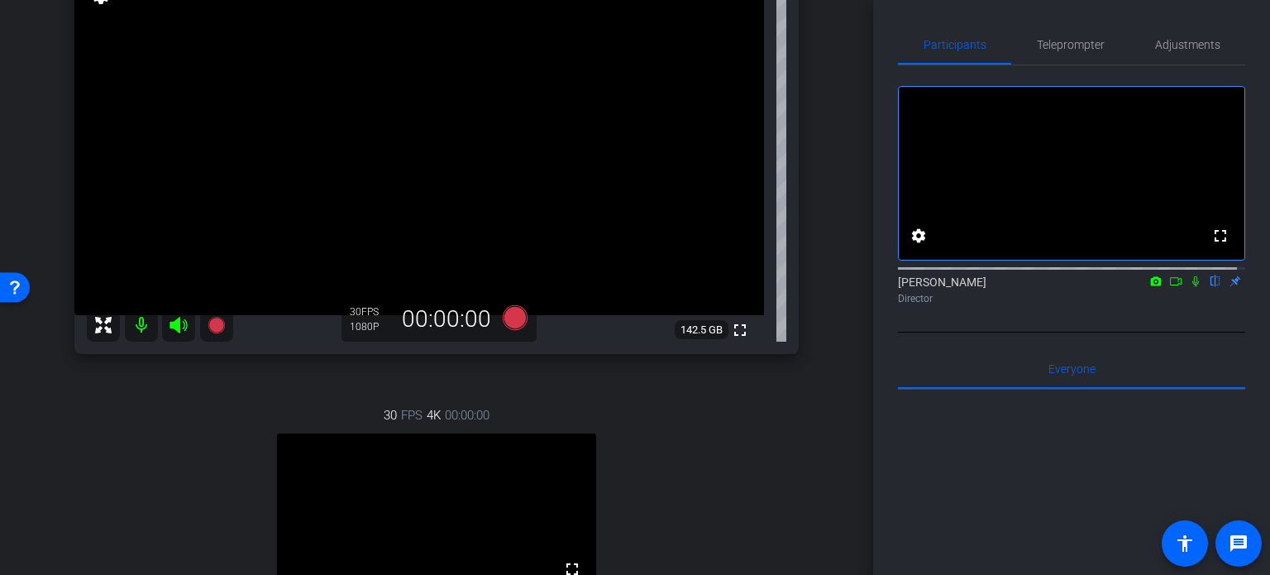
scroll to position [169, 0]
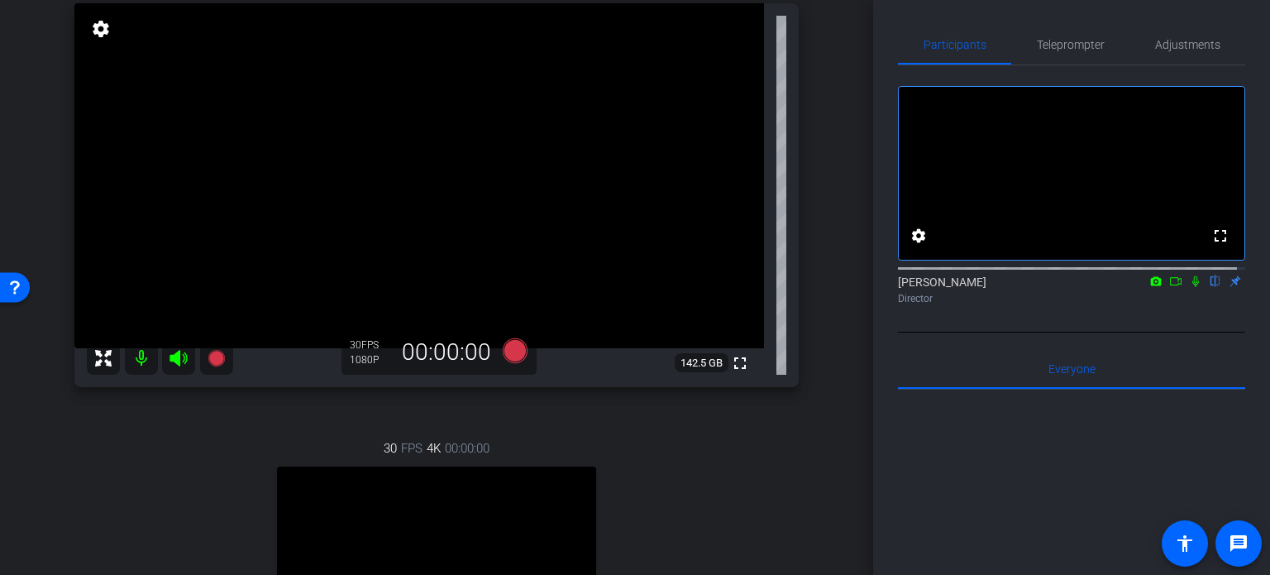
click at [1189, 287] on icon at bounding box center [1195, 281] width 13 height 12
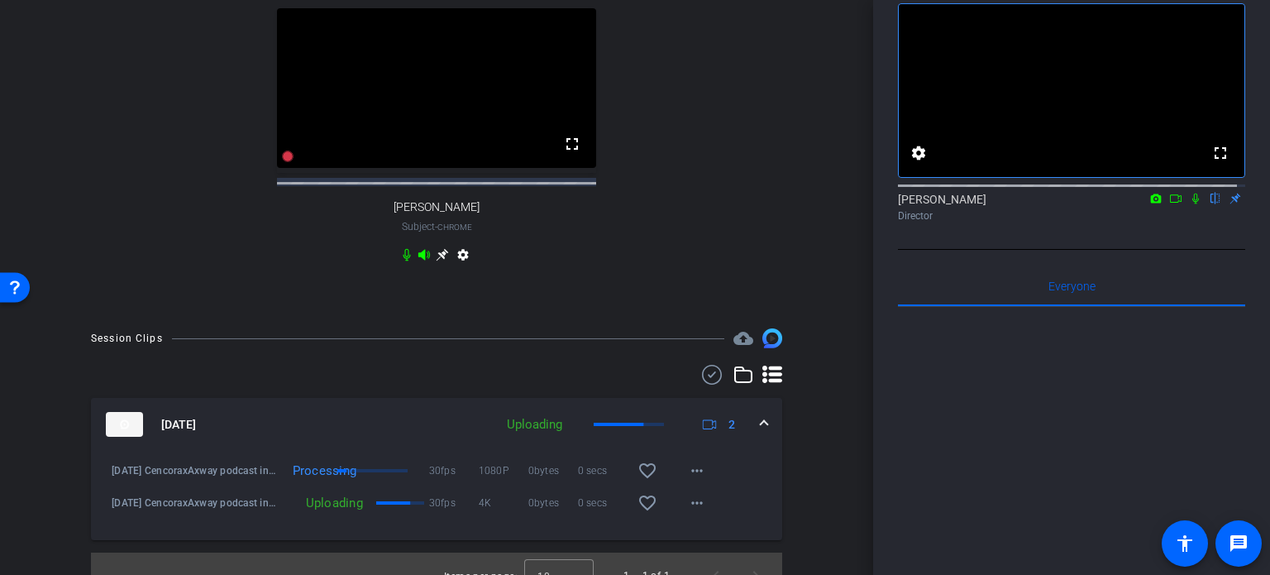
scroll to position [665, 0]
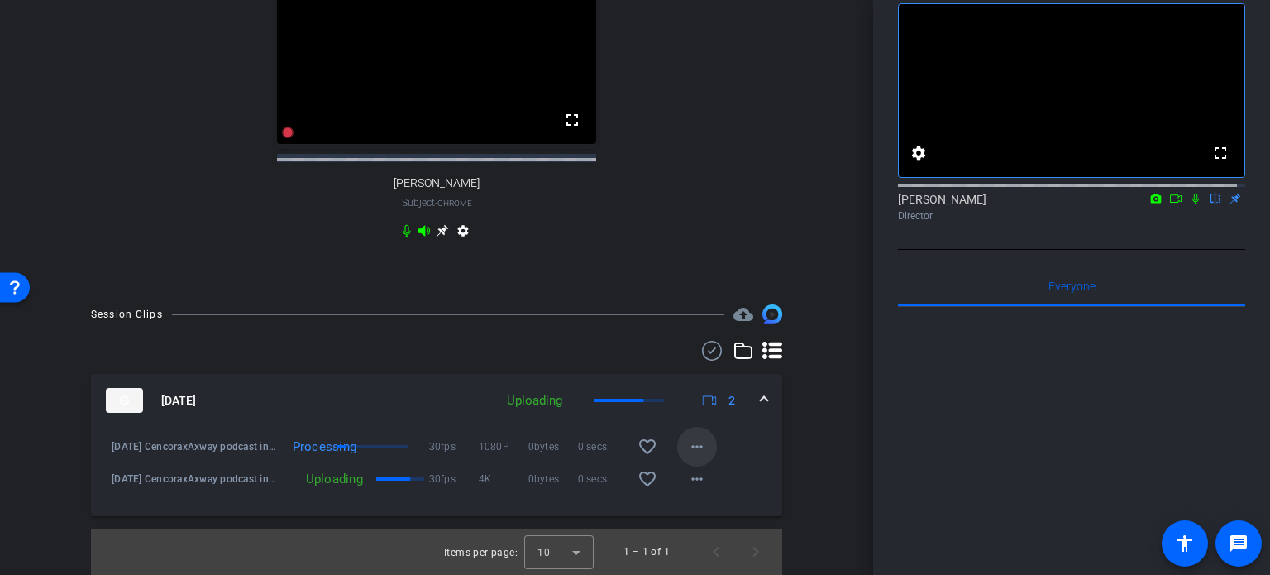
click at [687, 456] on mat-icon "more_horiz" at bounding box center [697, 447] width 20 height 20
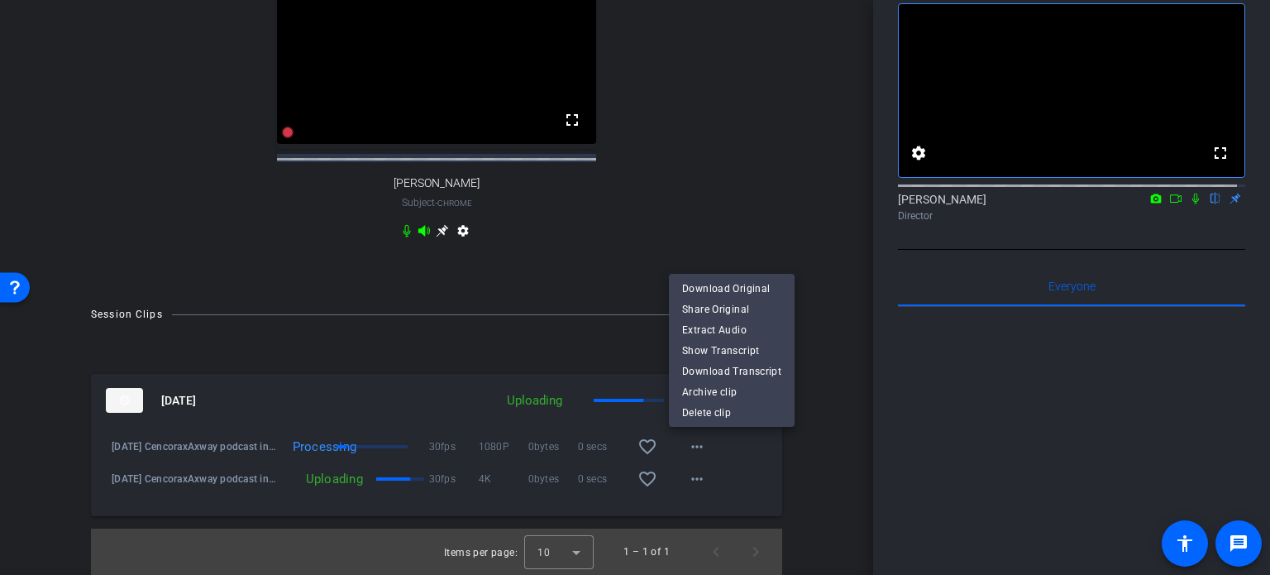
click at [818, 430] on div at bounding box center [635, 287] width 1270 height 575
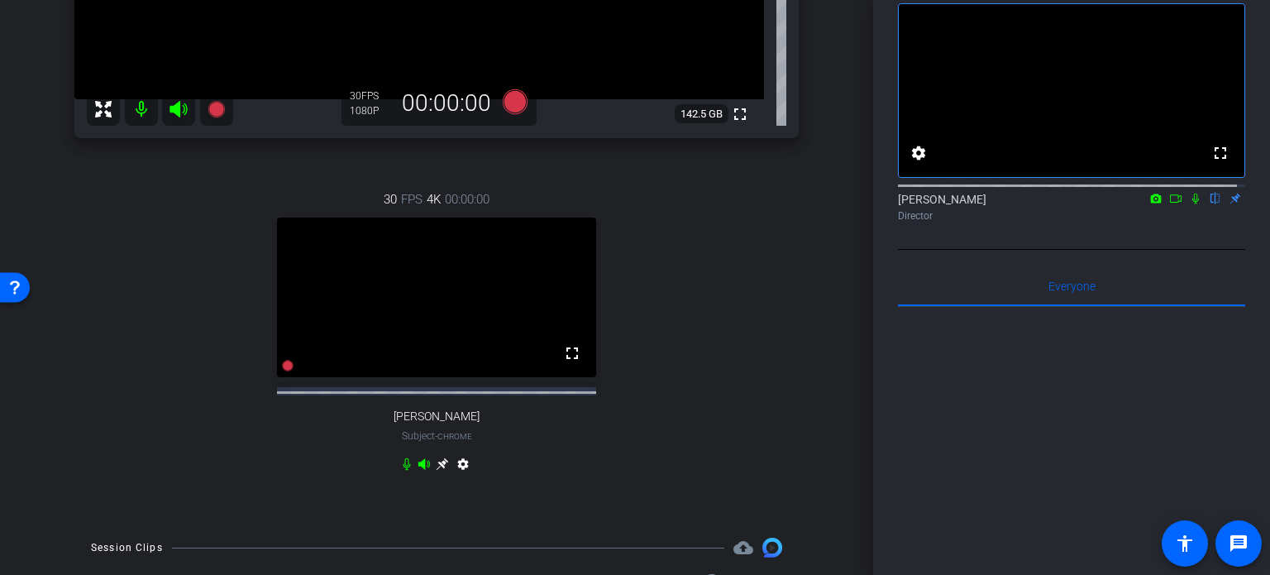
scroll to position [417, 0]
click at [1189, 204] on icon at bounding box center [1195, 199] width 13 height 12
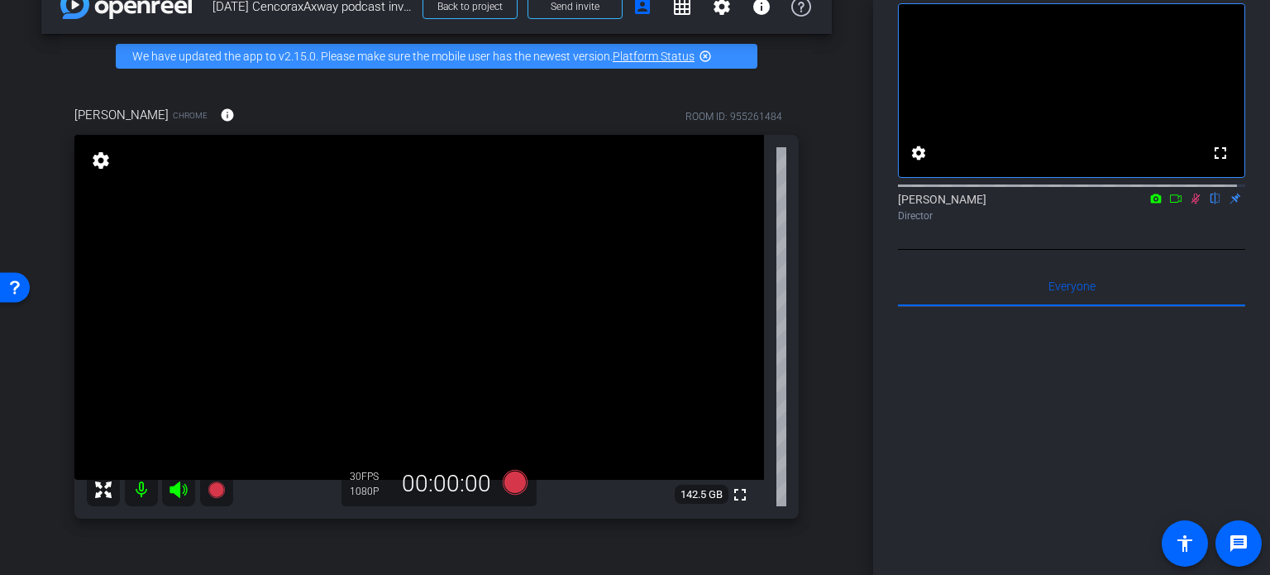
scroll to position [3, 0]
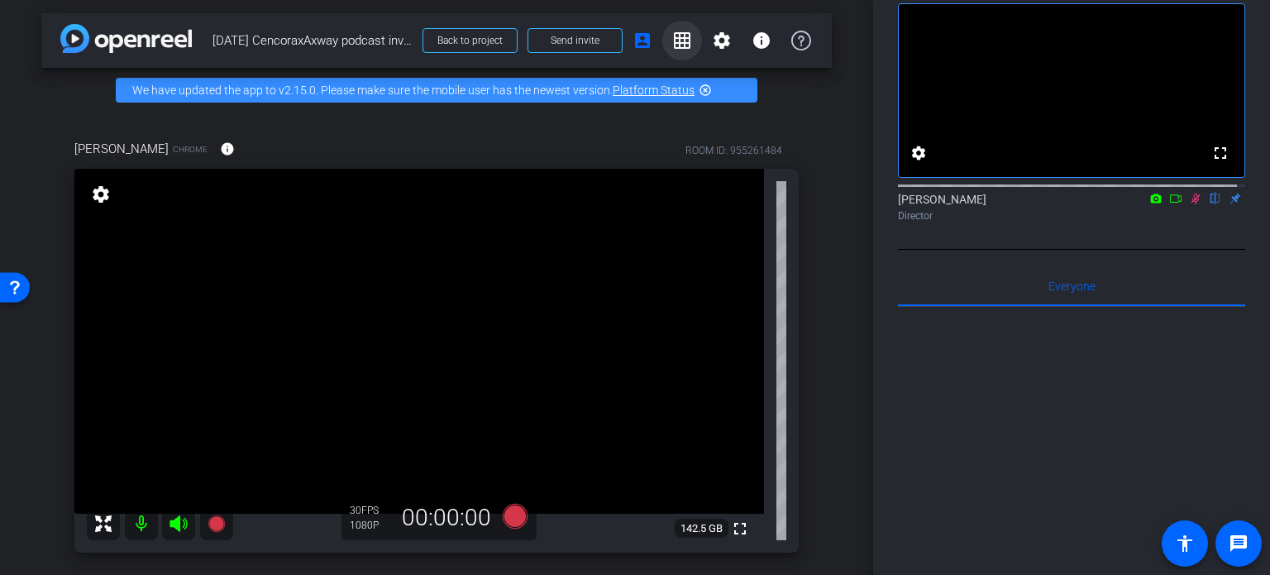
click at [675, 45] on mat-icon "grid_on" at bounding box center [682, 41] width 20 height 20
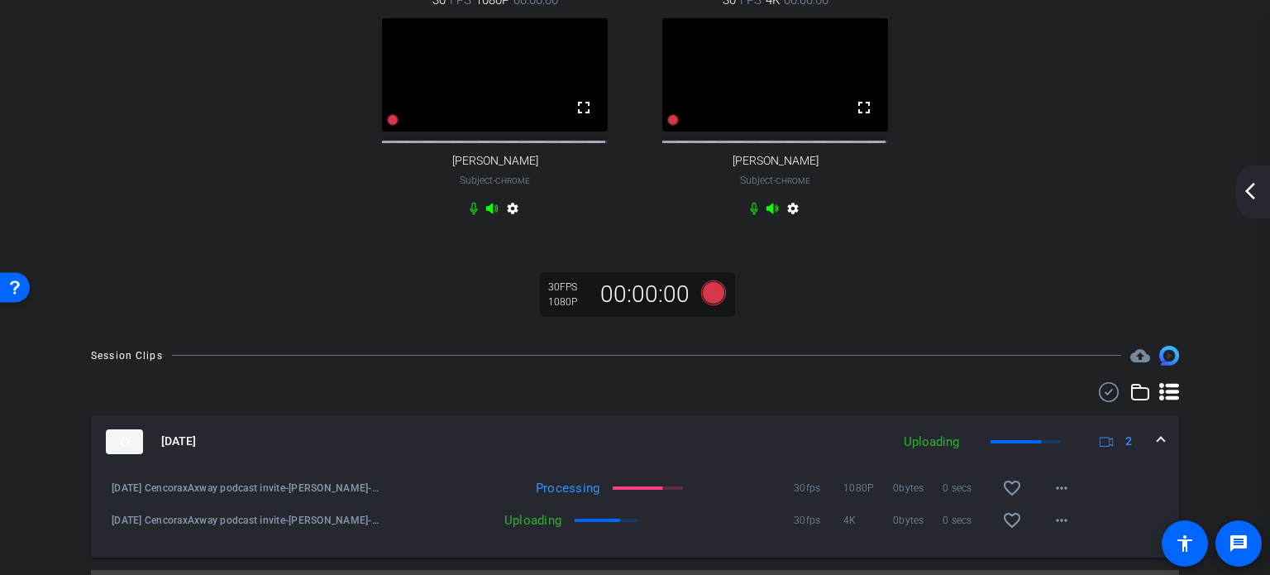
scroll to position [140, 0]
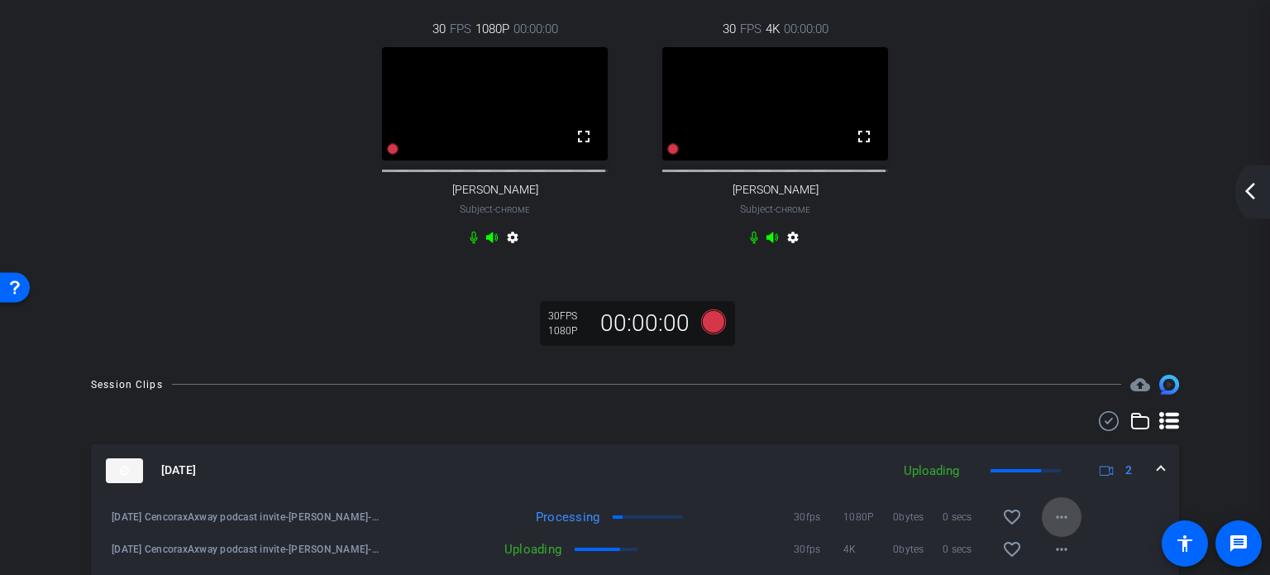
click at [1052, 522] on mat-icon "more_horiz" at bounding box center [1062, 517] width 20 height 20
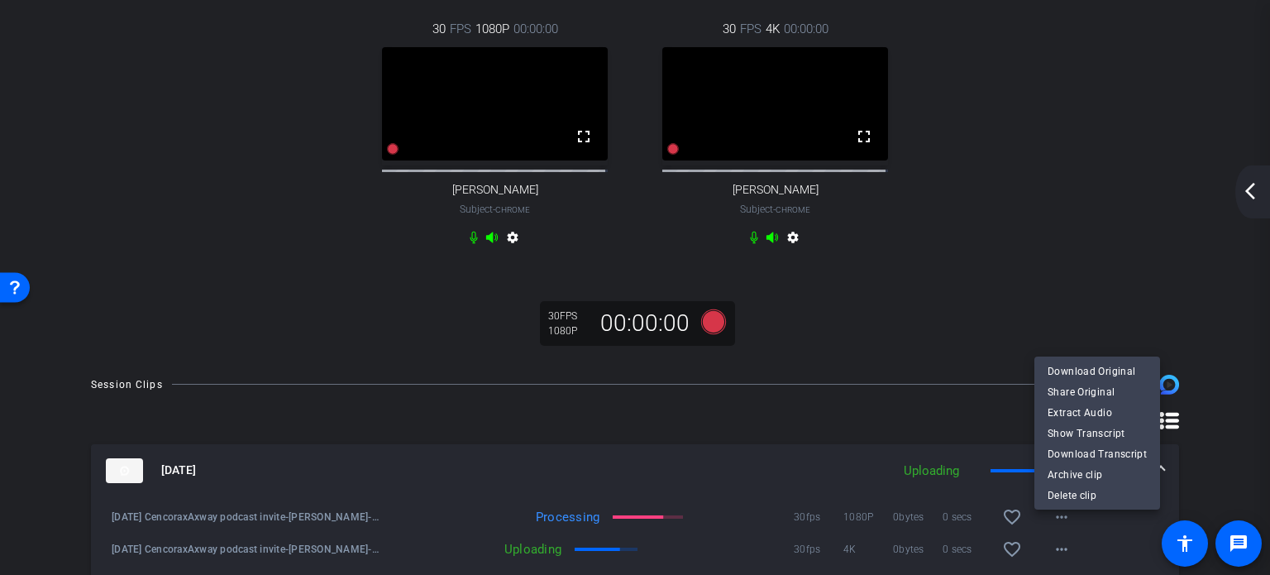
click at [996, 390] on div at bounding box center [635, 287] width 1270 height 575
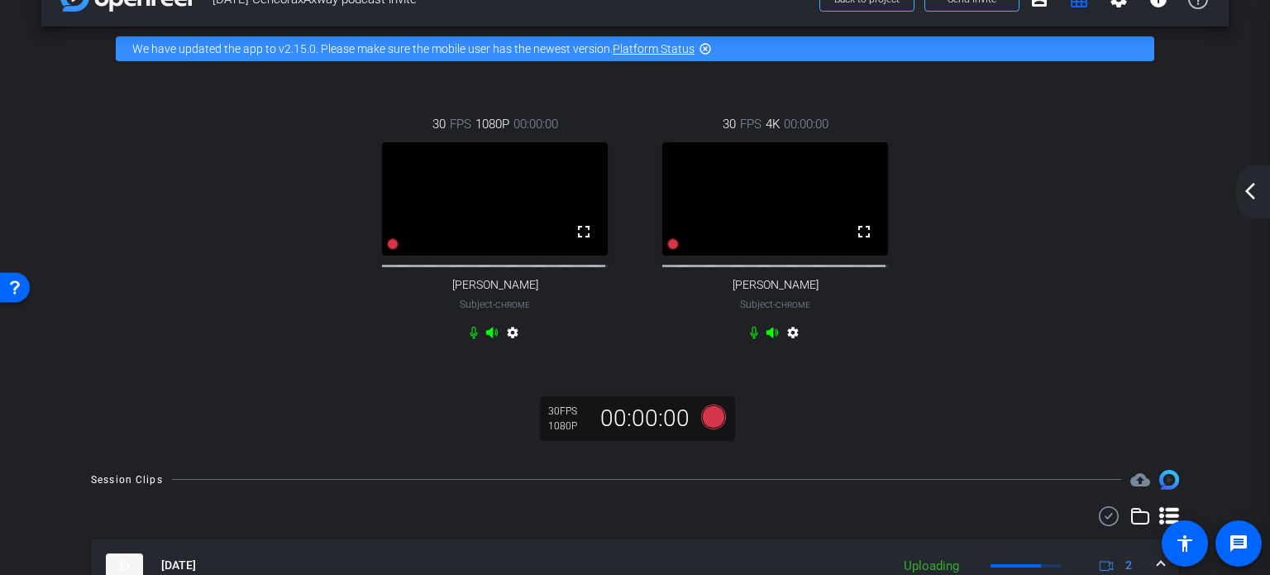
scroll to position [0, 0]
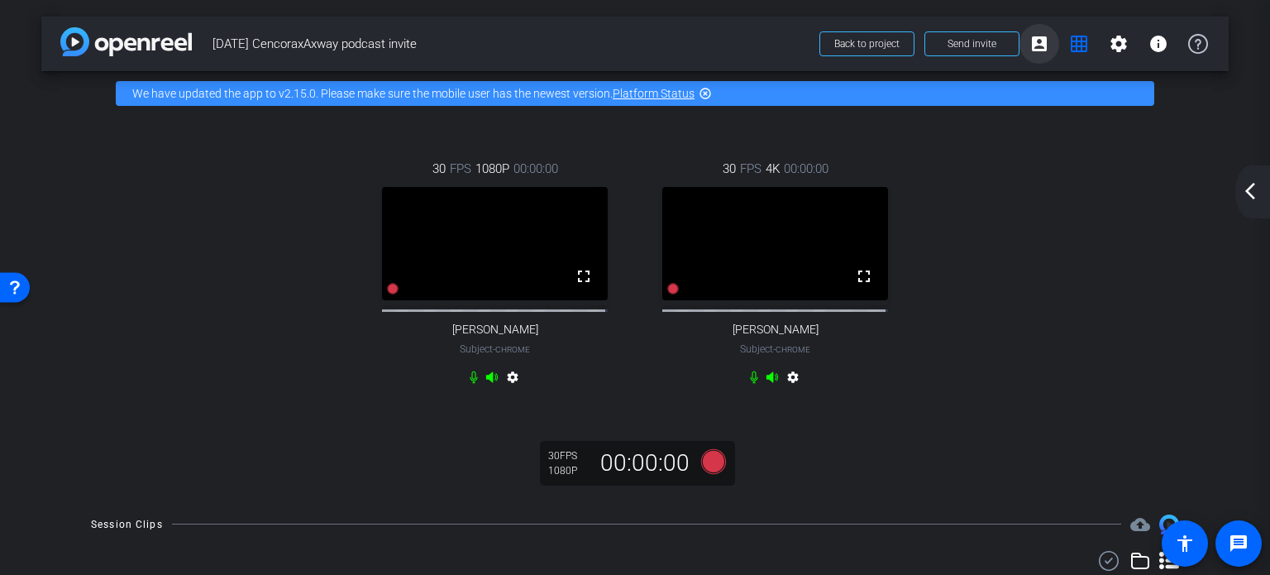
click at [1030, 47] on mat-icon "account_box" at bounding box center [1040, 44] width 20 height 20
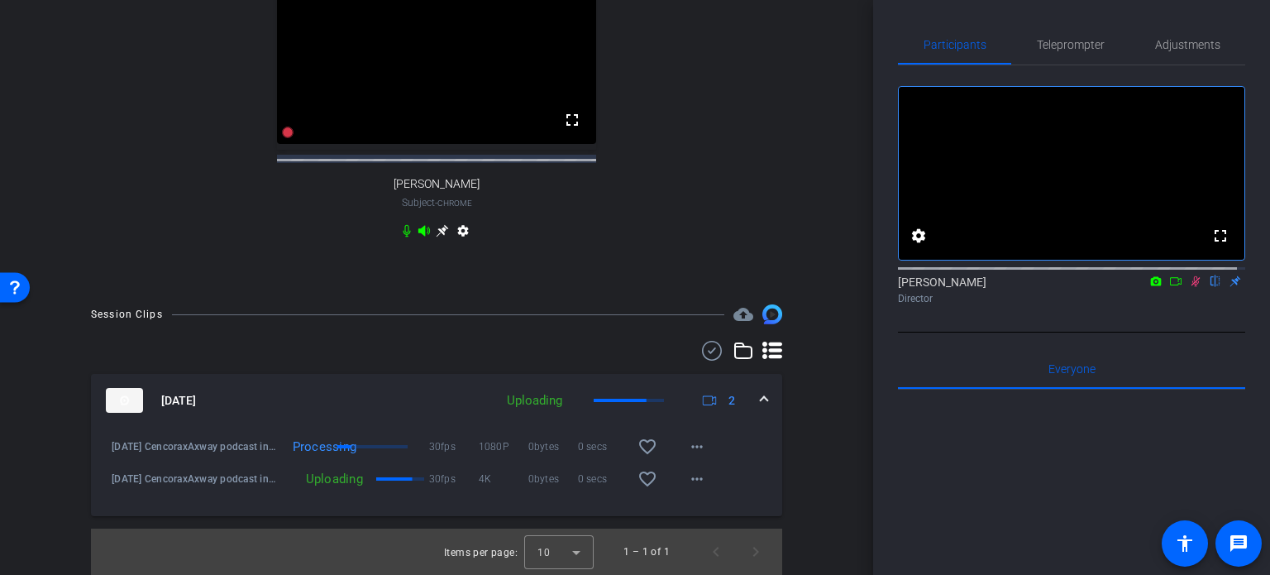
scroll to position [665, 0]
click at [813, 415] on div "Session Clips cloud_upload [DATE] Uploading 2 play_circle_outline [DATE] Cencor…" at bounding box center [436, 439] width 791 height 270
click at [692, 479] on mat-icon "more_horiz" at bounding box center [697, 479] width 20 height 20
click at [850, 444] on div at bounding box center [635, 287] width 1270 height 575
click at [696, 442] on mat-icon "more_horiz" at bounding box center [697, 452] width 20 height 20
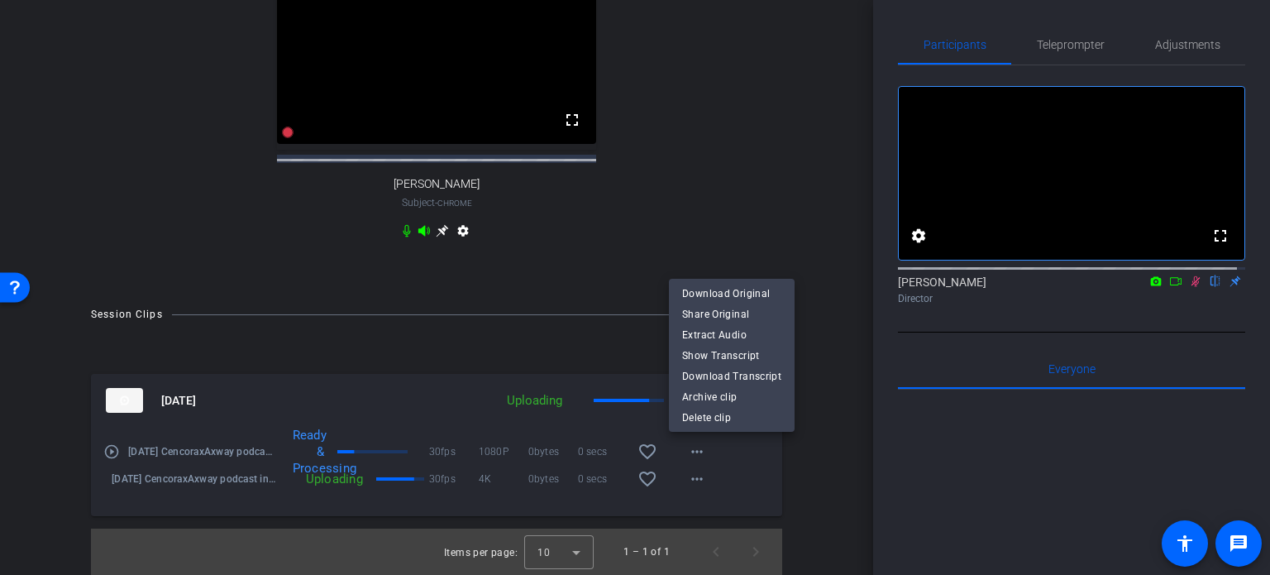
click at [826, 399] on div at bounding box center [635, 287] width 1270 height 575
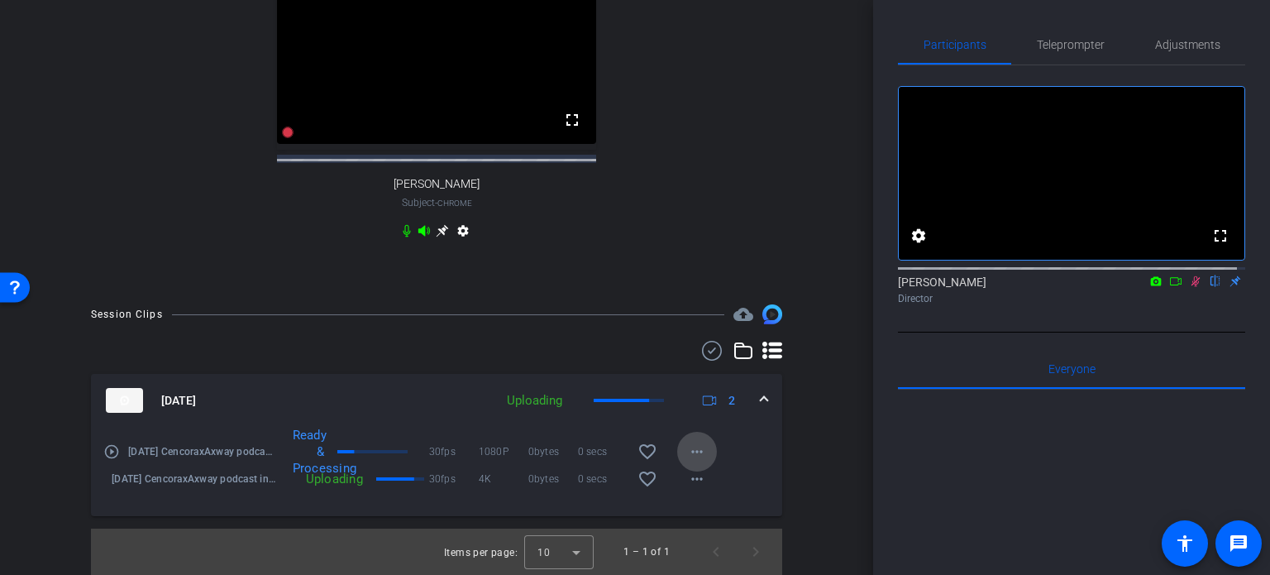
click at [692, 446] on mat-icon "more_horiz" at bounding box center [697, 452] width 20 height 20
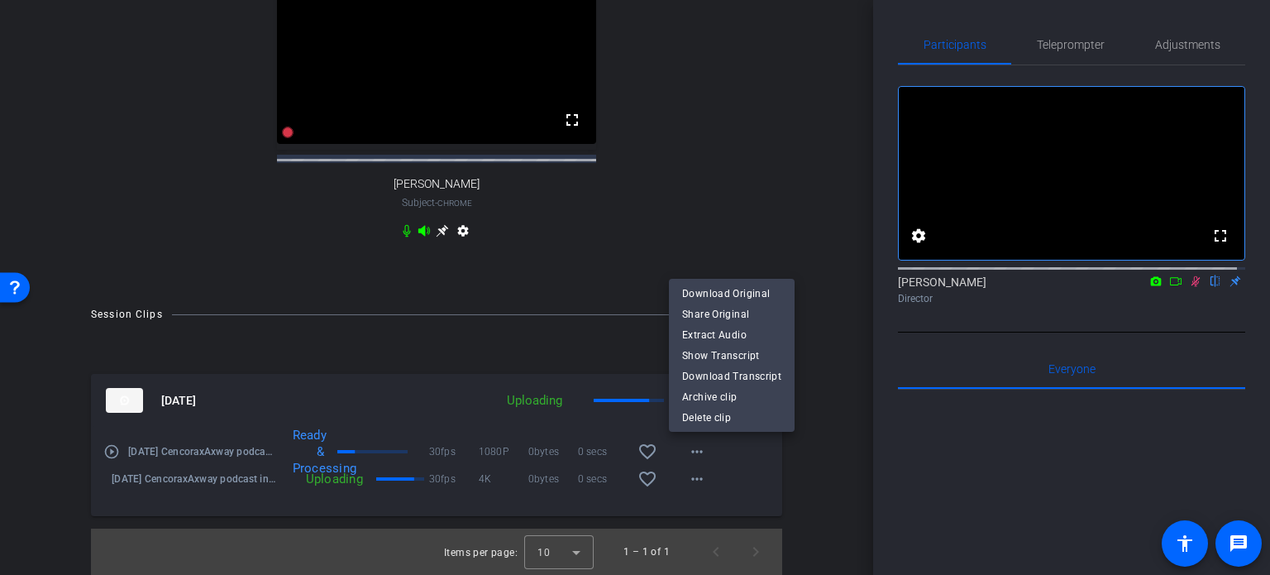
click at [842, 435] on div at bounding box center [635, 287] width 1270 height 575
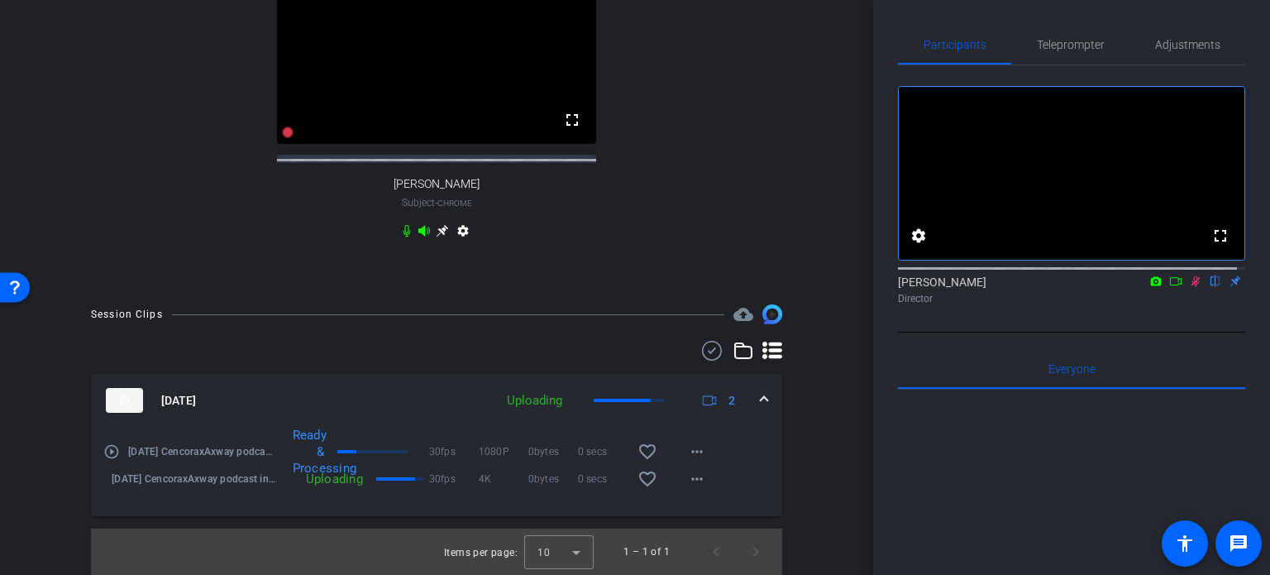
click at [109, 450] on mat-icon "play_circle_outline" at bounding box center [111, 451] width 17 height 17
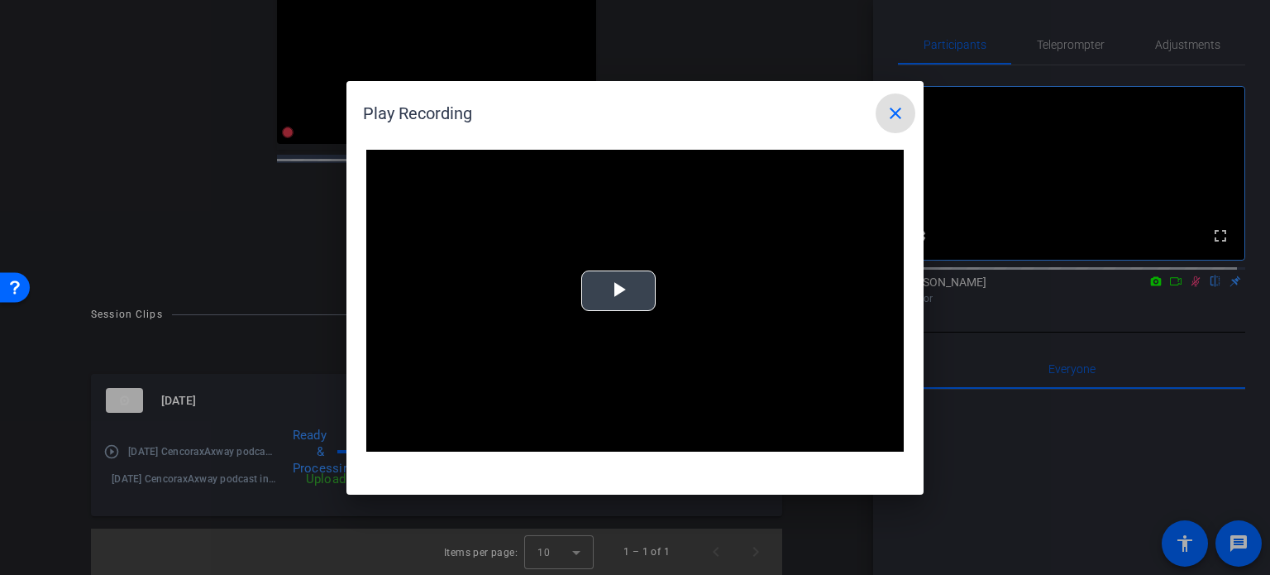
click at [619, 290] on span "Video Player" at bounding box center [619, 290] width 0 height 0
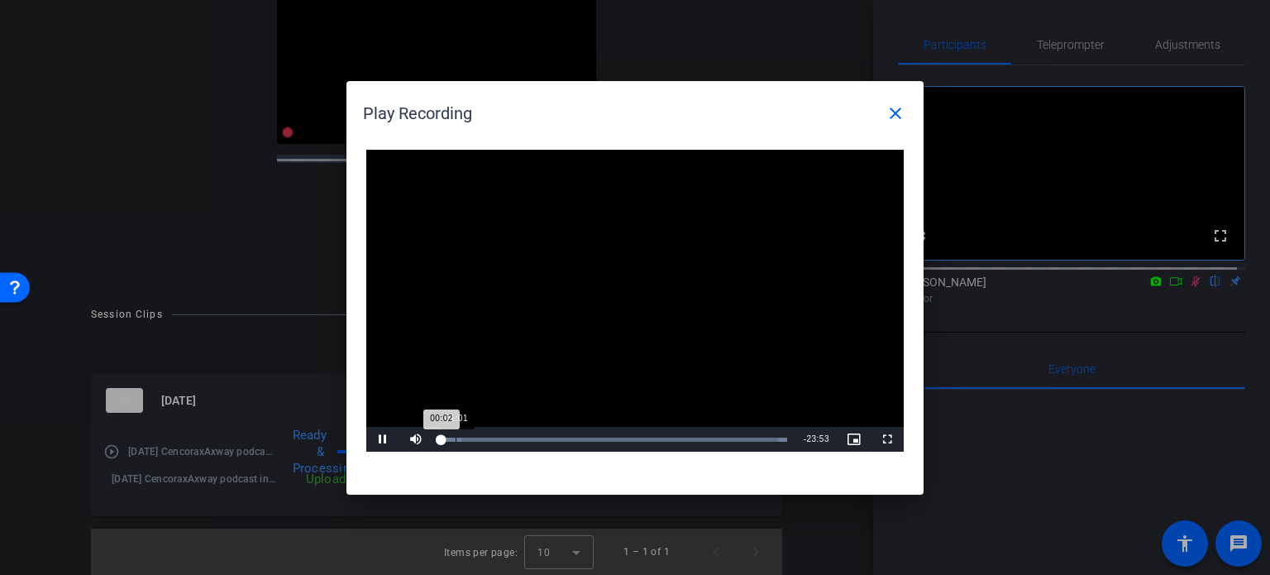
click at [456, 441] on div "Loaded : 100.00% 01:01 00:02" at bounding box center [614, 440] width 347 height 4
click at [473, 438] on div "Loaded : 100.00% 02:13 01:02" at bounding box center [614, 440] width 347 height 4
click at [489, 435] on div "Loaded : 100.00% 03:18 02:23" at bounding box center [614, 439] width 363 height 25
click at [497, 436] on div "Loaded : 100.00% 03:56 03:24" at bounding box center [614, 439] width 363 height 25
click at [498, 438] on div "03:56" at bounding box center [469, 440] width 57 height 4
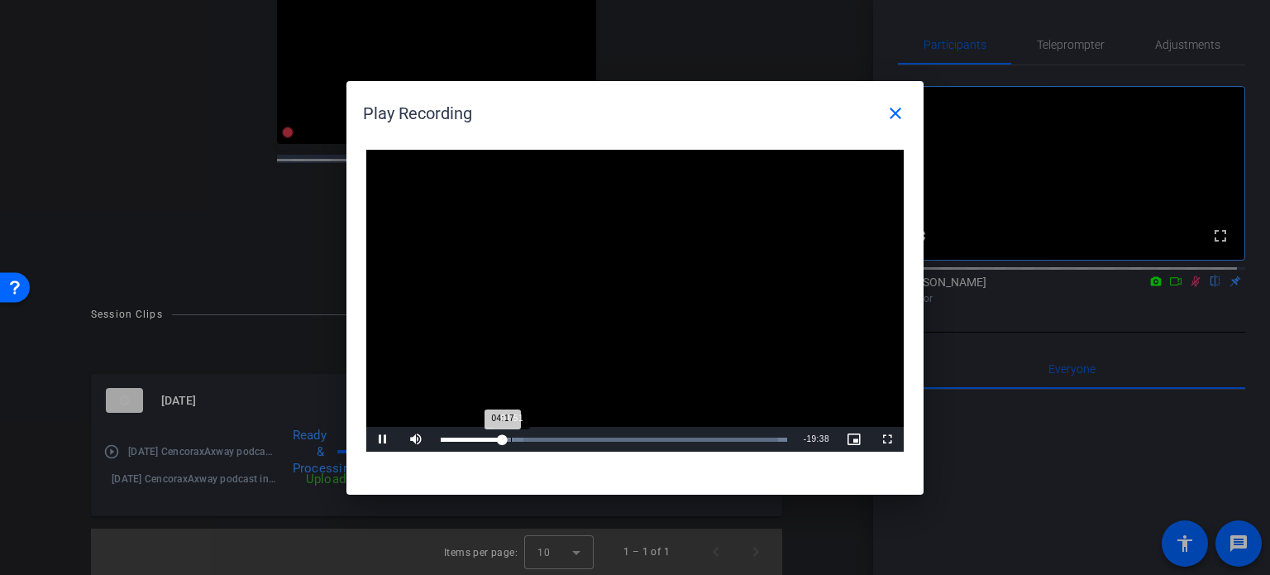
click at [513, 438] on div "Progress Bar" at bounding box center [482, 440] width 83 height 4
click at [524, 442] on div "Loaded : 100.00% 05:39 05:45" at bounding box center [614, 439] width 363 height 25
click at [539, 447] on div "Loaded : 100.00% 06:13 05:46" at bounding box center [614, 439] width 363 height 25
click at [557, 448] on div "Loaded : 100.00% 07:49 06:51" at bounding box center [614, 439] width 363 height 25
click at [572, 441] on div "Loaded : 100.00% 09:04 08:03" at bounding box center [614, 440] width 347 height 4
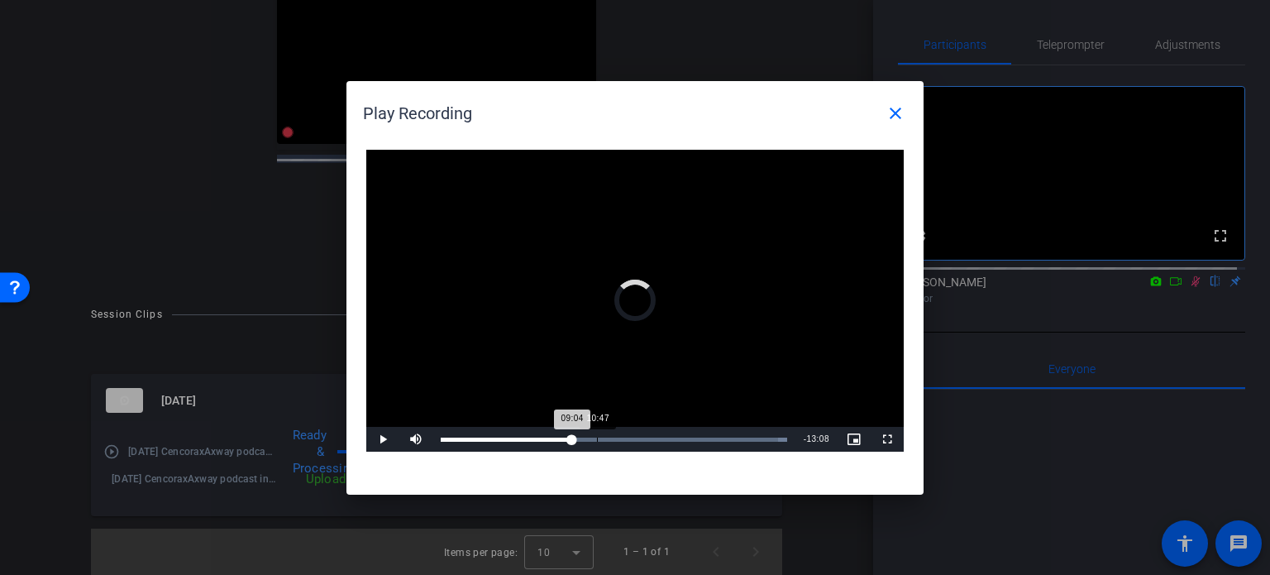
click at [597, 439] on div "10:47" at bounding box center [597, 440] width 1 height 4
click at [619, 439] on div "Loaded : 100.00% 12:23 10:47" at bounding box center [614, 440] width 347 height 4
click at [655, 441] on div "Loaded : 100.00%" at bounding box center [617, 440] width 352 height 4
click at [679, 442] on div "Loaded : 100.00% 16:15 14:47" at bounding box center [617, 439] width 368 height 25
drag, startPoint x: 701, startPoint y: 442, endPoint x: 715, endPoint y: 442, distance: 14.1
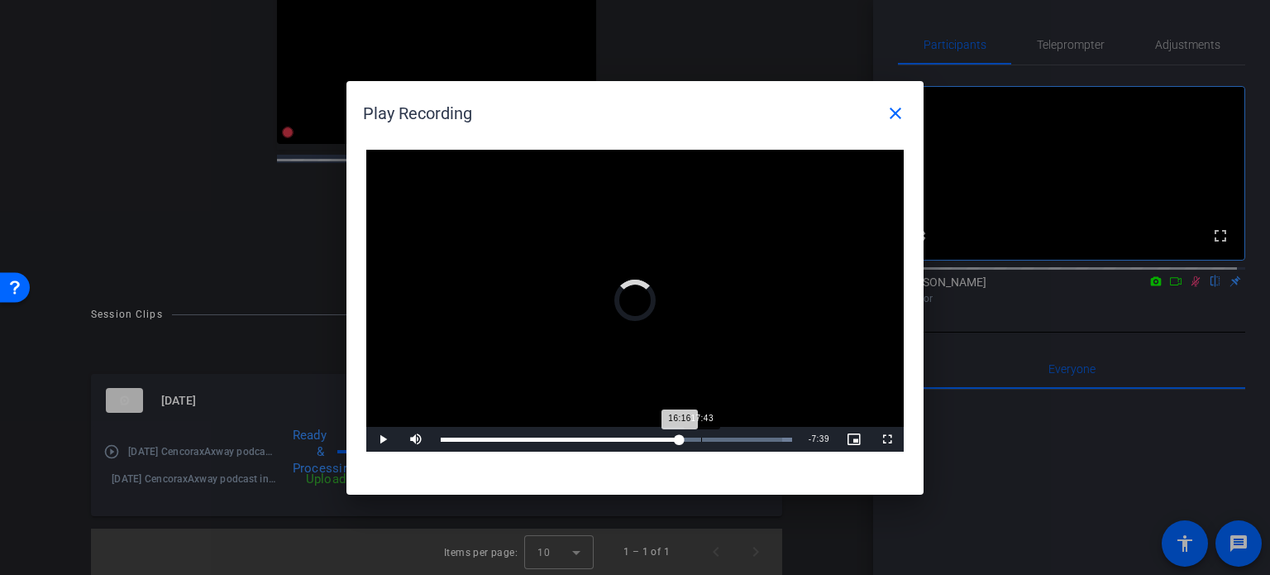
click at [701, 442] on div "Loaded : 100.00% 17:43 16:16" at bounding box center [617, 439] width 368 height 25
click at [728, 439] on div "Loaded : 100.00% 19:35 19:31" at bounding box center [617, 440] width 352 height 4
click at [747, 439] on div "Loaded : 100.00% 20:49 19:31" at bounding box center [617, 440] width 352 height 4
click at [772, 439] on div "Loaded : 100.00% 22:34 20:49" at bounding box center [617, 440] width 352 height 4
click at [781, 438] on div "Loaded : 100.00% 23:07 22:34" at bounding box center [617, 440] width 352 height 4
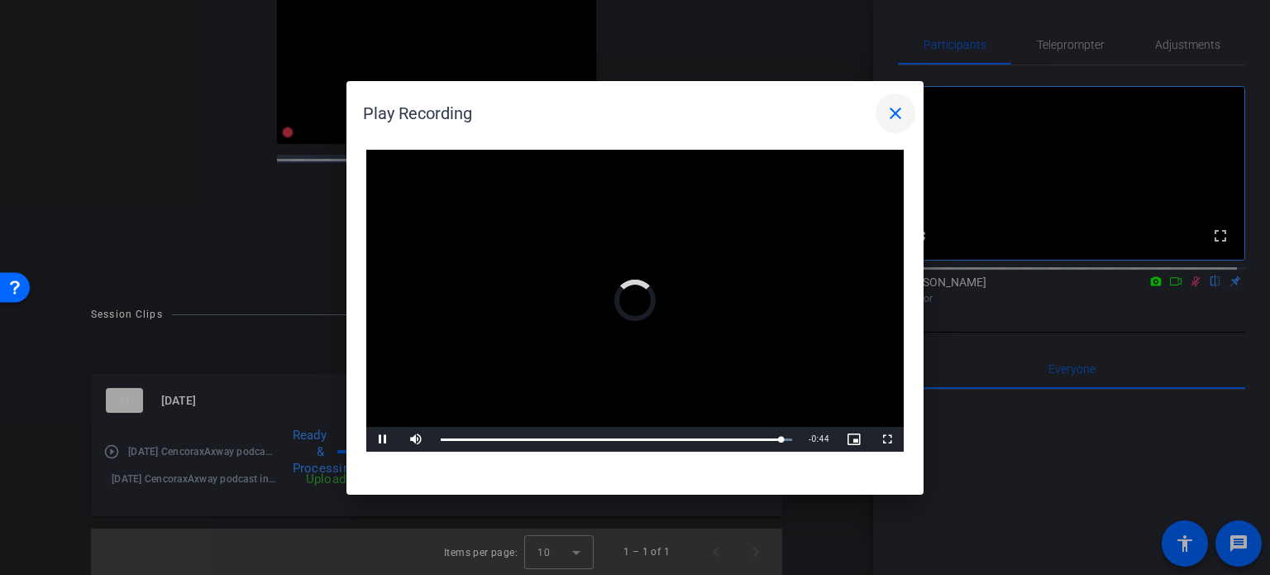
click at [900, 115] on mat-icon "close" at bounding box center [896, 113] width 20 height 20
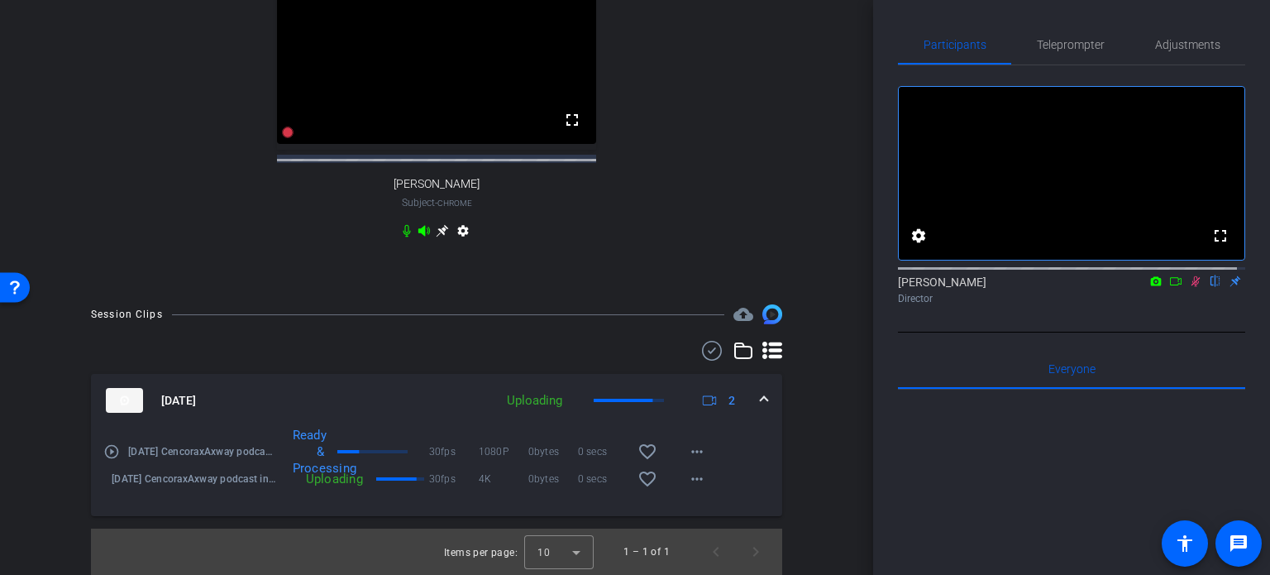
click at [797, 443] on div "Session Clips cloud_upload [DATE] Uploading 2 play_circle_outline [DATE] Cencor…" at bounding box center [436, 439] width 791 height 270
click at [701, 452] on span at bounding box center [697, 452] width 40 height 40
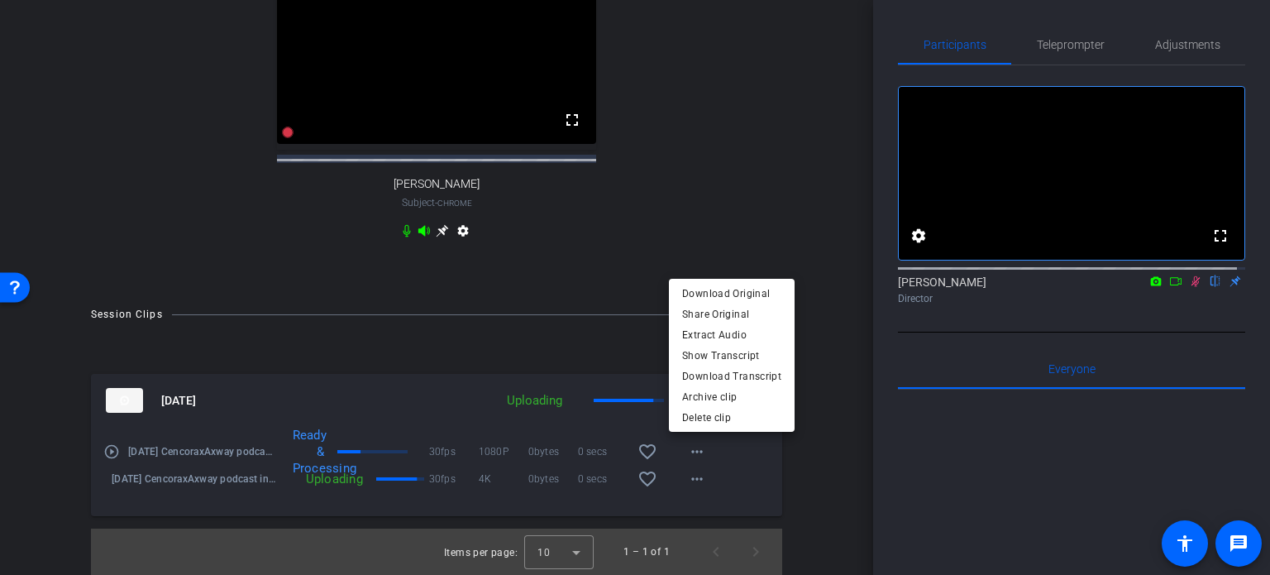
click at [824, 394] on div at bounding box center [635, 287] width 1270 height 575
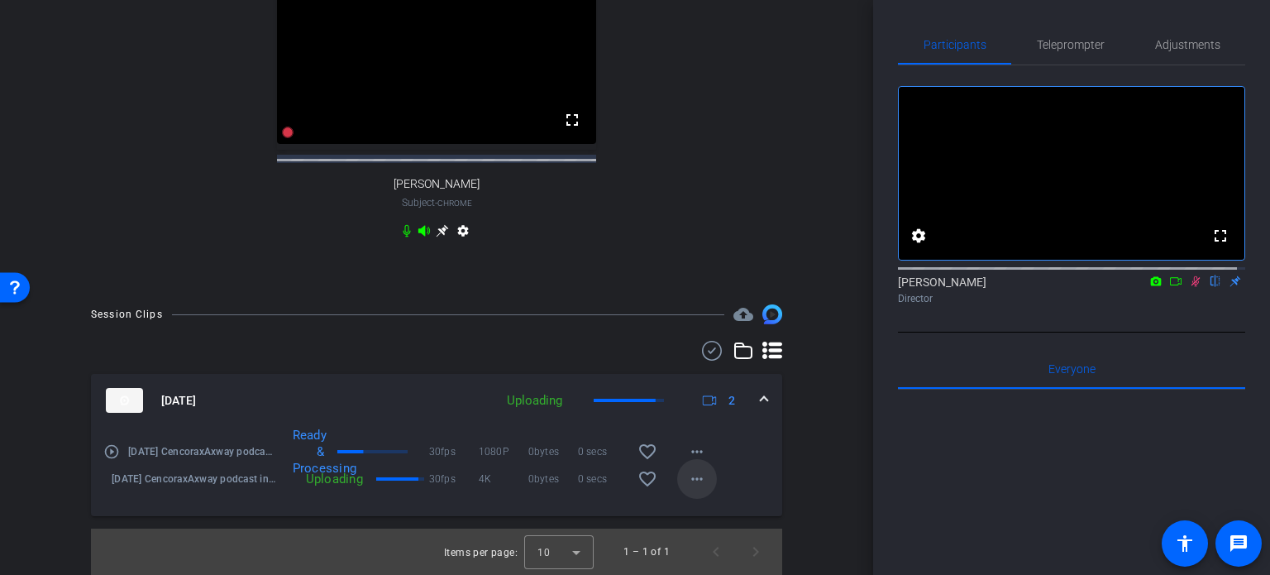
click at [687, 475] on mat-icon "more_horiz" at bounding box center [697, 479] width 20 height 20
drag, startPoint x: 794, startPoint y: 469, endPoint x: 784, endPoint y: 470, distance: 10.0
click at [784, 470] on div at bounding box center [635, 287] width 1270 height 575
click at [1192, 287] on icon at bounding box center [1196, 281] width 9 height 11
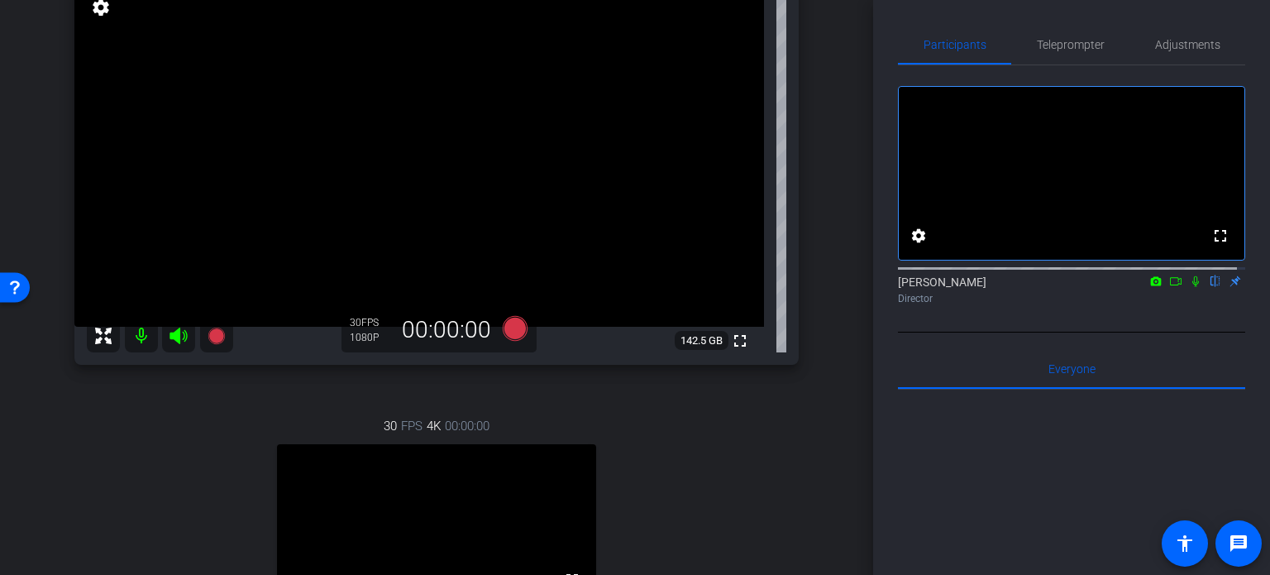
scroll to position [188, 0]
click at [1191, 287] on icon at bounding box center [1195, 281] width 13 height 12
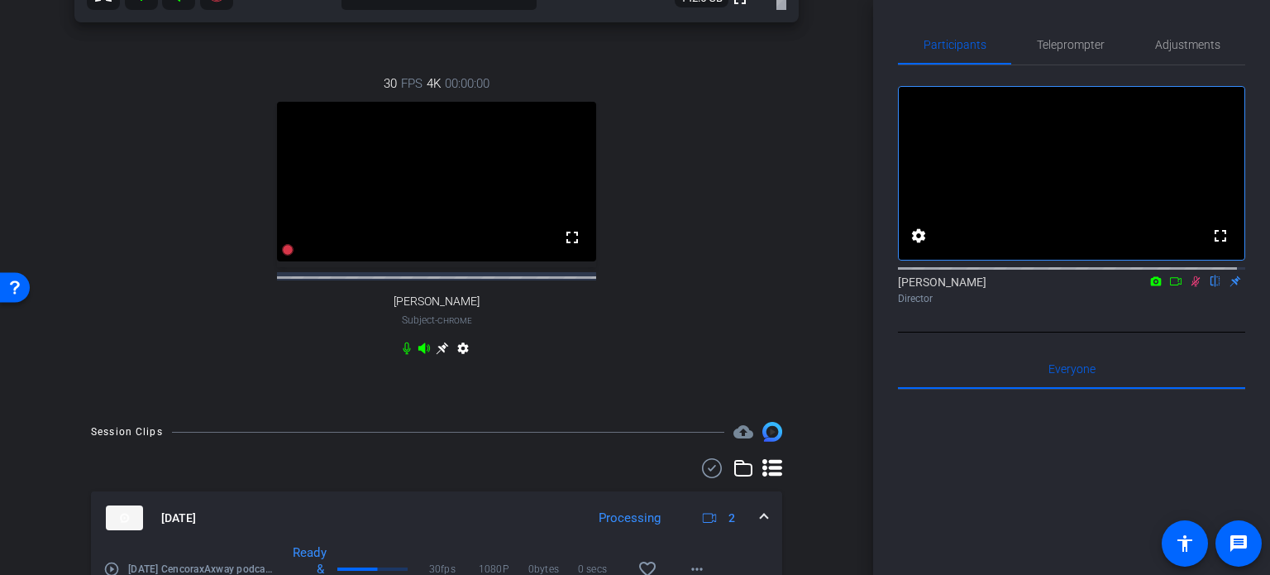
scroll to position [665, 0]
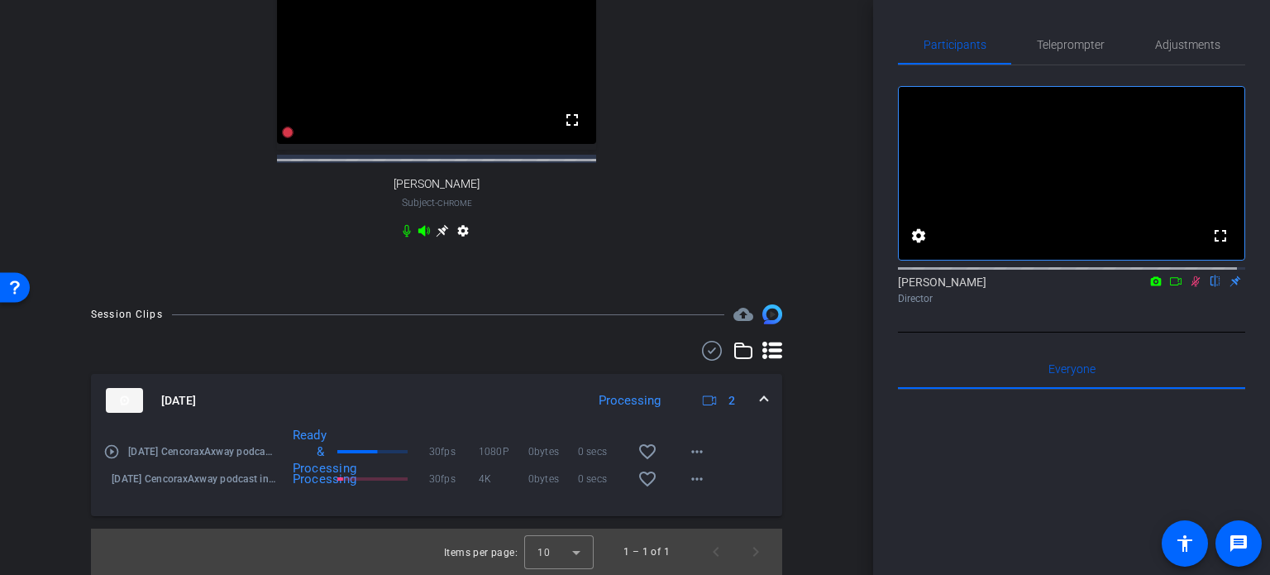
click at [1189, 287] on icon at bounding box center [1195, 281] width 13 height 12
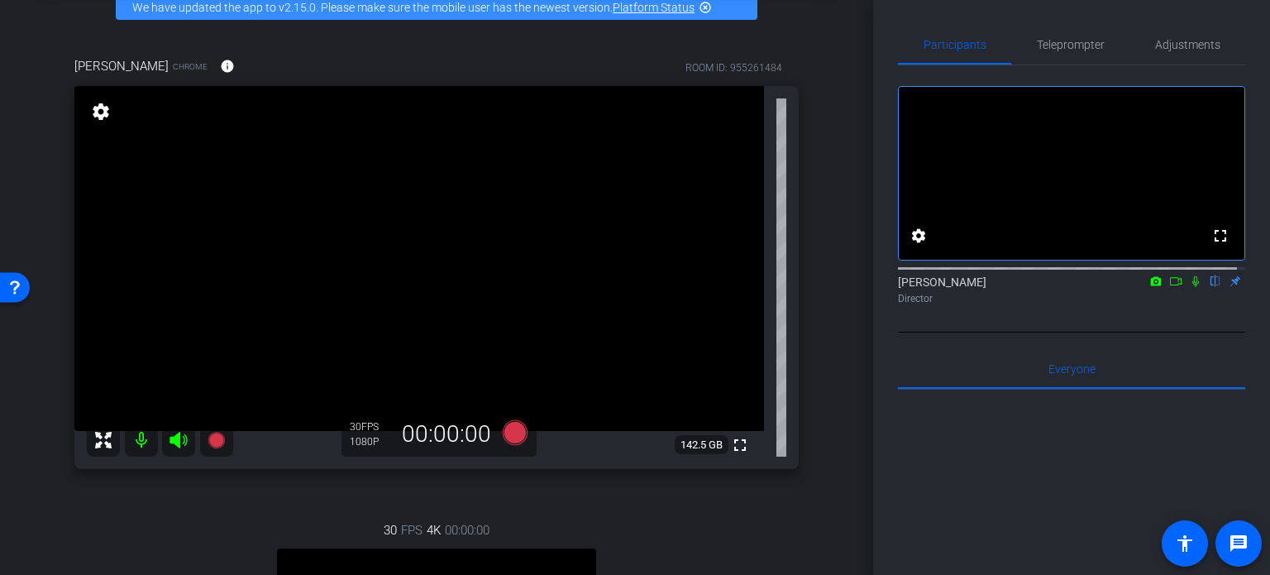
scroll to position [169, 0]
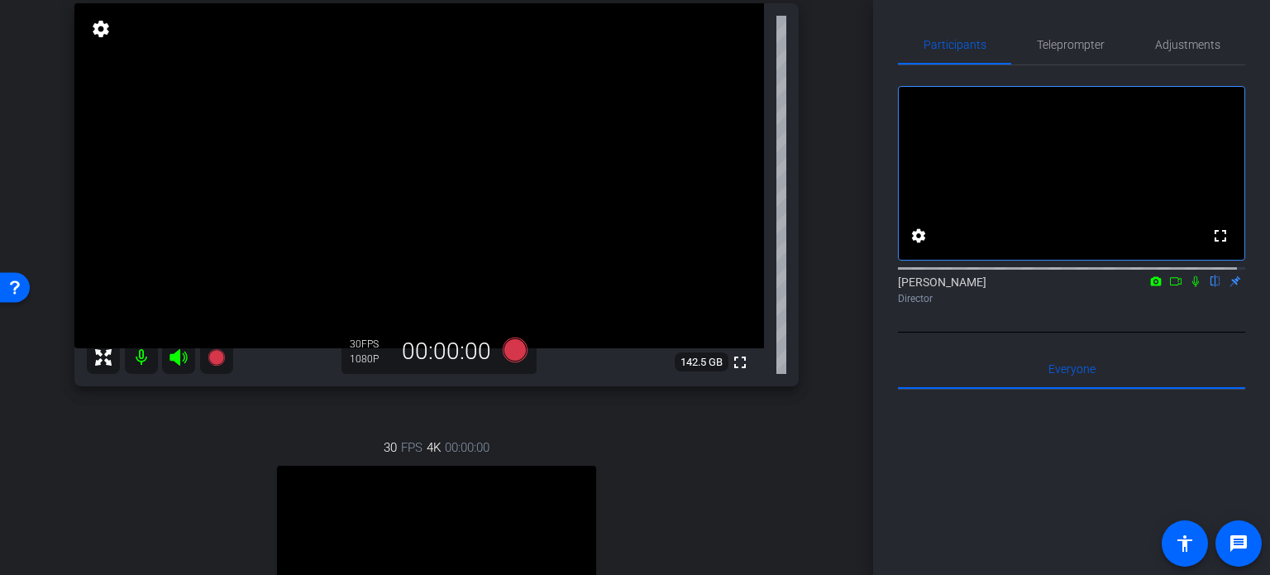
click at [1193, 287] on icon at bounding box center [1196, 281] width 7 height 11
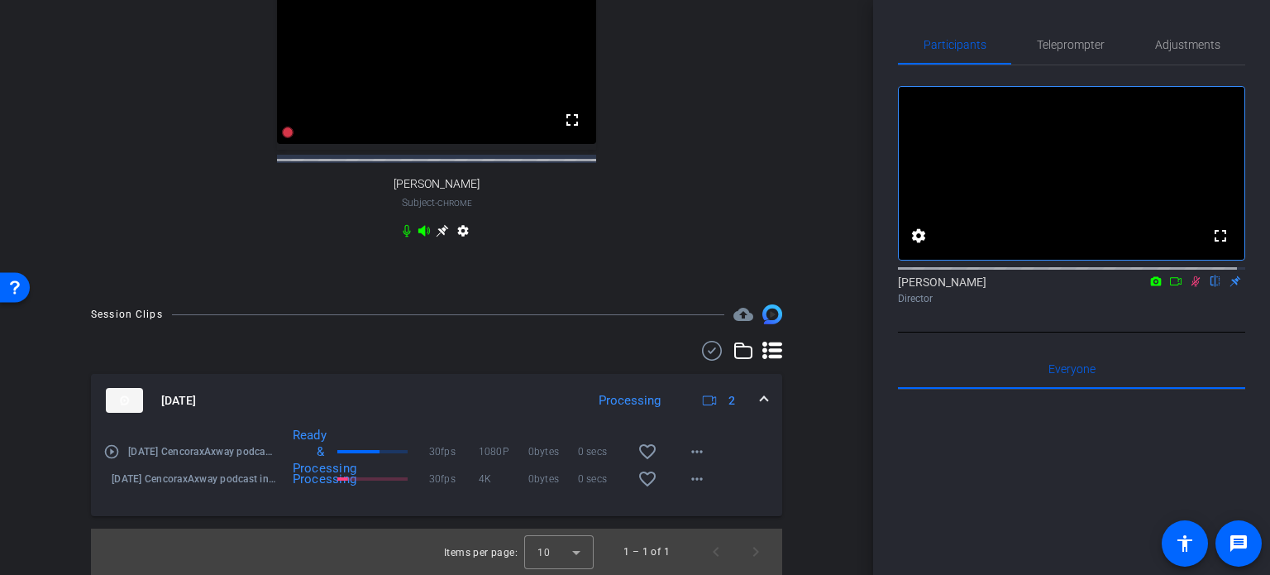
scroll to position [665, 0]
click at [1189, 287] on icon at bounding box center [1195, 281] width 13 height 12
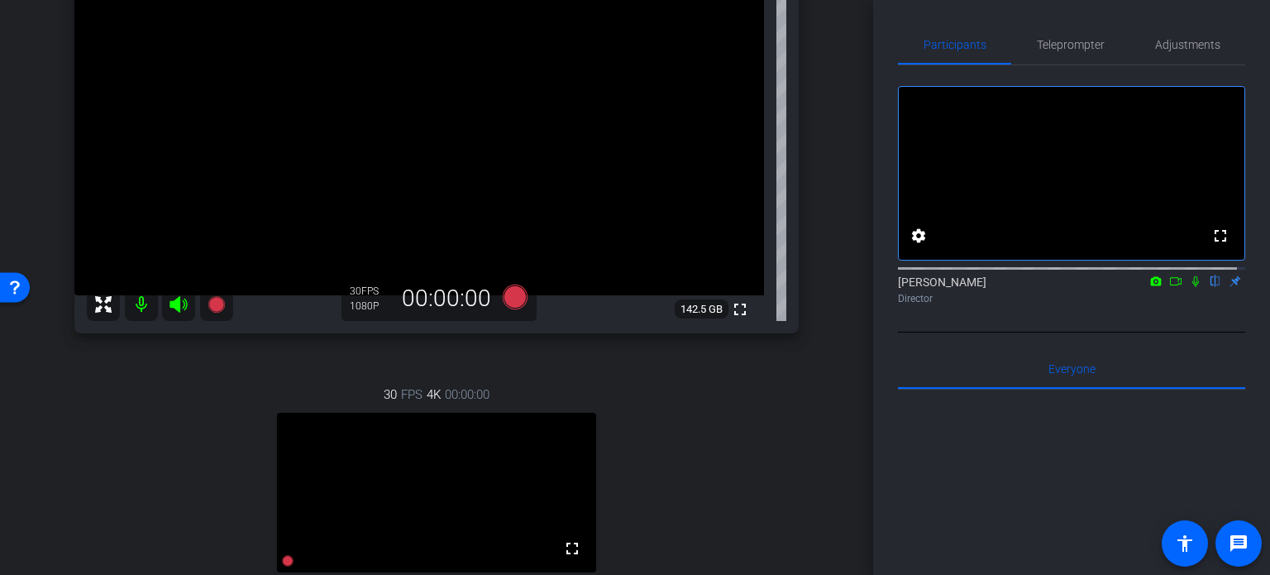
scroll to position [251, 0]
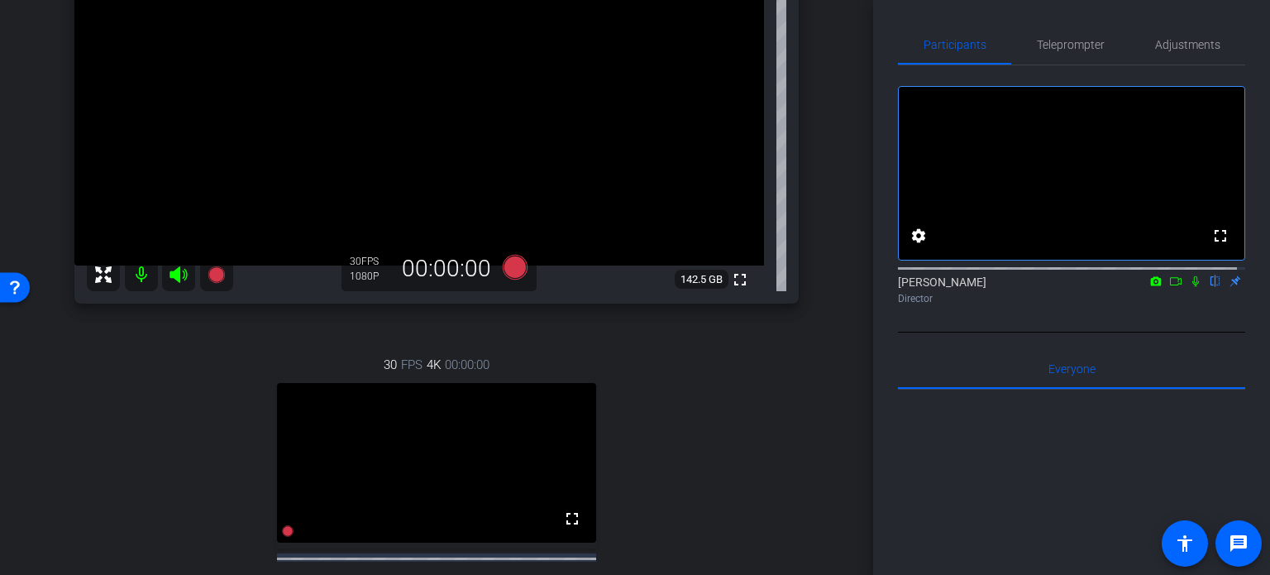
click at [1189, 287] on icon at bounding box center [1195, 281] width 13 height 12
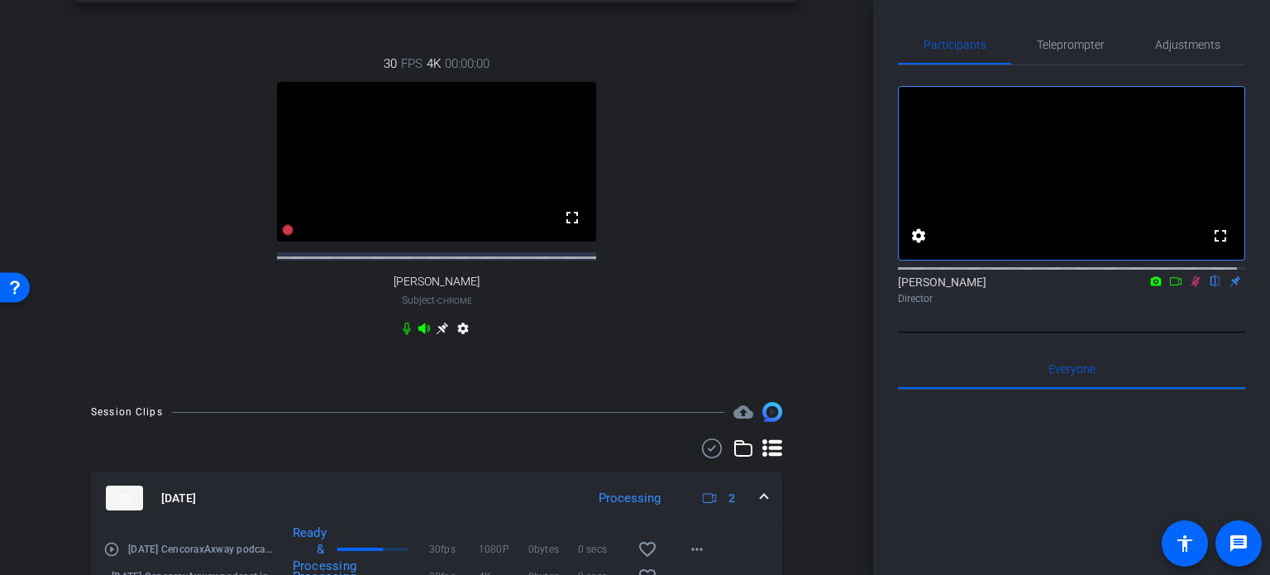
scroll to position [665, 0]
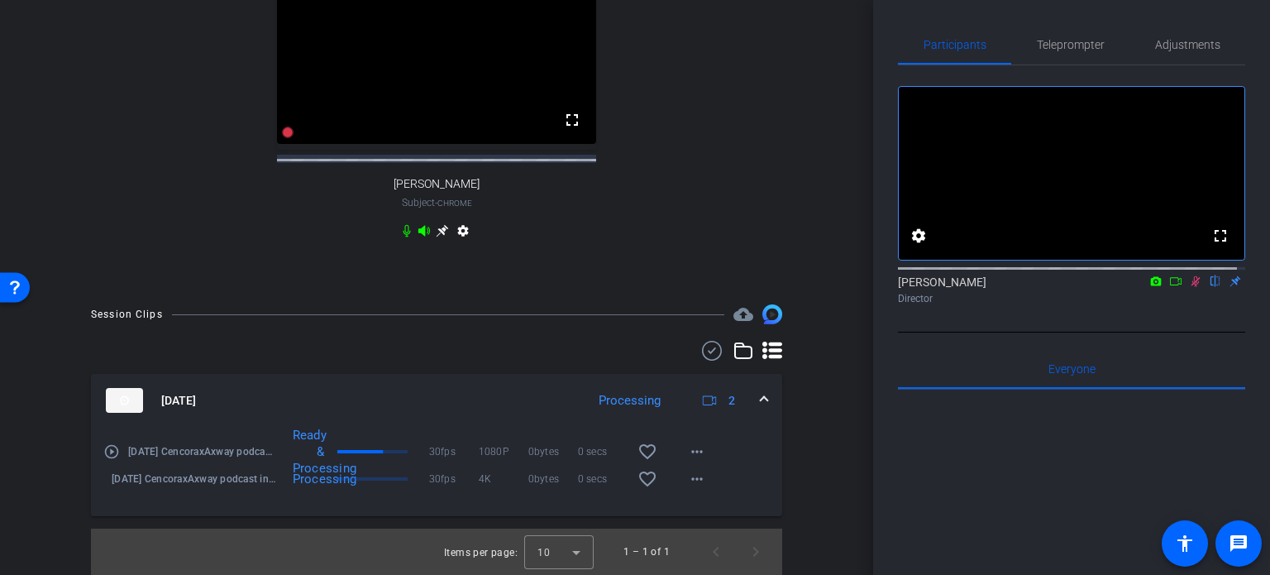
click at [812, 451] on div "Session Clips cloud_upload [DATE] Processing 2 play_circle_outline [DATE] Cenco…" at bounding box center [436, 439] width 791 height 270
click at [1189, 287] on icon at bounding box center [1195, 281] width 13 height 12
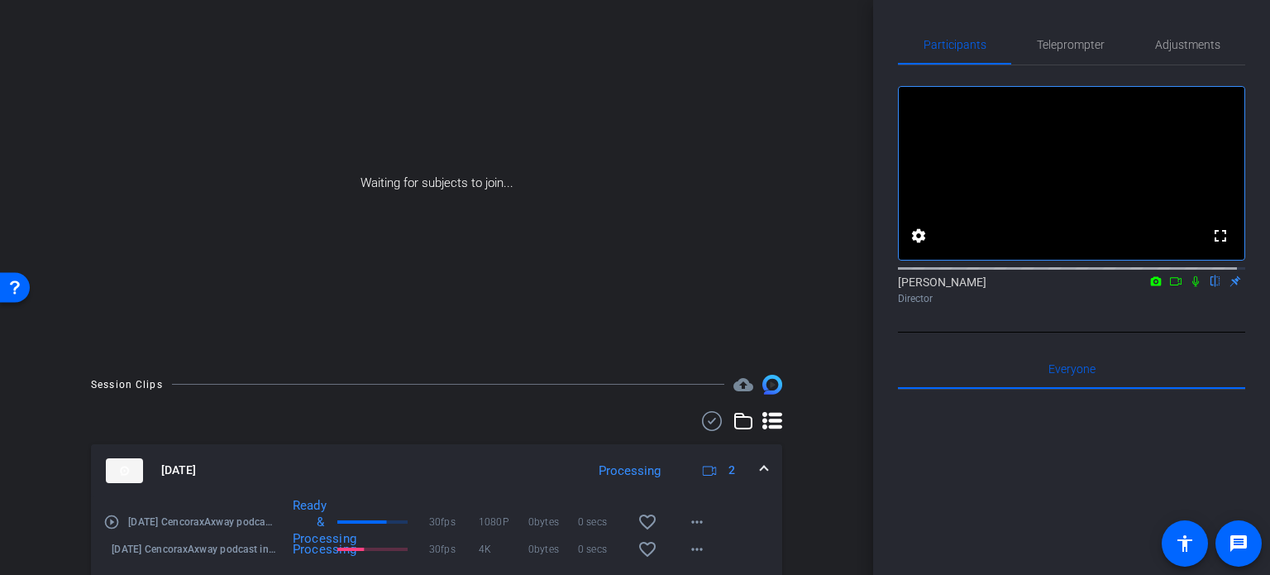
scroll to position [177, 0]
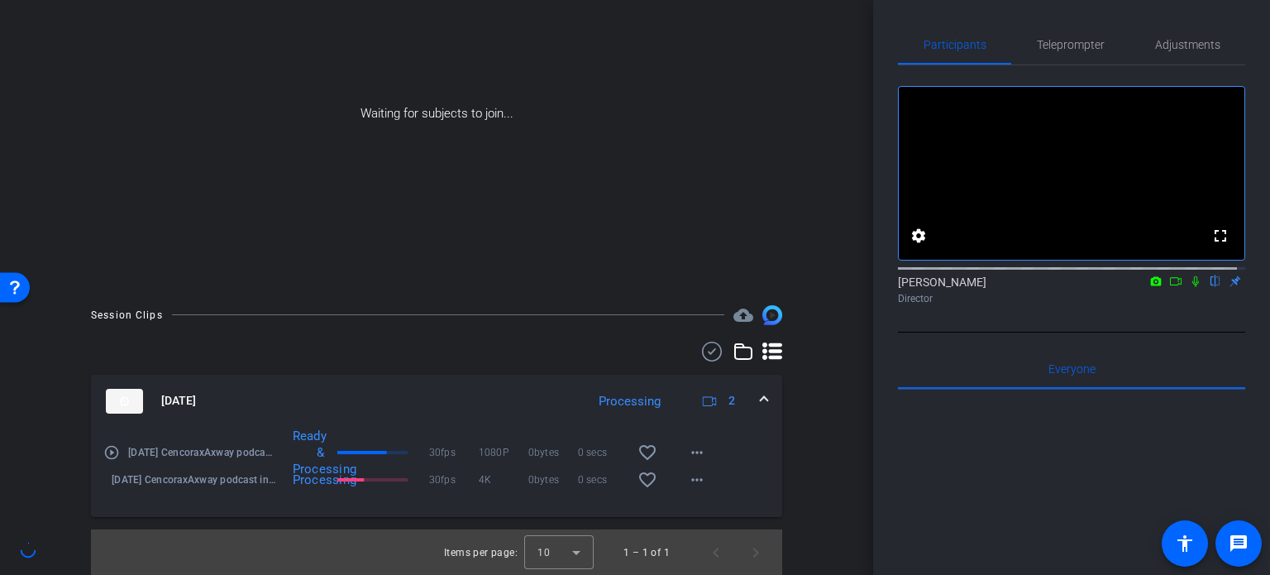
click at [1189, 287] on icon at bounding box center [1195, 281] width 13 height 12
click at [1170, 287] on icon at bounding box center [1176, 281] width 13 height 12
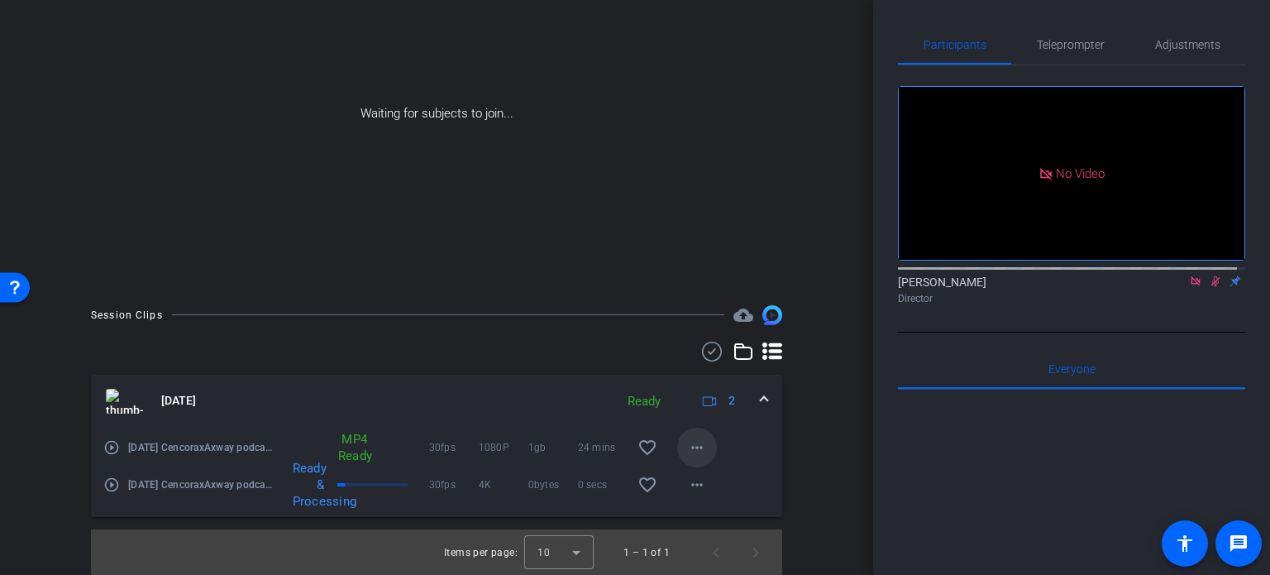
click at [688, 439] on mat-icon "more_horiz" at bounding box center [697, 448] width 20 height 20
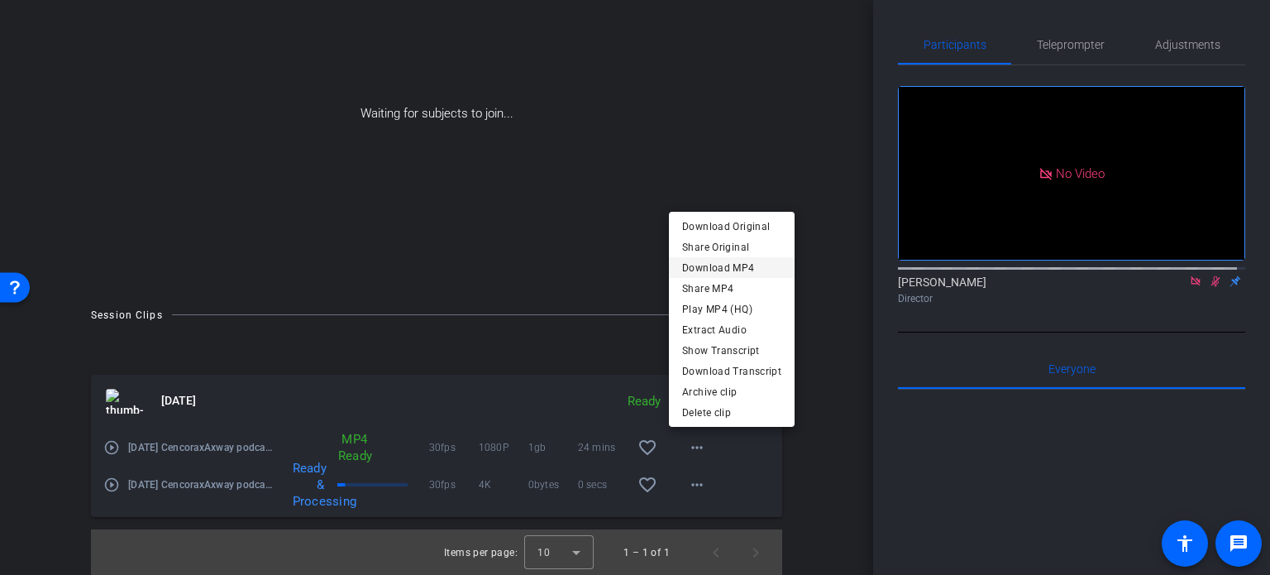
click at [749, 268] on span "Download MP4" at bounding box center [731, 268] width 99 height 20
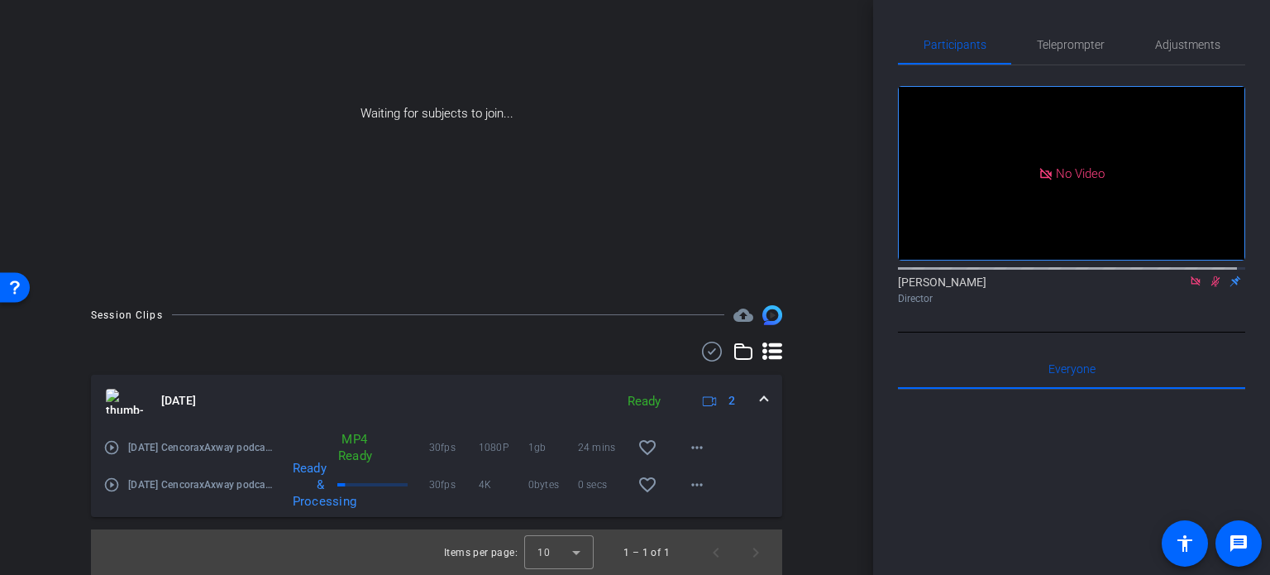
click at [848, 230] on div "arrow_back [DATE] CencoraxAxway podcast invite Back to project Send invite acco…" at bounding box center [436, 110] width 873 height 575
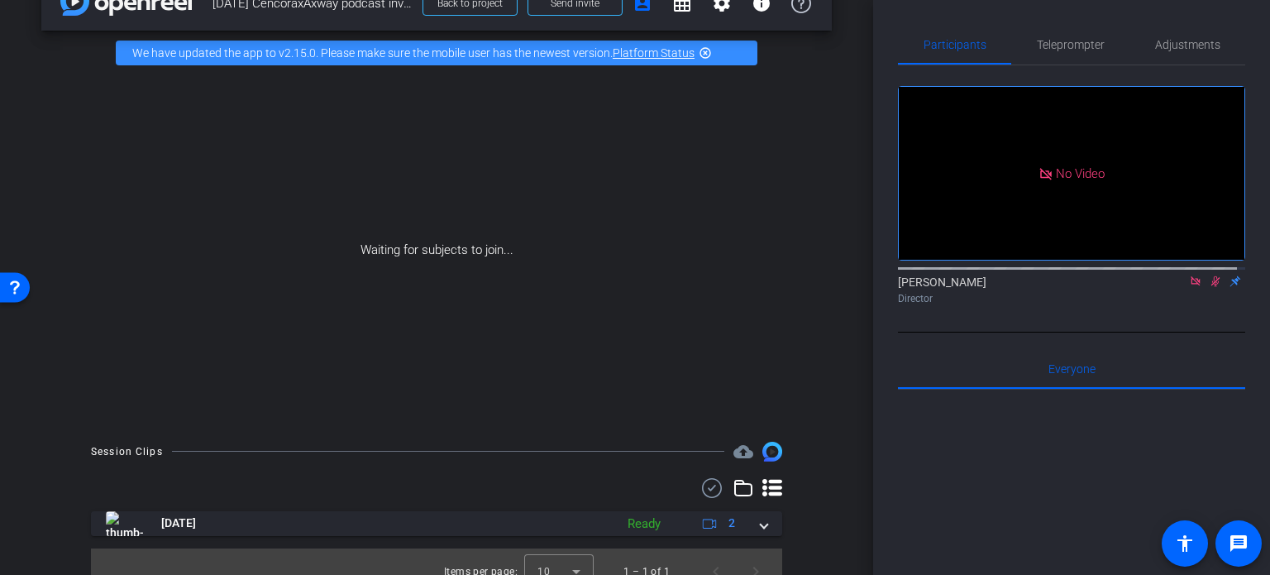
scroll to position [60, 0]
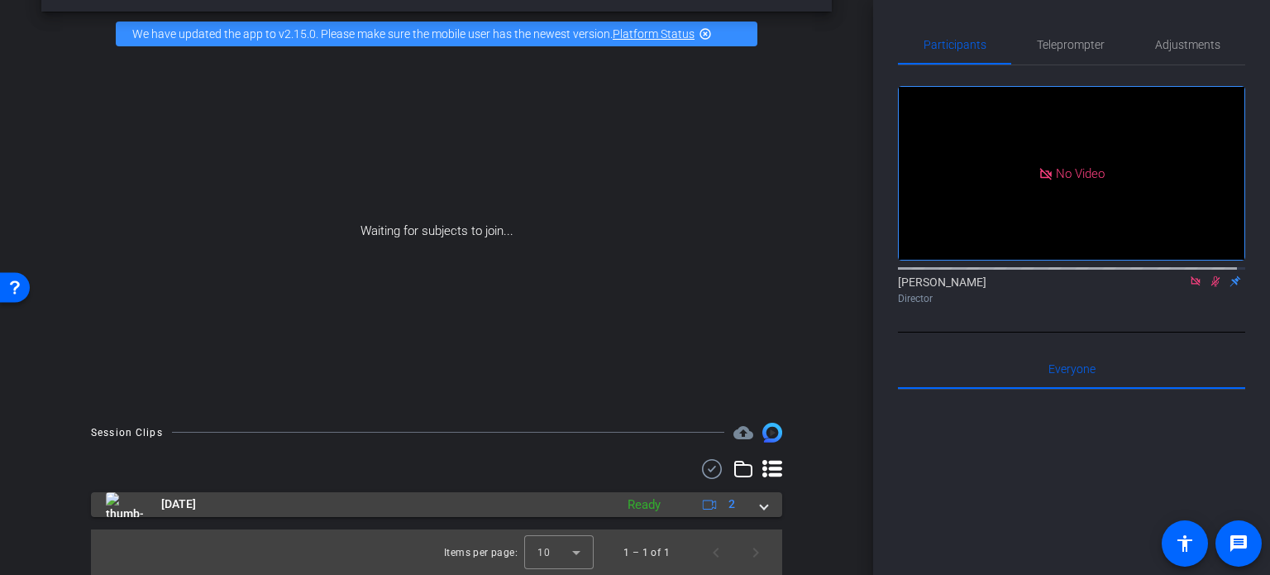
click at [767, 503] on mat-expansion-panel-header "[DATE] Ready 2" at bounding box center [436, 504] width 691 height 25
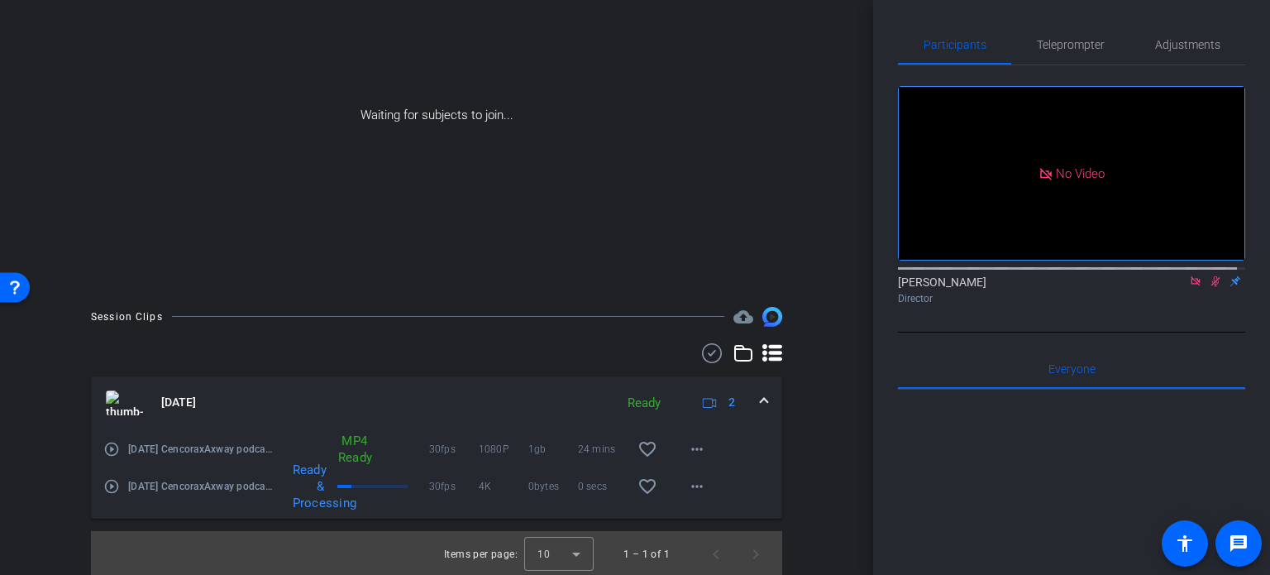
scroll to position [177, 0]
click at [827, 441] on div "arrow_back [DATE] CencoraxAxway podcast invite Back to project Send invite acco…" at bounding box center [436, 287] width 873 height 575
click at [808, 179] on div "Waiting for subjects to join..." at bounding box center [436, 114] width 791 height 350
click at [825, 295] on div "arrow_back [DATE] CencoraxAxway podcast invite Back to project Send invite acco…" at bounding box center [436, 110] width 873 height 575
